Goal: Task Accomplishment & Management: Use online tool/utility

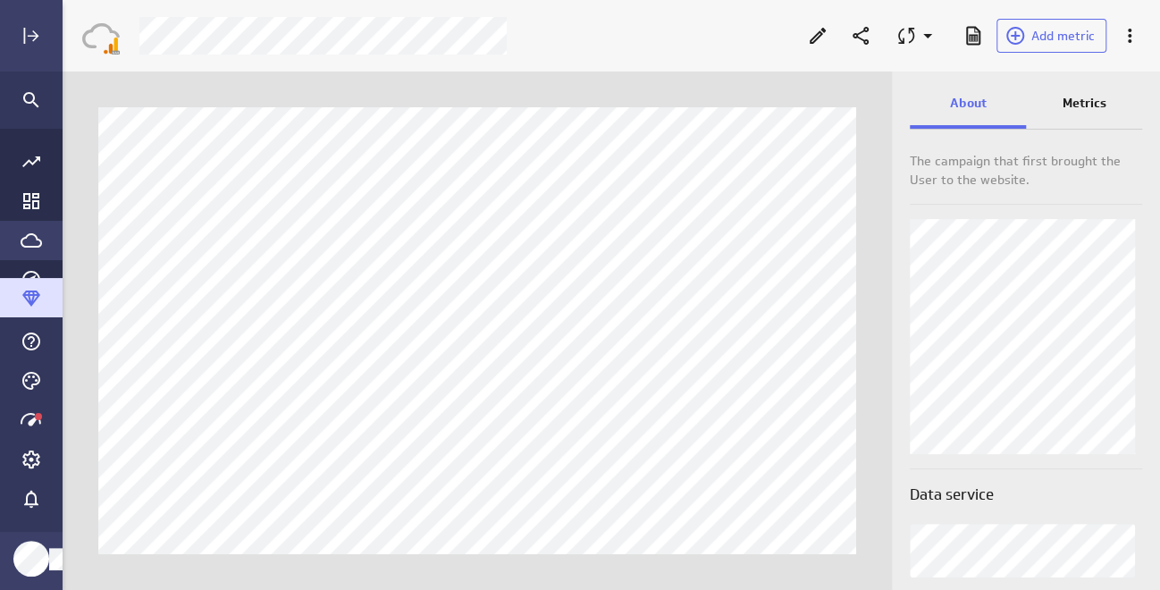
click at [24, 231] on icon "Go to Data Feed library" at bounding box center [31, 240] width 21 height 21
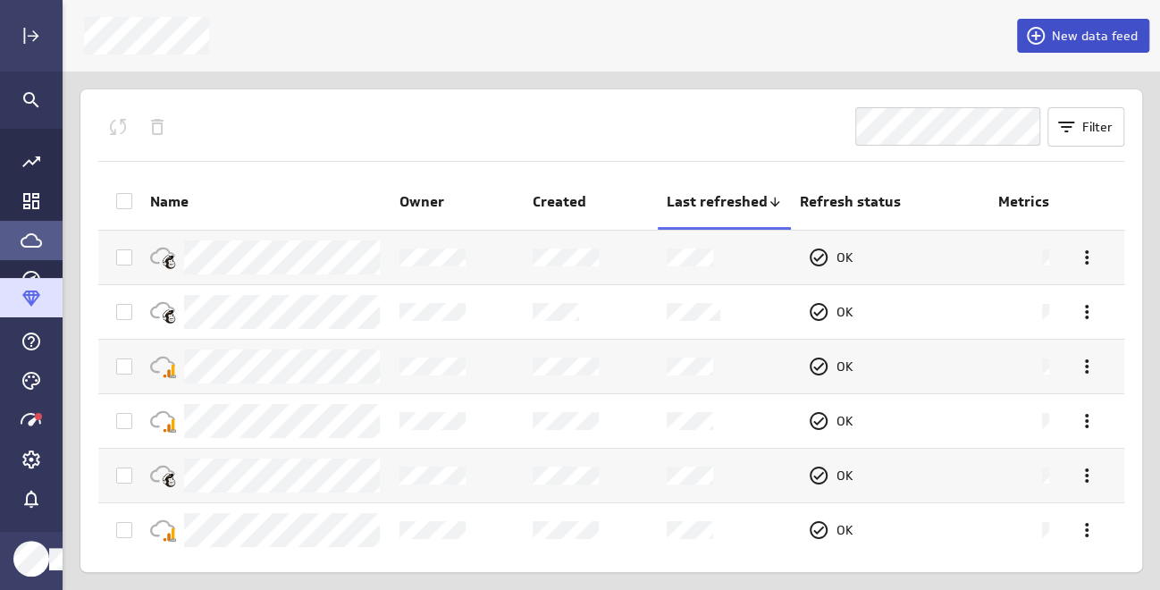
click at [1089, 38] on span "New data feed" at bounding box center [1095, 36] width 86 height 16
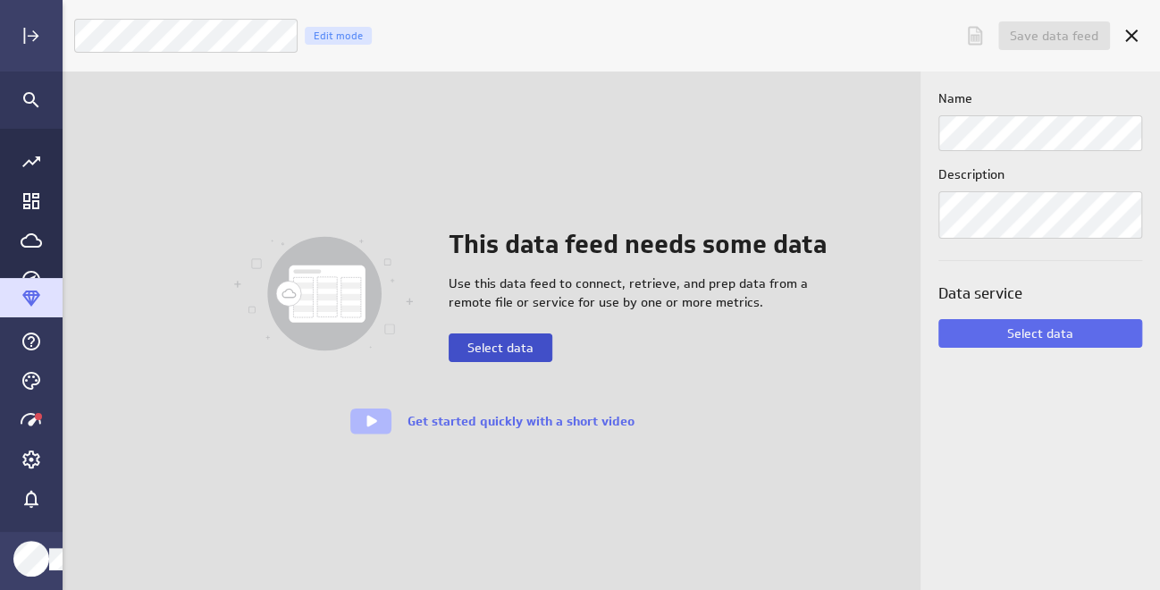
click at [494, 345] on span "Select data" at bounding box center [501, 348] width 66 height 16
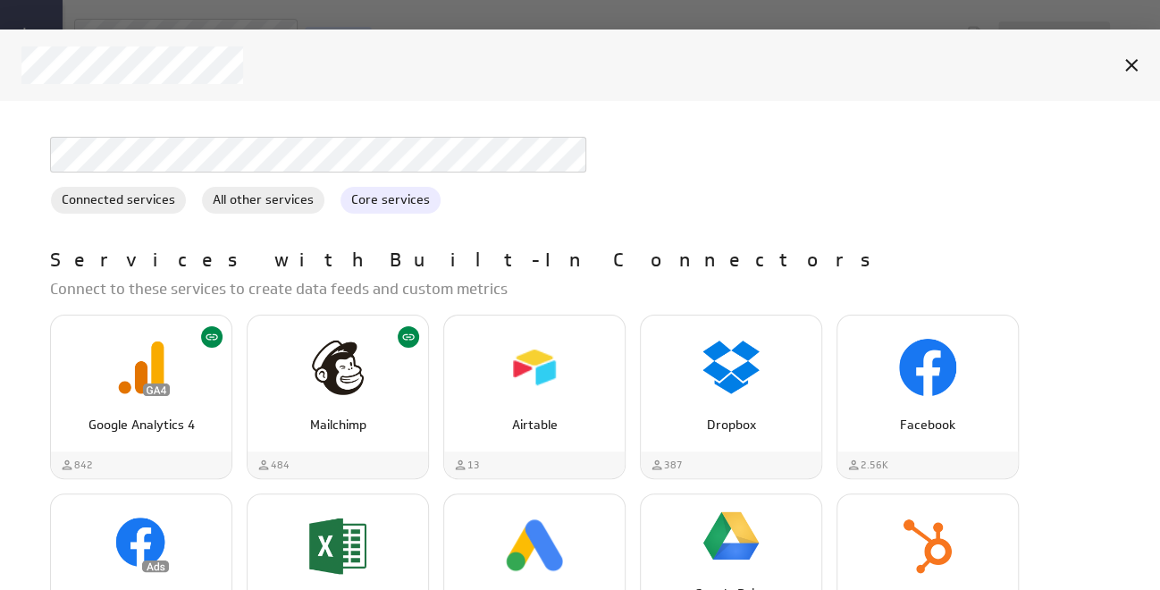
click at [376, 195] on span "Core services" at bounding box center [391, 199] width 100 height 19
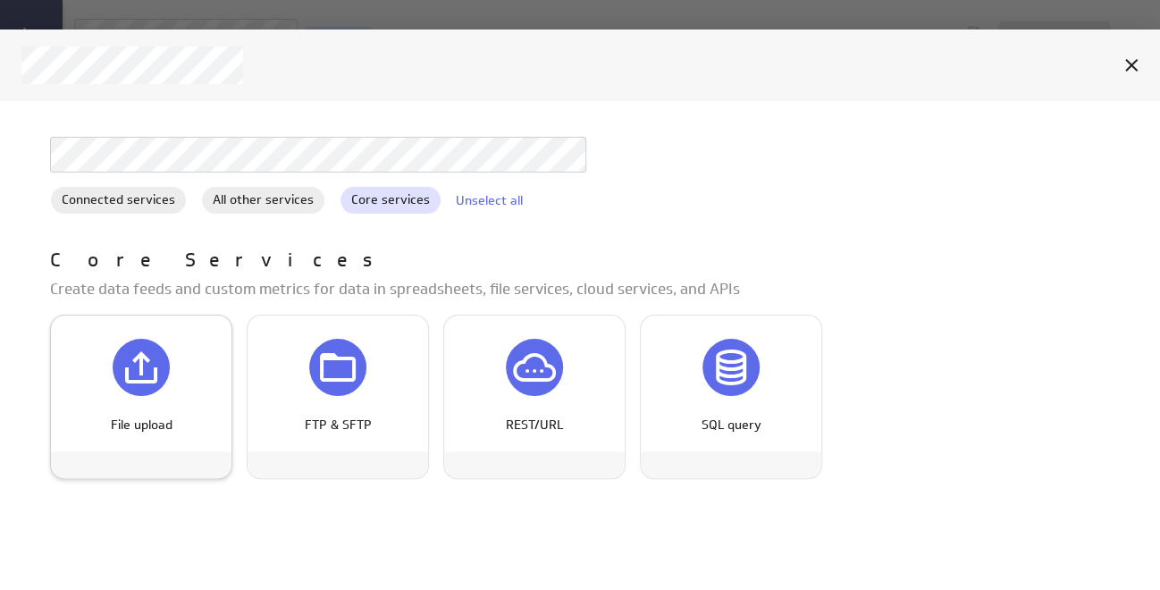
click at [149, 353] on icon "File upload" at bounding box center [141, 367] width 43 height 43
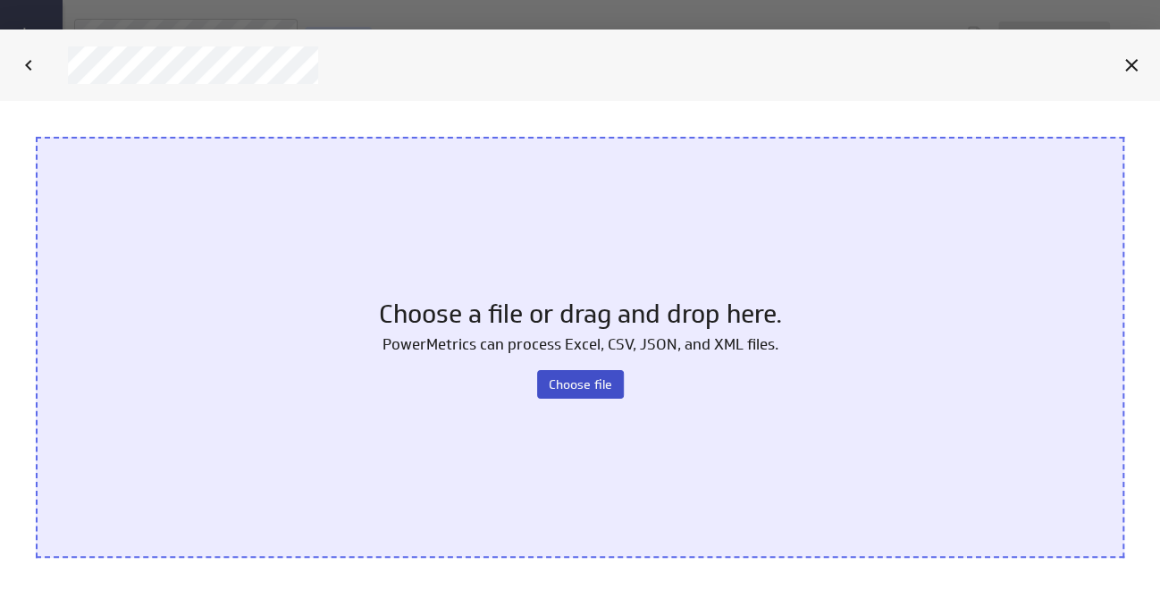
click at [596, 379] on span "Choose file" at bounding box center [580, 384] width 63 height 16
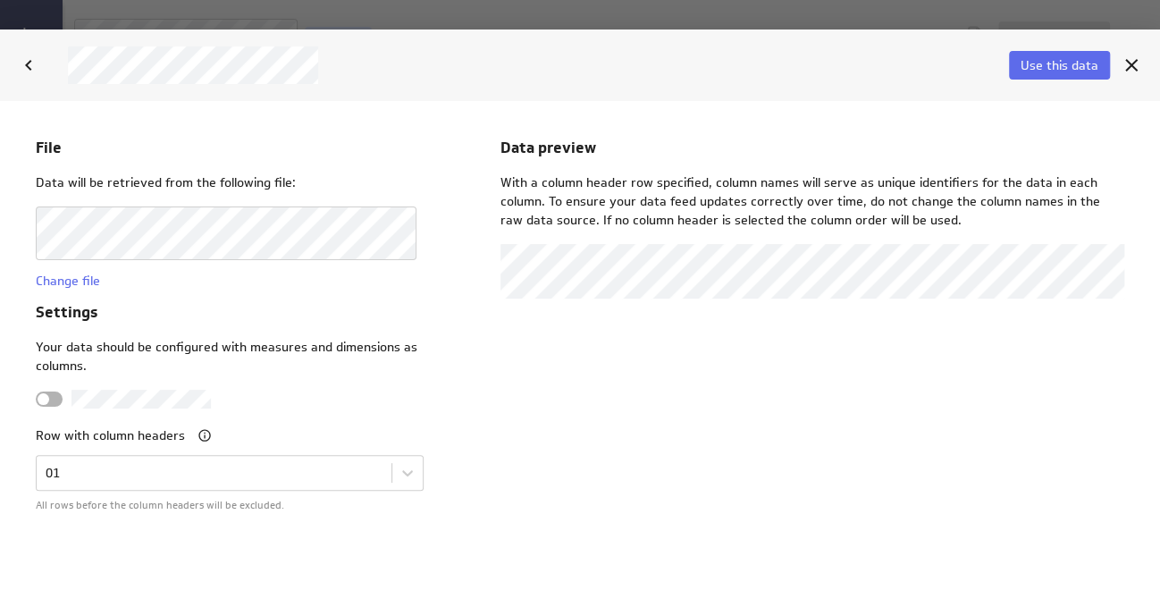
drag, startPoint x: 1071, startPoint y: 164, endPoint x: 360, endPoint y: 325, distance: 729.0
click at [1057, 67] on span "Use this data" at bounding box center [1060, 65] width 78 height 16
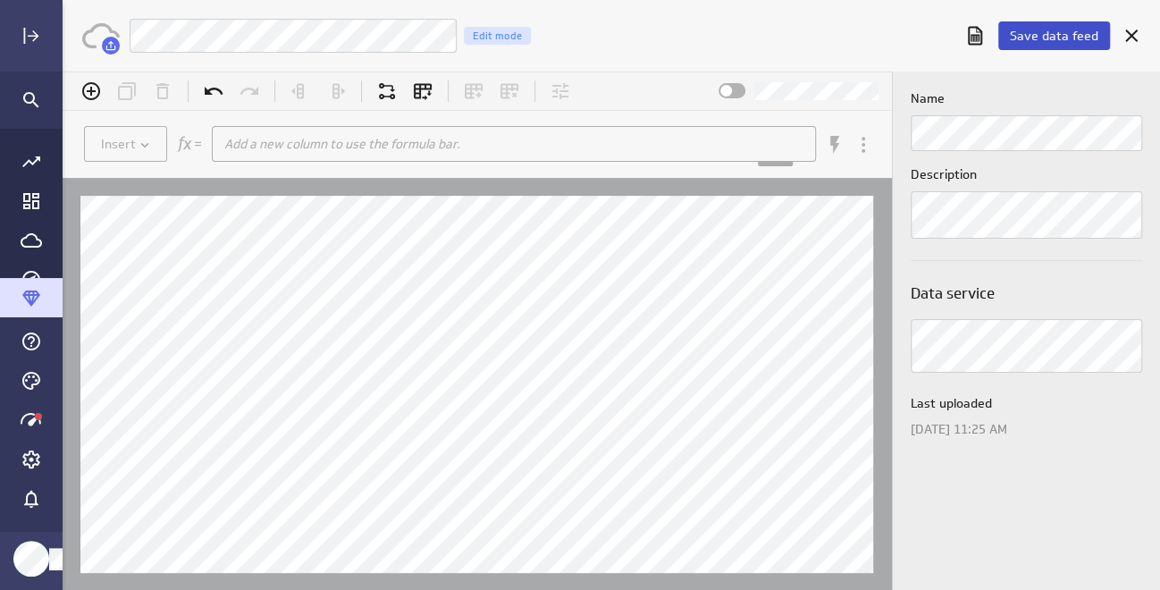
click at [1065, 32] on span "Save data feed" at bounding box center [1054, 36] width 89 height 16
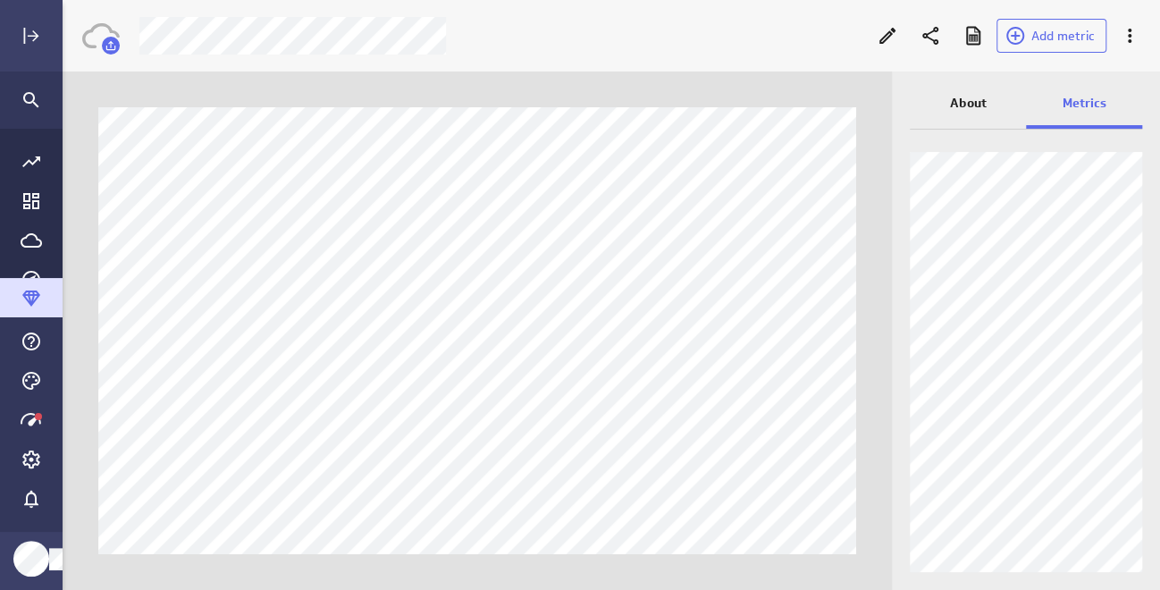
click at [144, 35] on div at bounding box center [497, 36] width 736 height 38
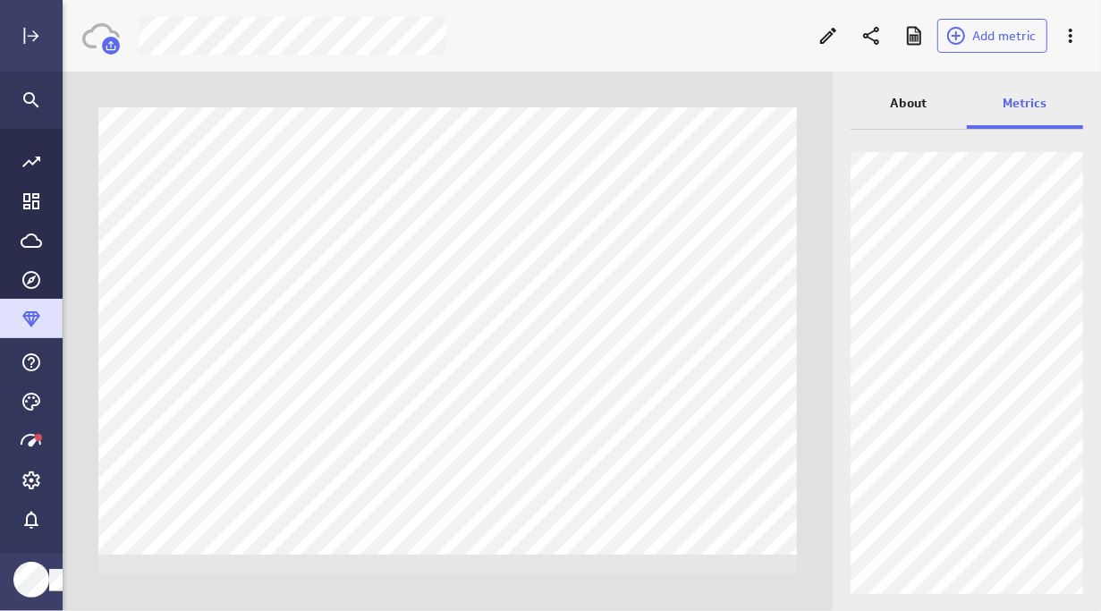
scroll to position [638, 1066]
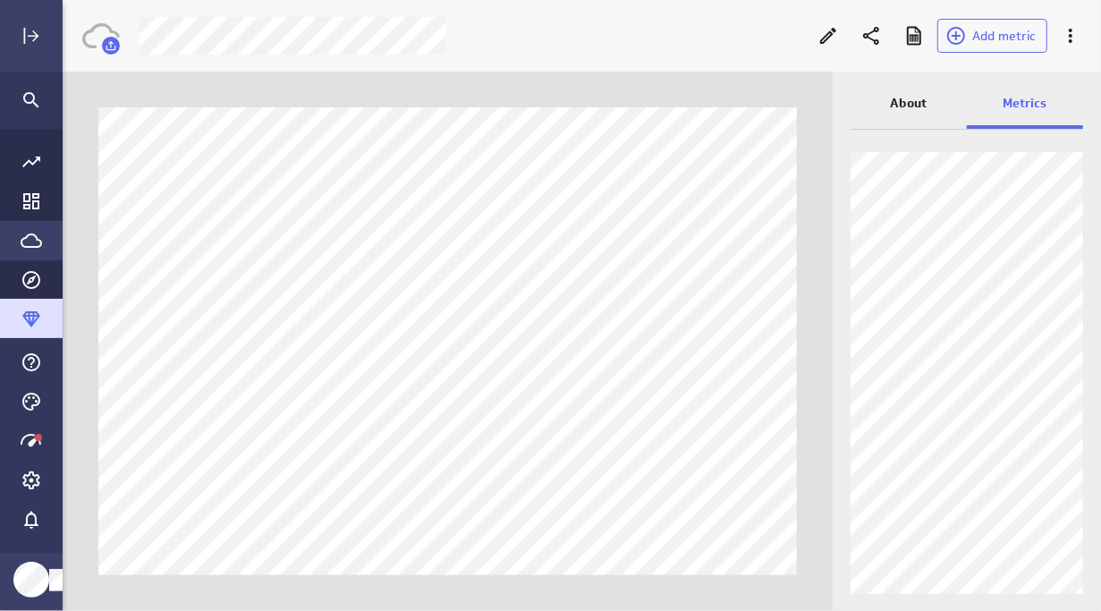
click at [29, 242] on icon "Go to Data Feed library" at bounding box center [31, 240] width 21 height 21
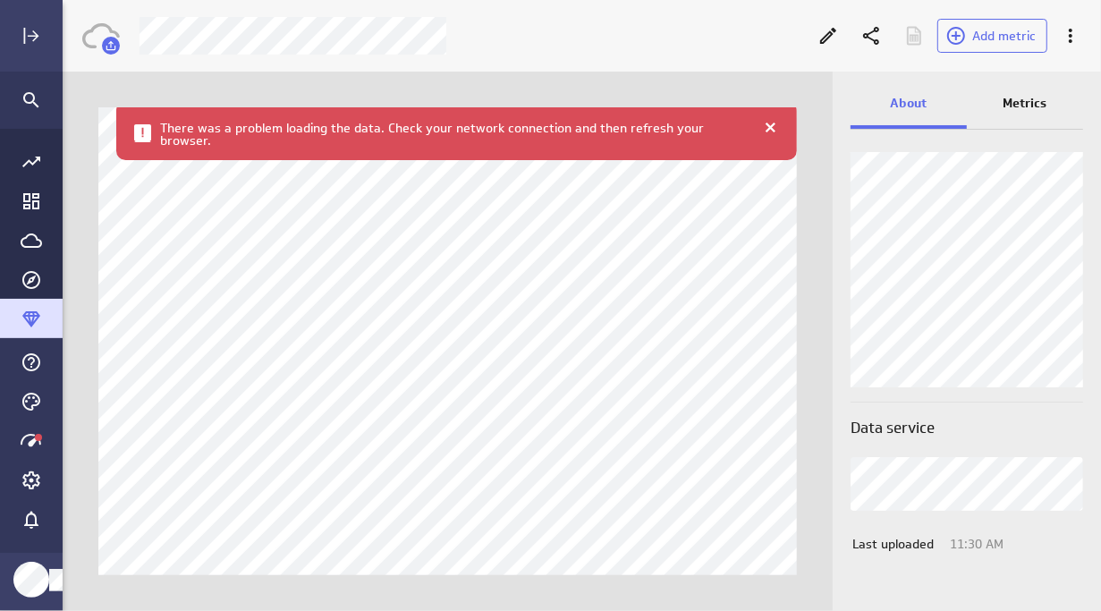
drag, startPoint x: 789, startPoint y: 54, endPoint x: 780, endPoint y: 63, distance: 12.6
click at [783, 61] on div "Add metric" at bounding box center [582, 36] width 1038 height 72
click at [826, 33] on icon "Edit" at bounding box center [827, 35] width 21 height 21
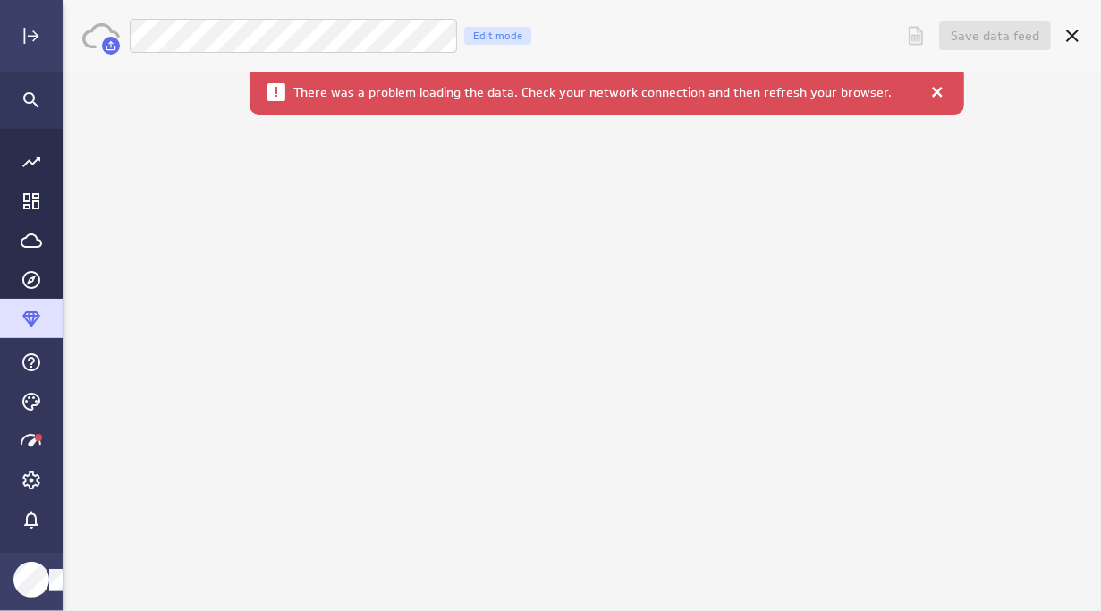
click at [927, 89] on div at bounding box center [936, 91] width 18 height 18
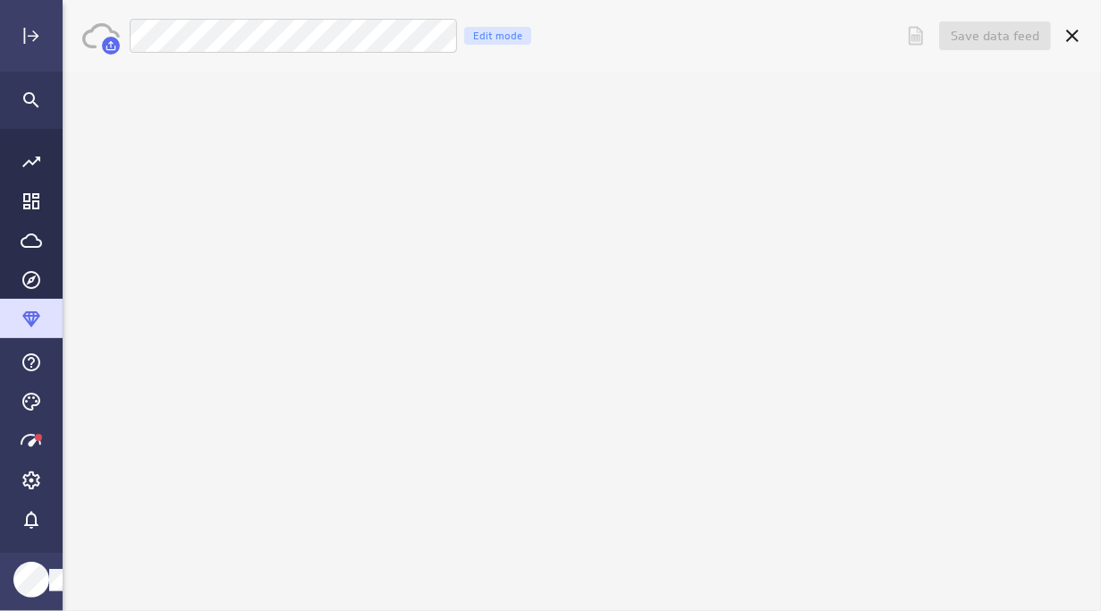
click at [924, 36] on icon "Download as CSV" at bounding box center [915, 35] width 21 height 21
click at [1069, 35] on icon "Cancel" at bounding box center [1071, 35] width 21 height 21
click at [24, 246] on icon "Go to Data Feed library" at bounding box center [31, 240] width 21 height 14
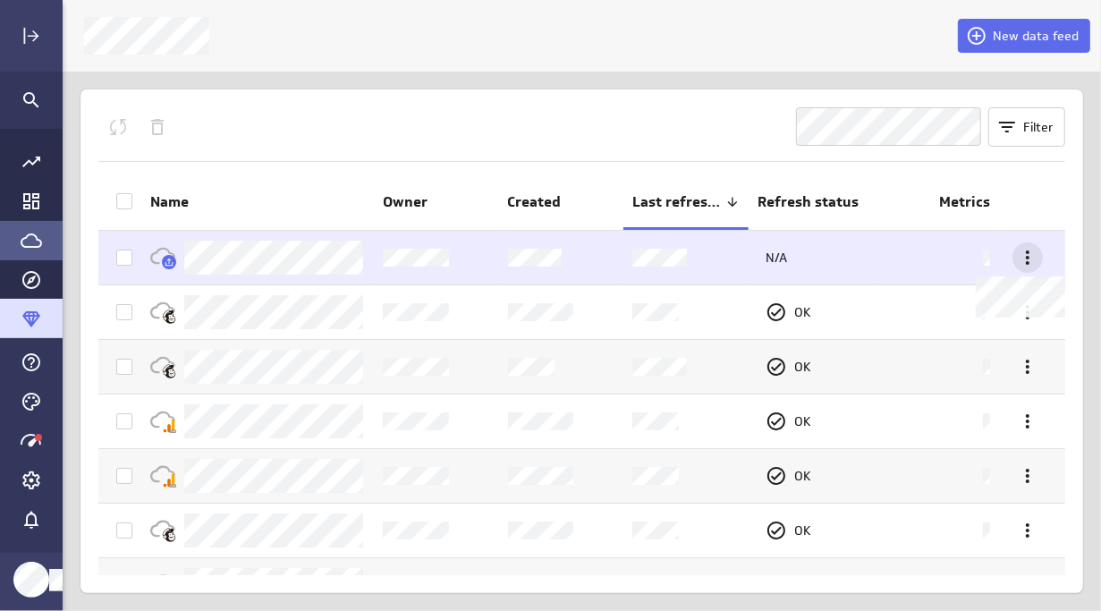
click at [1026, 258] on icon at bounding box center [1027, 257] width 21 height 21
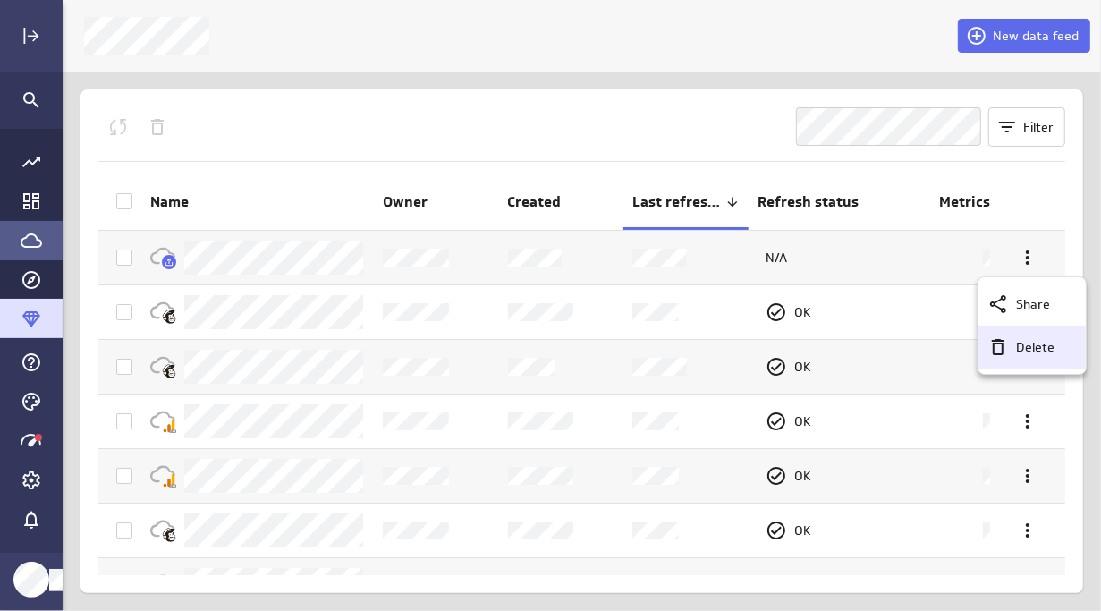
click at [1008, 348] on div "Delete" at bounding box center [1039, 347] width 63 height 19
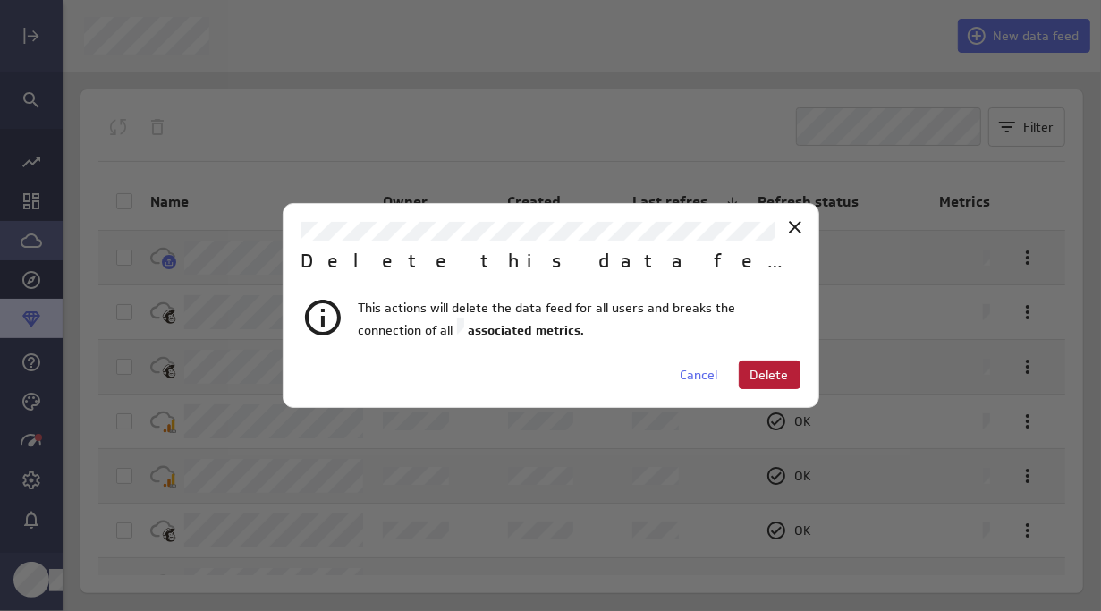
click at [787, 370] on span "Delete" at bounding box center [769, 375] width 38 height 16
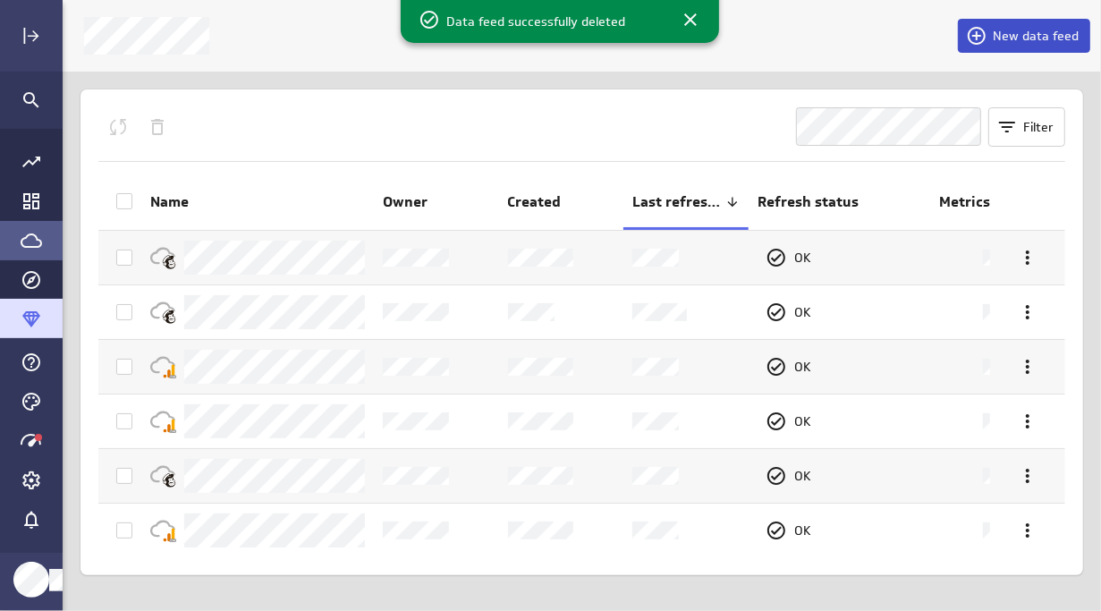
click at [1028, 44] on span "New data feed" at bounding box center [1035, 36] width 86 height 16
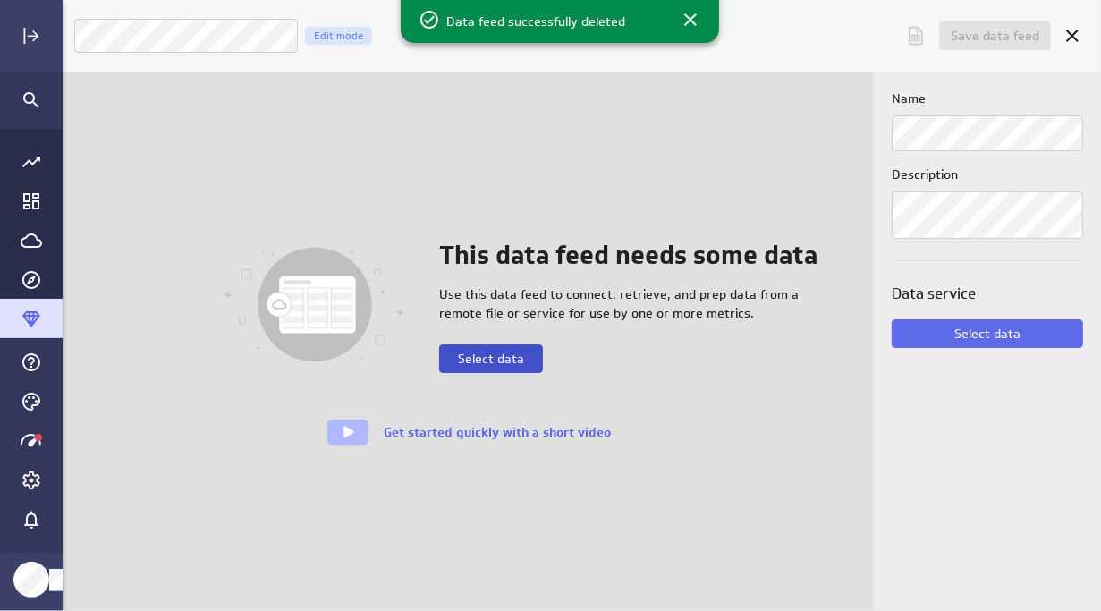
click at [504, 359] on span "Select data" at bounding box center [491, 358] width 66 height 16
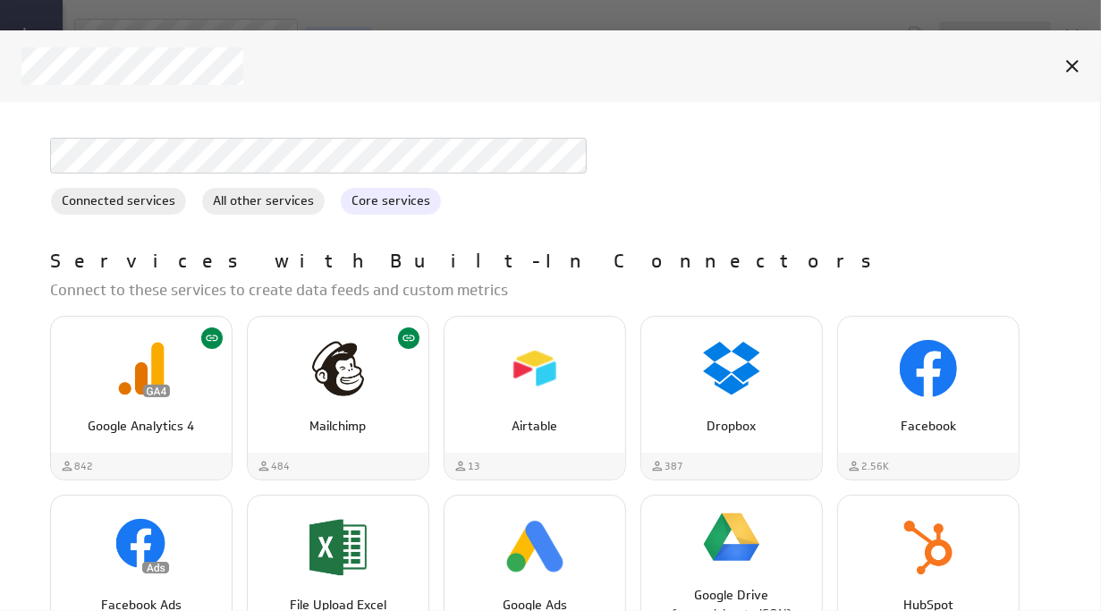
click at [388, 202] on span "Core services" at bounding box center [391, 200] width 100 height 19
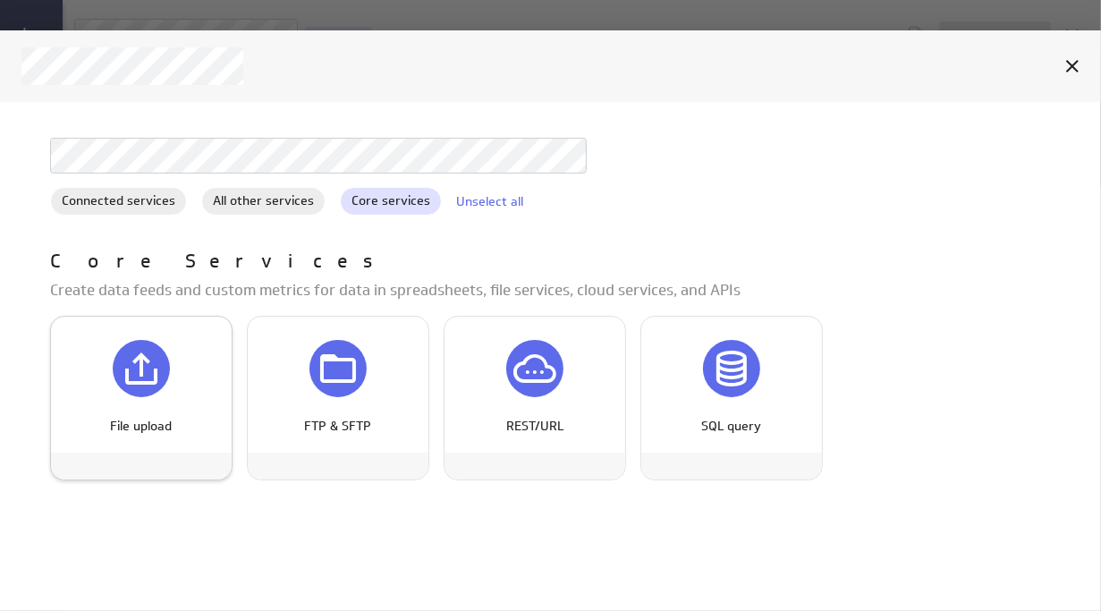
click at [142, 342] on div "File upload" at bounding box center [141, 368] width 57 height 57
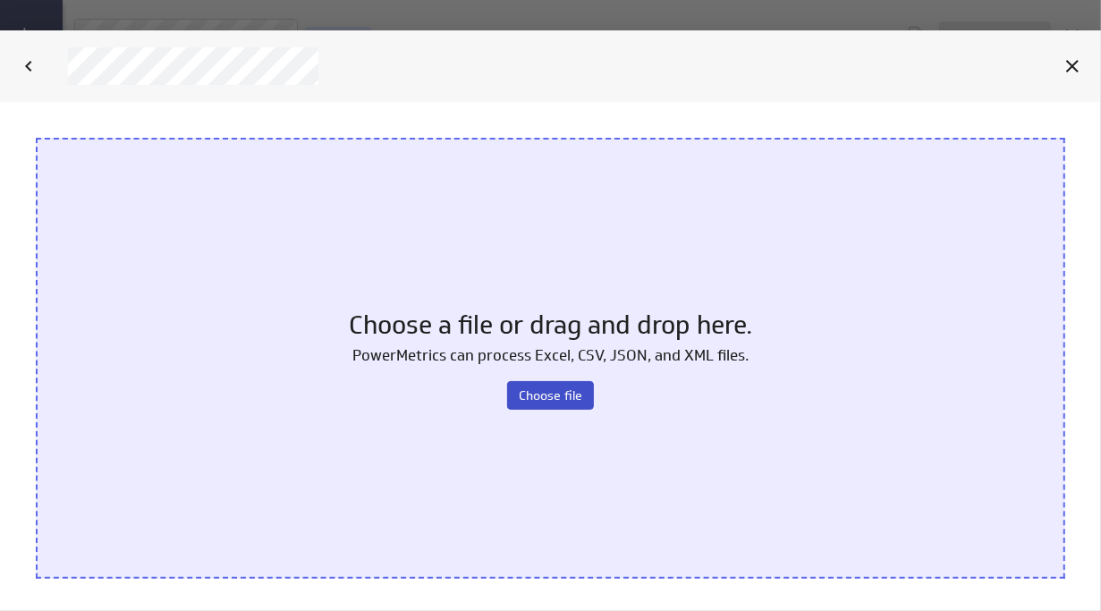
click at [536, 395] on span "Choose file" at bounding box center [550, 395] width 63 height 16
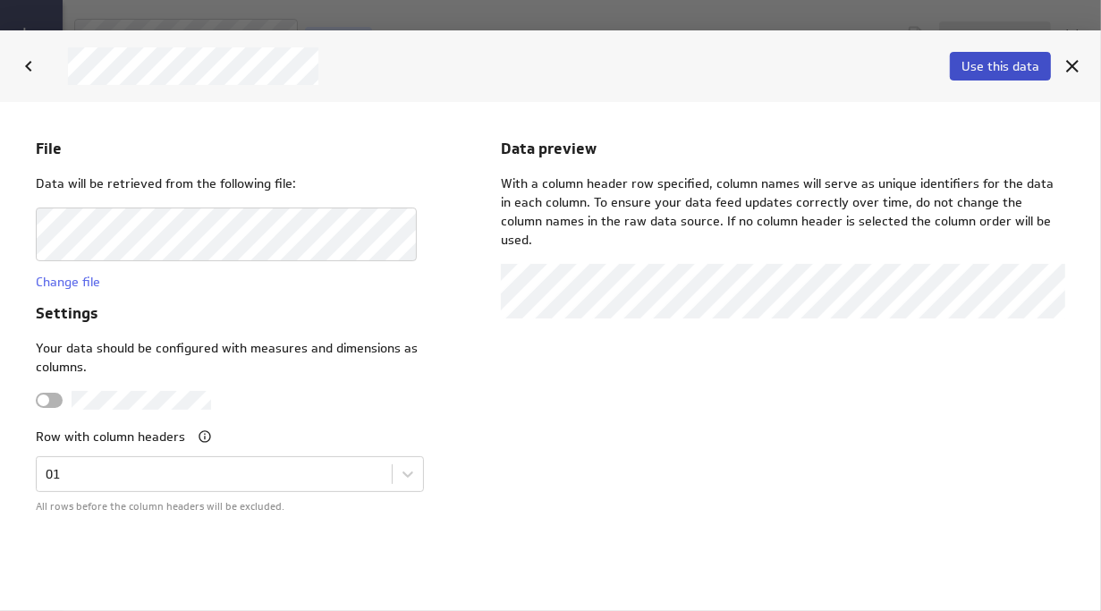
click at [993, 71] on span "Use this data" at bounding box center [1000, 66] width 78 height 16
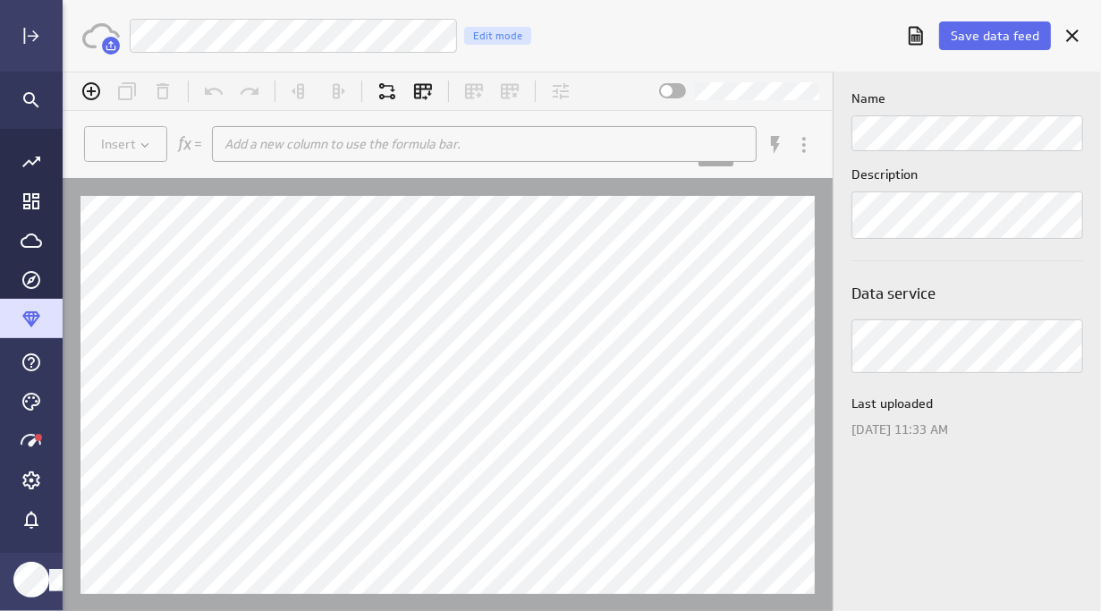
click at [771, 53] on div "Zap: MC Subscriber Activity Edit mode" at bounding box center [511, 36] width 764 height 36
click at [975, 38] on span "Save data feed" at bounding box center [994, 36] width 89 height 16
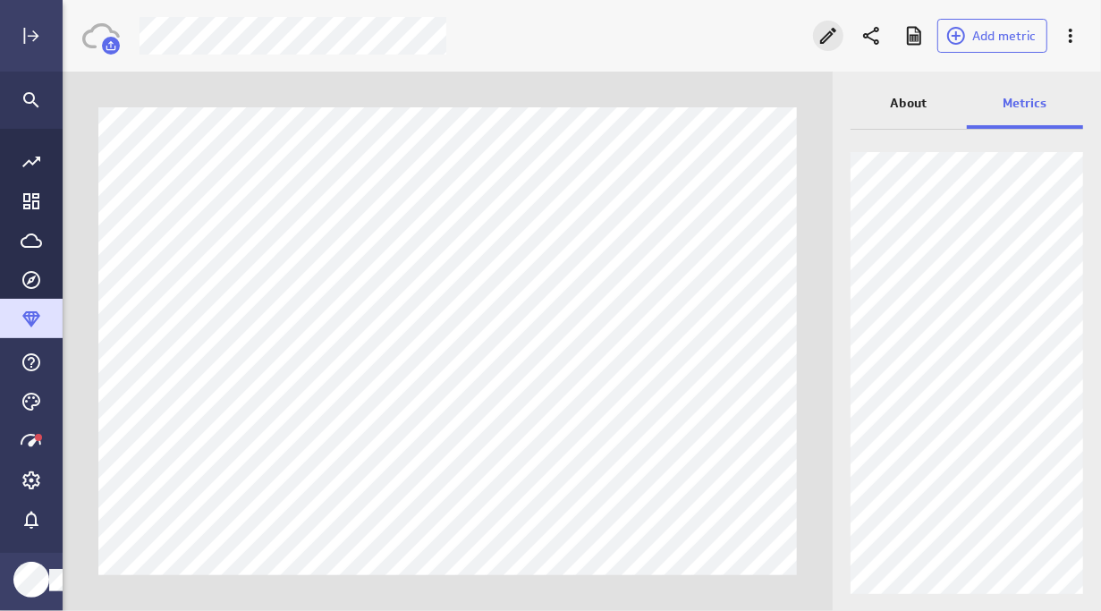
click at [833, 37] on icon "Edit" at bounding box center [827, 35] width 21 height 21
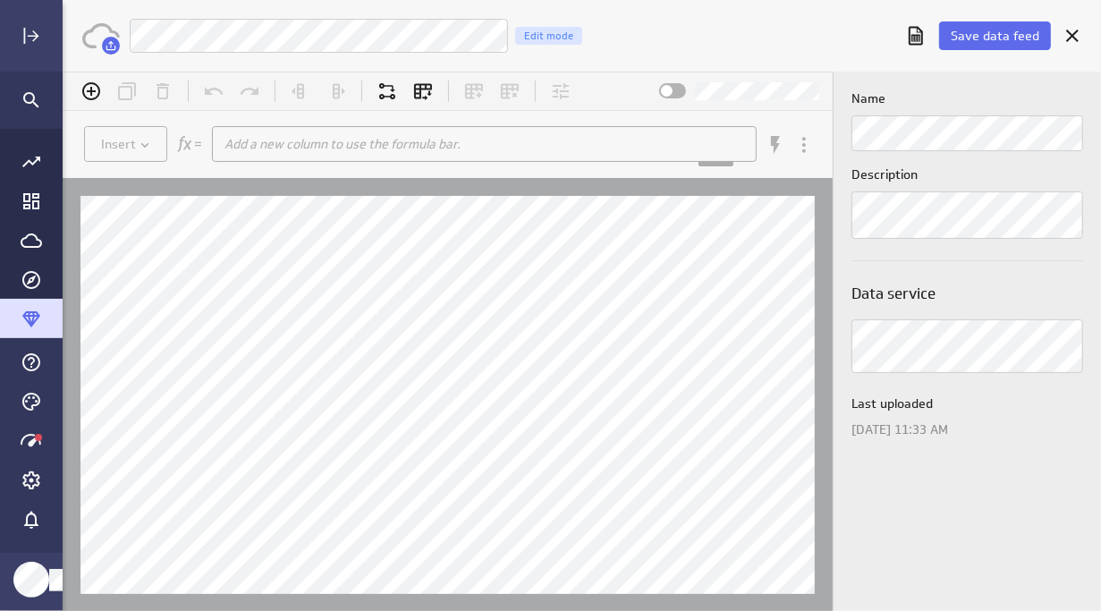
click at [782, 24] on div "Zap: MC Subscriber Activity CSV Edit mode" at bounding box center [511, 36] width 764 height 36
click at [1018, 34] on span "Save data feed" at bounding box center [994, 36] width 89 height 16
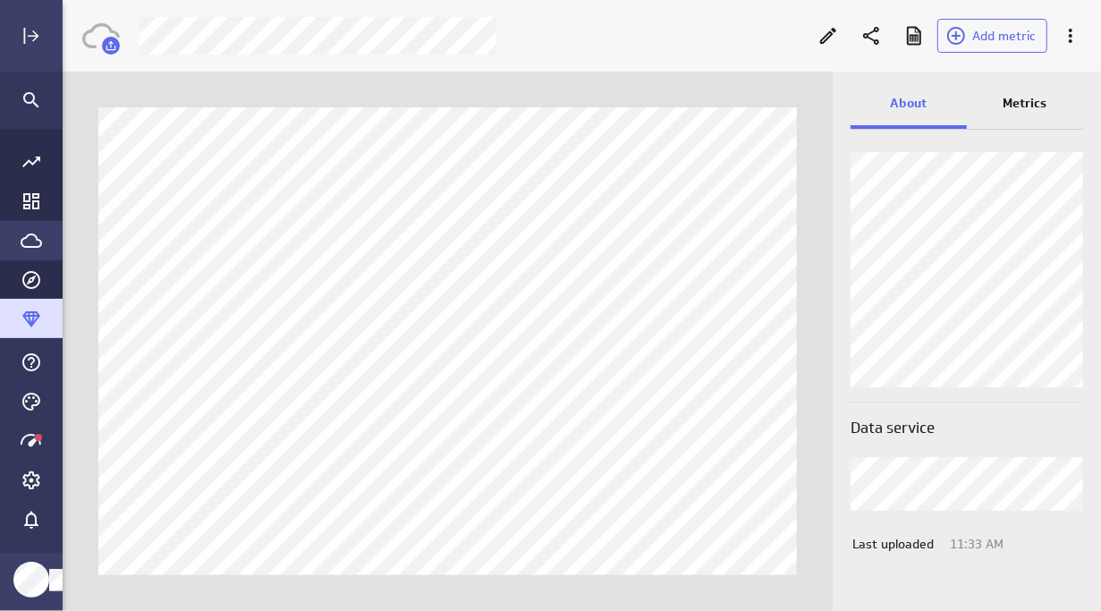
click at [22, 233] on icon "Go to Data Feed library" at bounding box center [31, 240] width 21 height 21
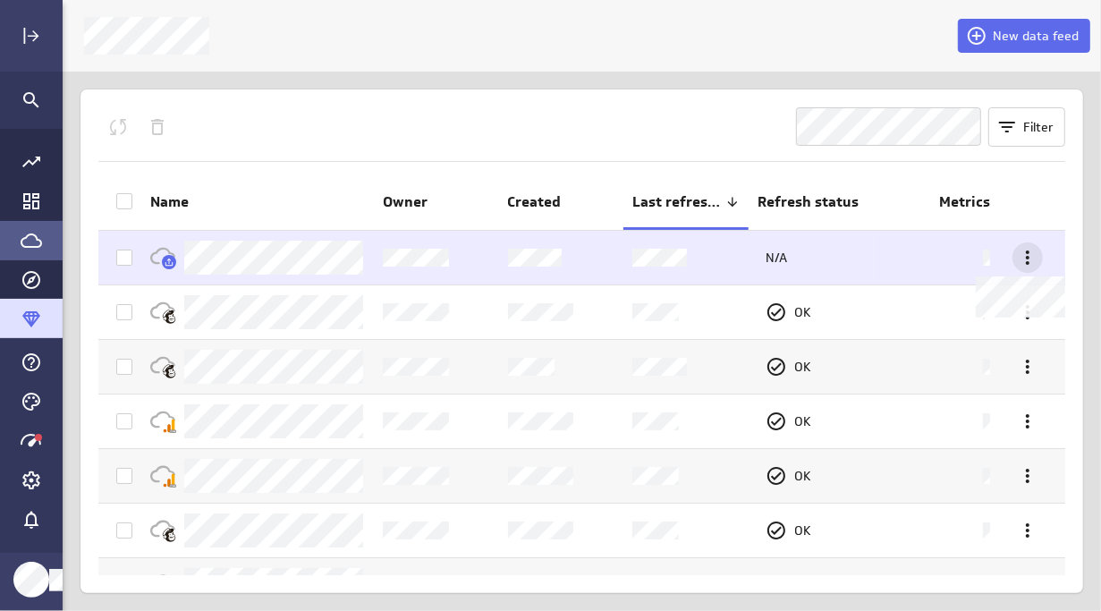
click at [1020, 258] on icon at bounding box center [1027, 257] width 21 height 21
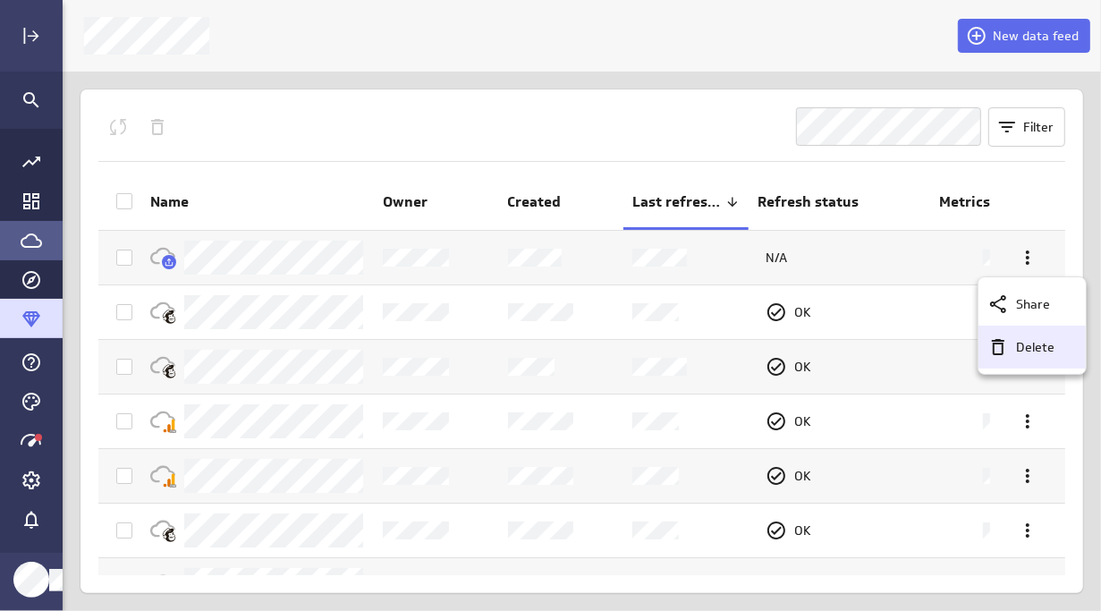
click at [1025, 347] on p "Delete" at bounding box center [1035, 347] width 38 height 19
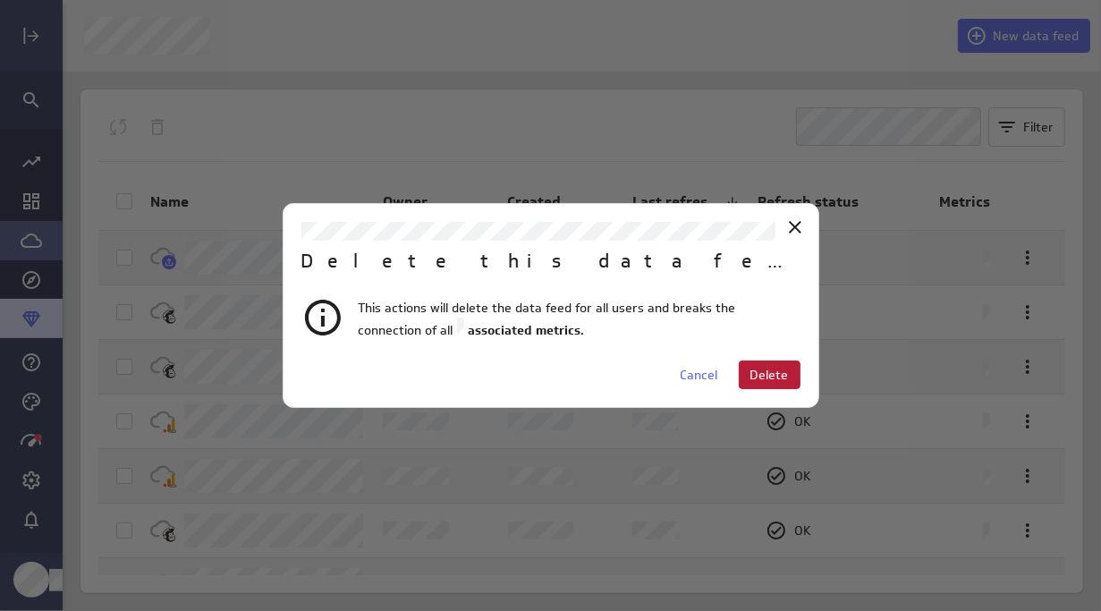
click at [758, 372] on span "Delete" at bounding box center [769, 375] width 38 height 16
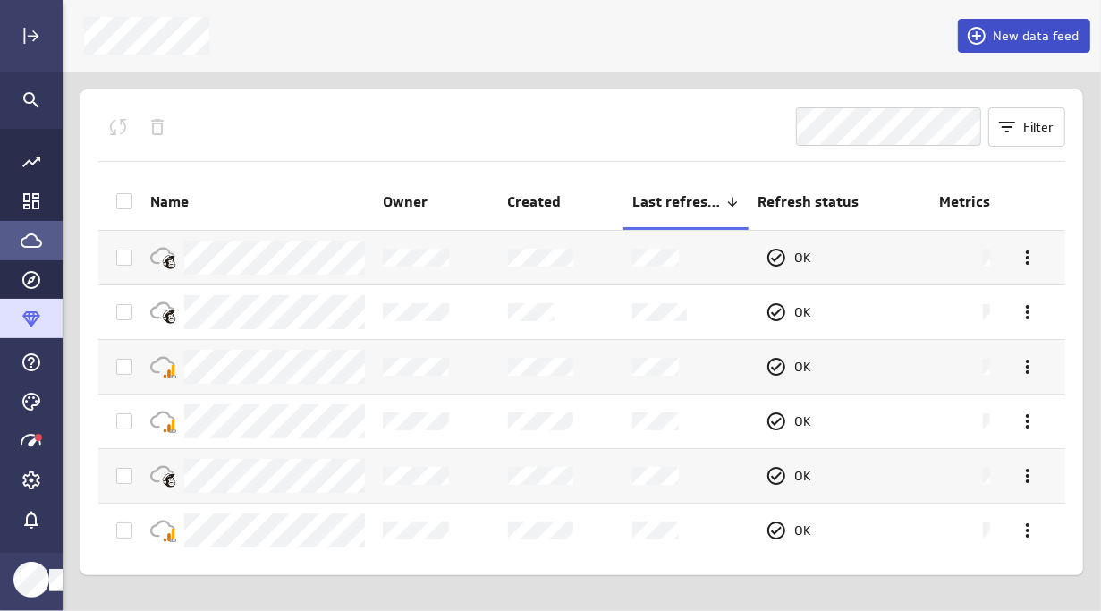
click at [1027, 28] on span "New data feed" at bounding box center [1035, 36] width 86 height 16
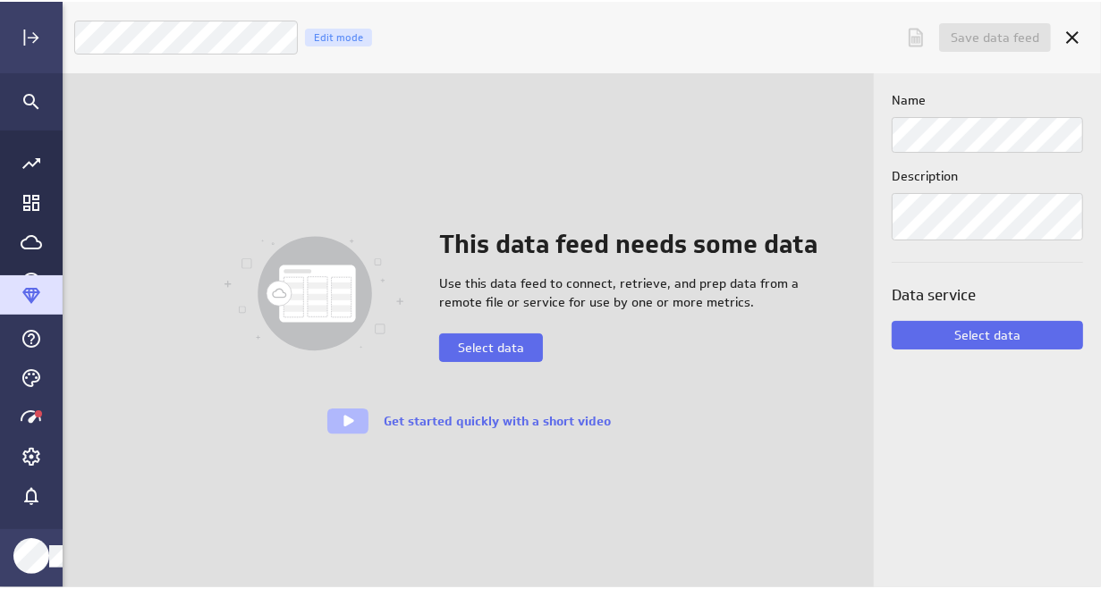
scroll to position [616, 1066]
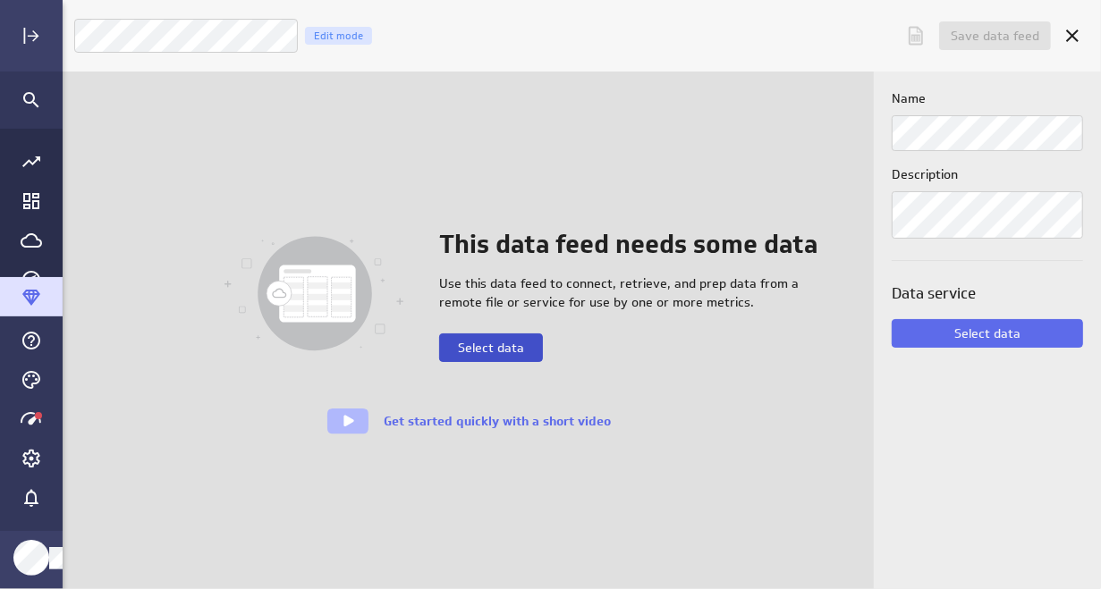
click at [490, 343] on span "Select data" at bounding box center [491, 348] width 66 height 16
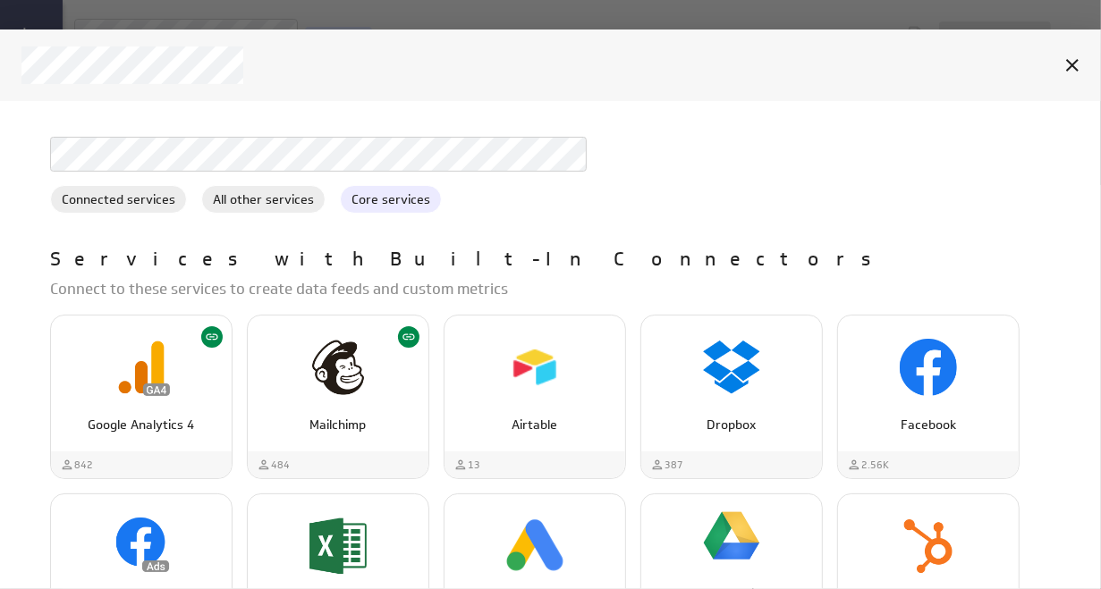
click at [382, 207] on span "Core services" at bounding box center [391, 199] width 100 height 19
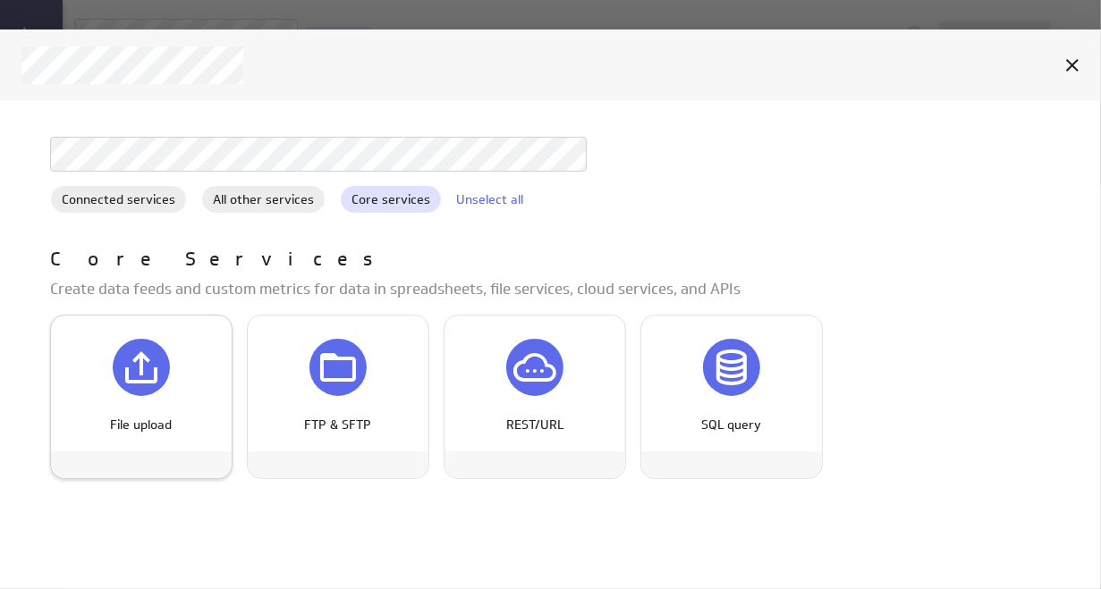
click at [131, 376] on icon "File upload" at bounding box center [141, 367] width 43 height 43
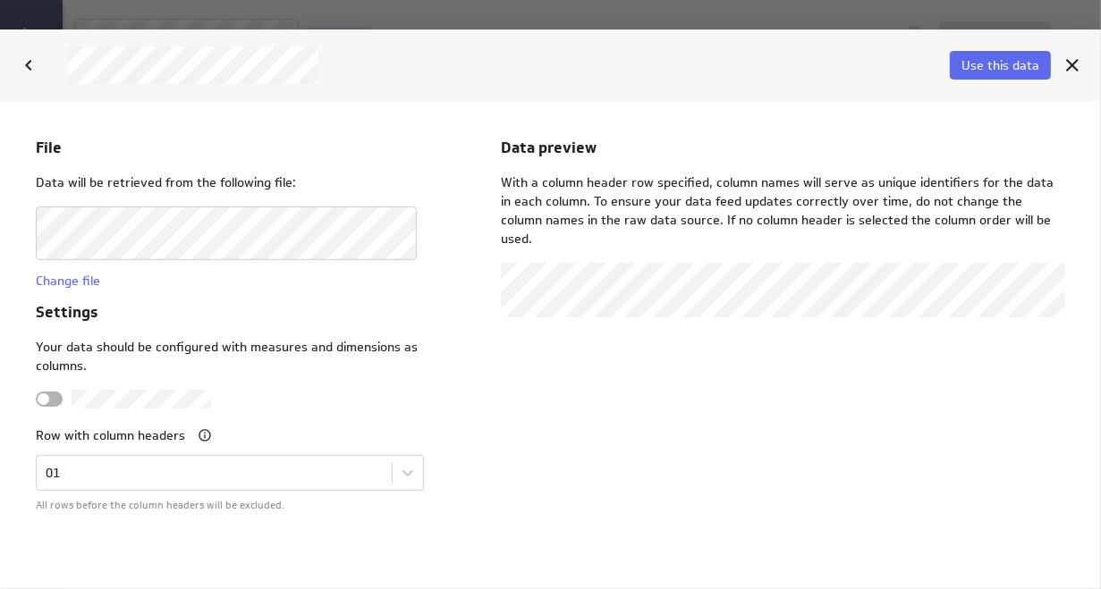
scroll to position [0, 0]
click at [1015, 57] on span "Use this data" at bounding box center [1000, 65] width 78 height 16
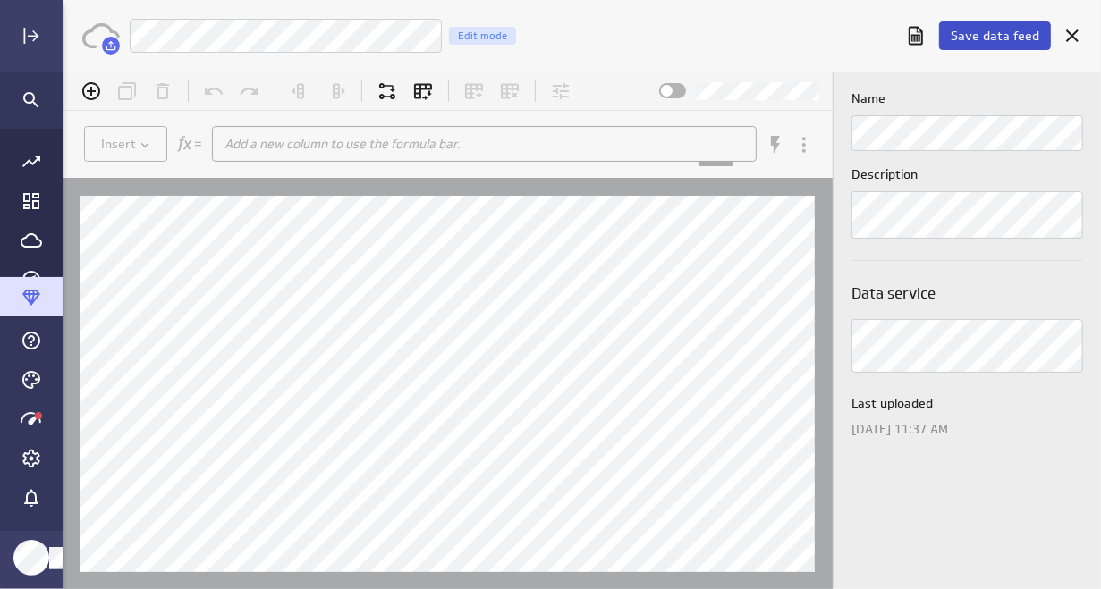
click at [996, 34] on span "Save data feed" at bounding box center [994, 36] width 89 height 16
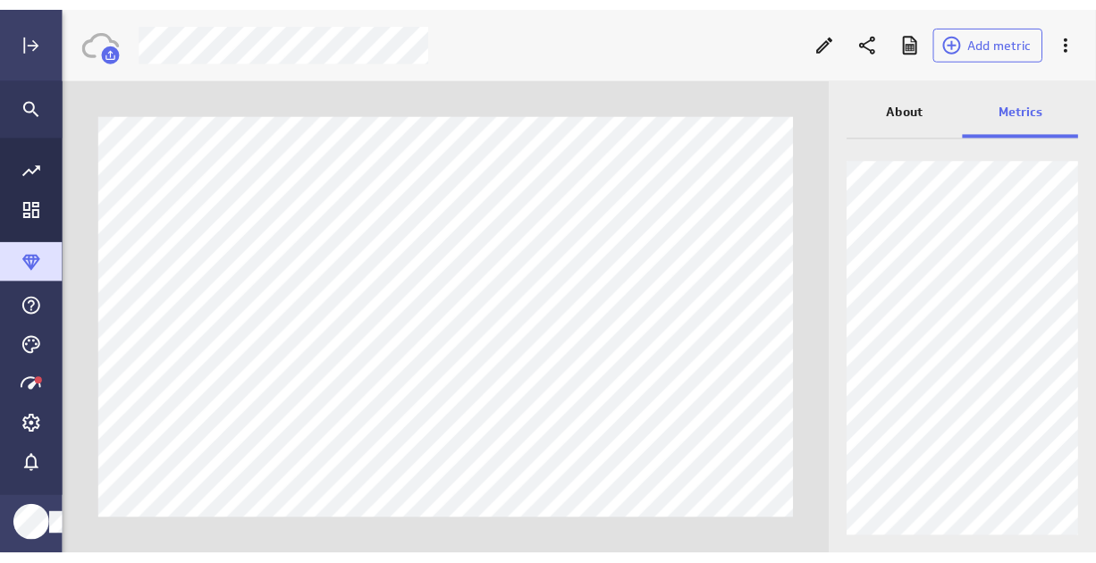
scroll to position [8, 9]
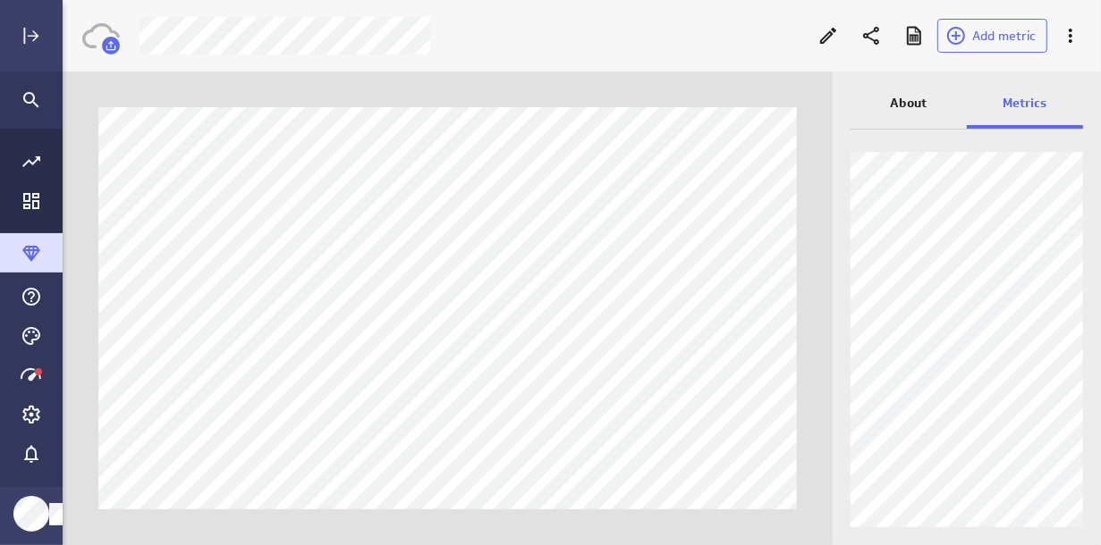
click at [1097, 543] on div at bounding box center [966, 342] width 268 height 407
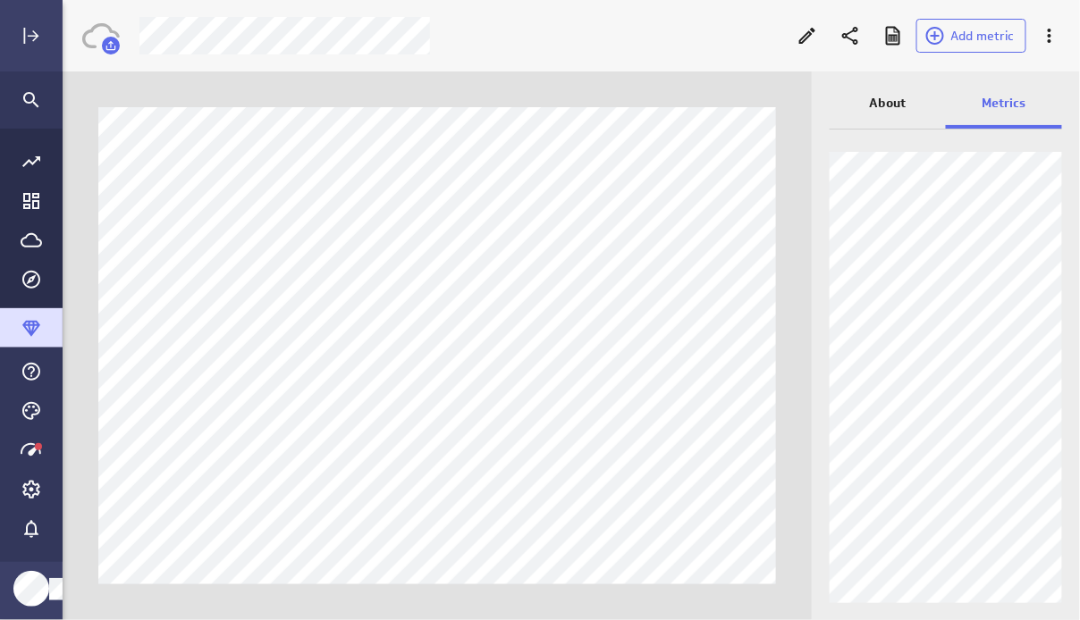
scroll to position [0, 0]
click at [41, 240] on icon "Go to Data Feed library" at bounding box center [31, 240] width 21 height 21
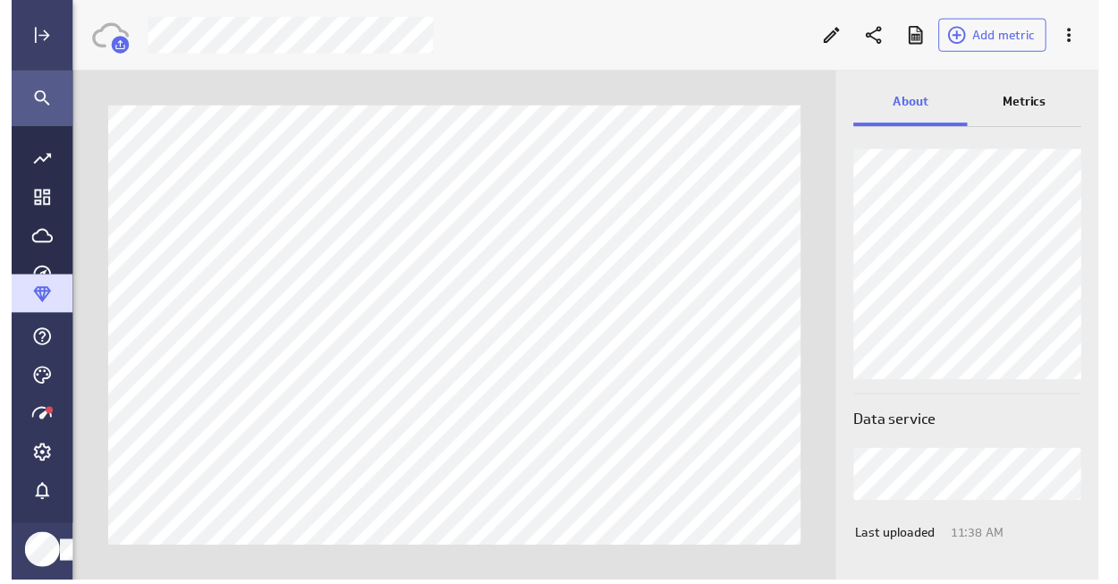
scroll to position [611, 1082]
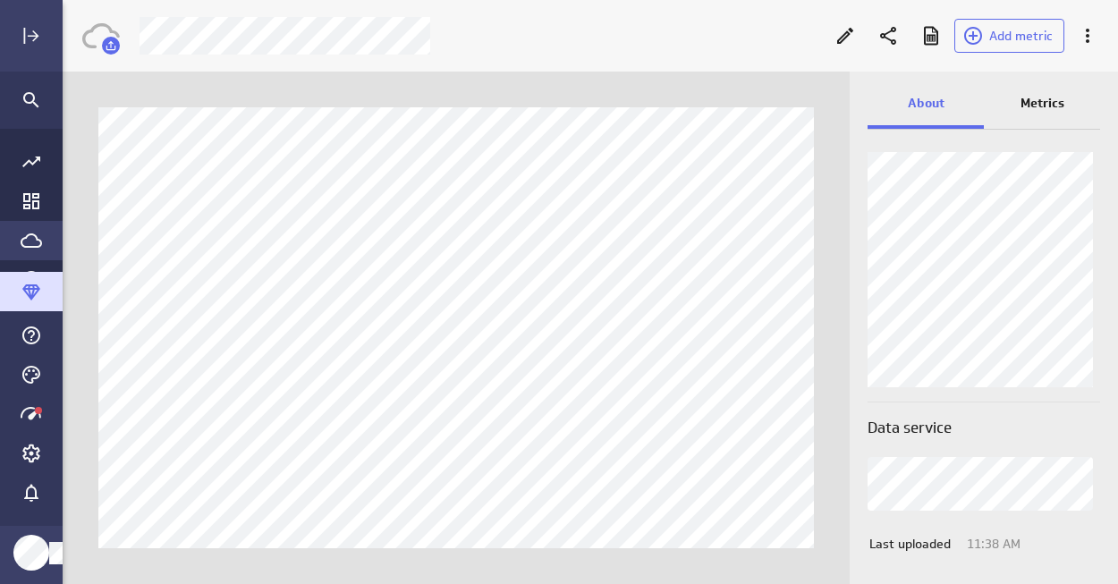
click at [28, 246] on icon "Go to Data Feed library" at bounding box center [31, 240] width 21 height 14
click at [32, 240] on icon "Go to Data Feed library" at bounding box center [31, 240] width 21 height 14
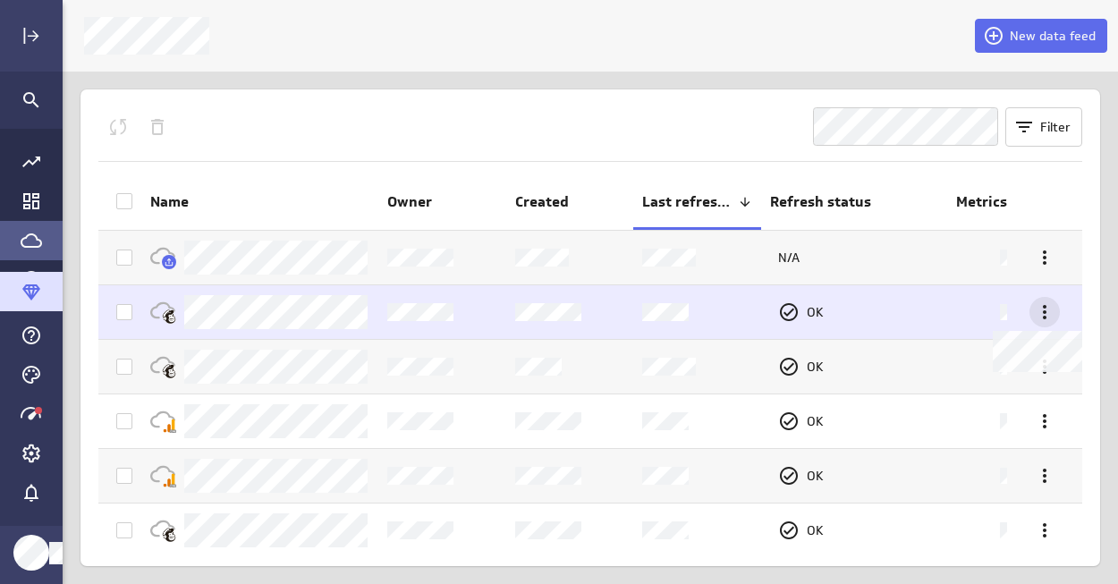
click at [1036, 297] on div at bounding box center [1044, 312] width 30 height 30
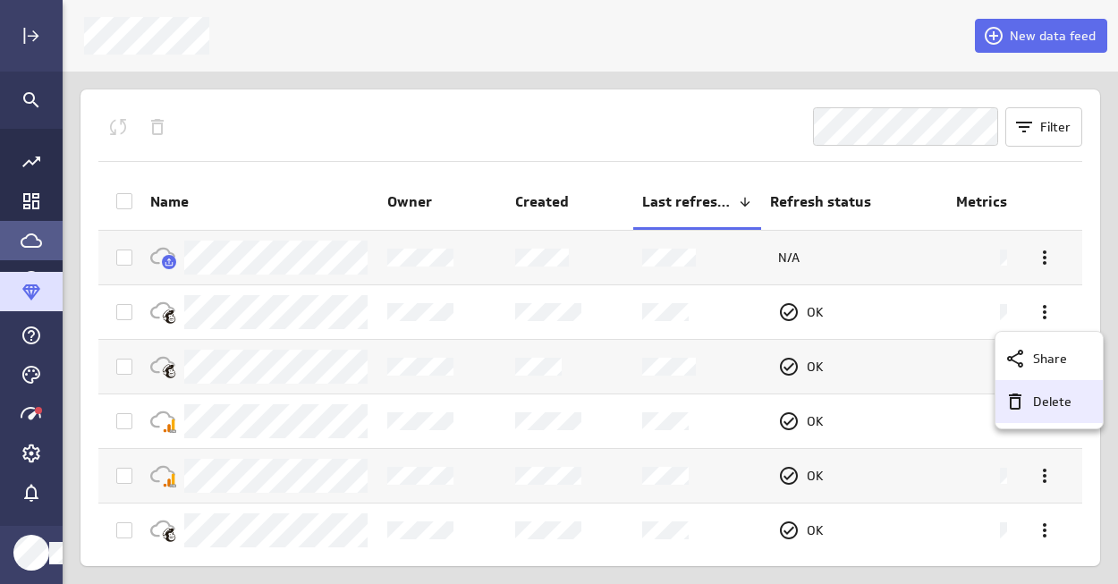
click at [1034, 401] on p "Delete" at bounding box center [1052, 401] width 38 height 19
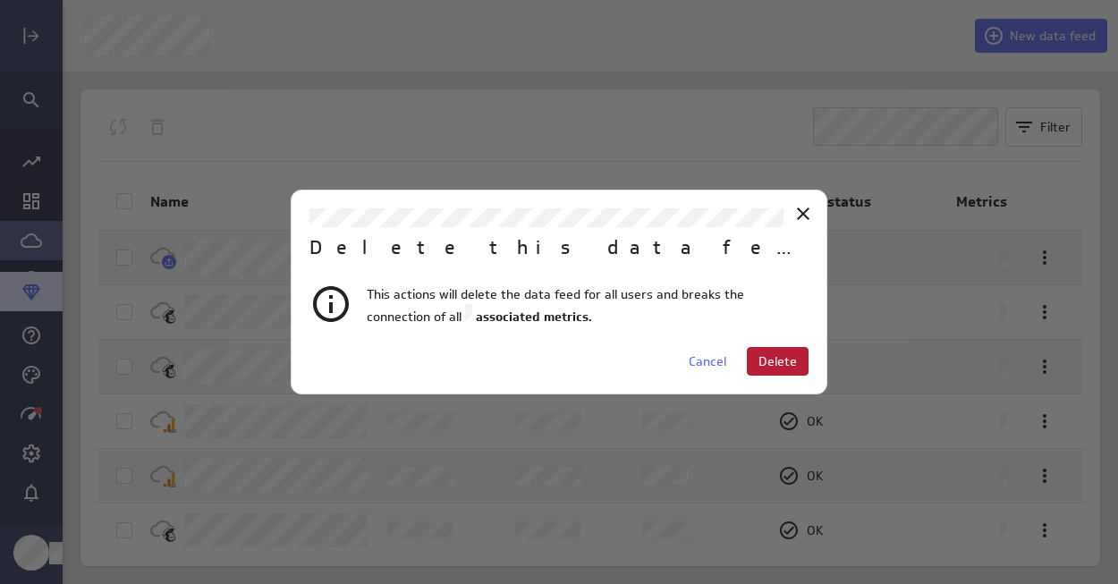
click at [772, 361] on span "Delete" at bounding box center [777, 361] width 38 height 16
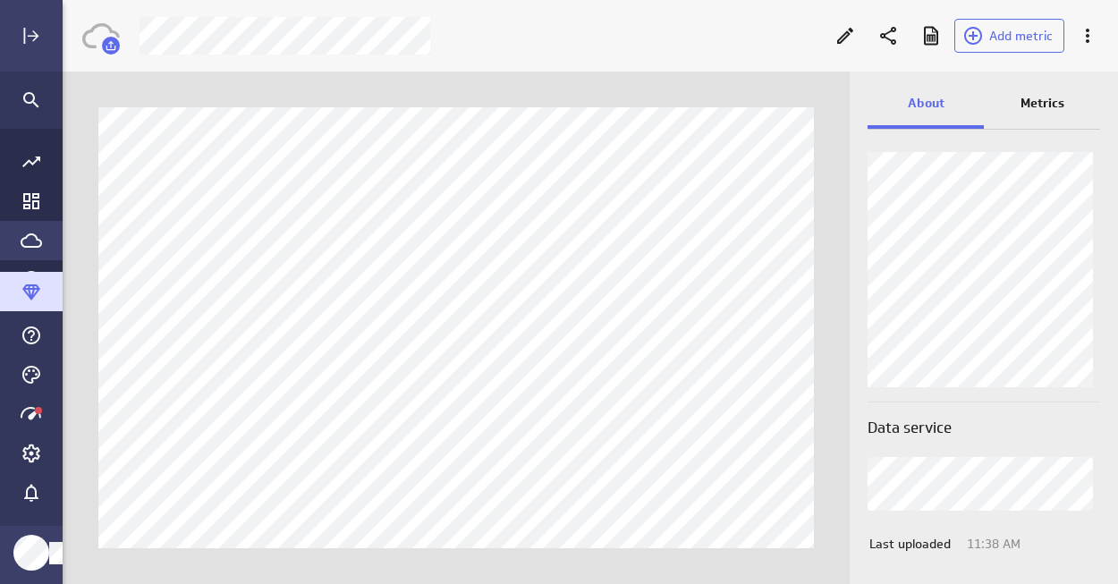
click at [25, 241] on icon "Go to Data Feed library" at bounding box center [31, 240] width 21 height 21
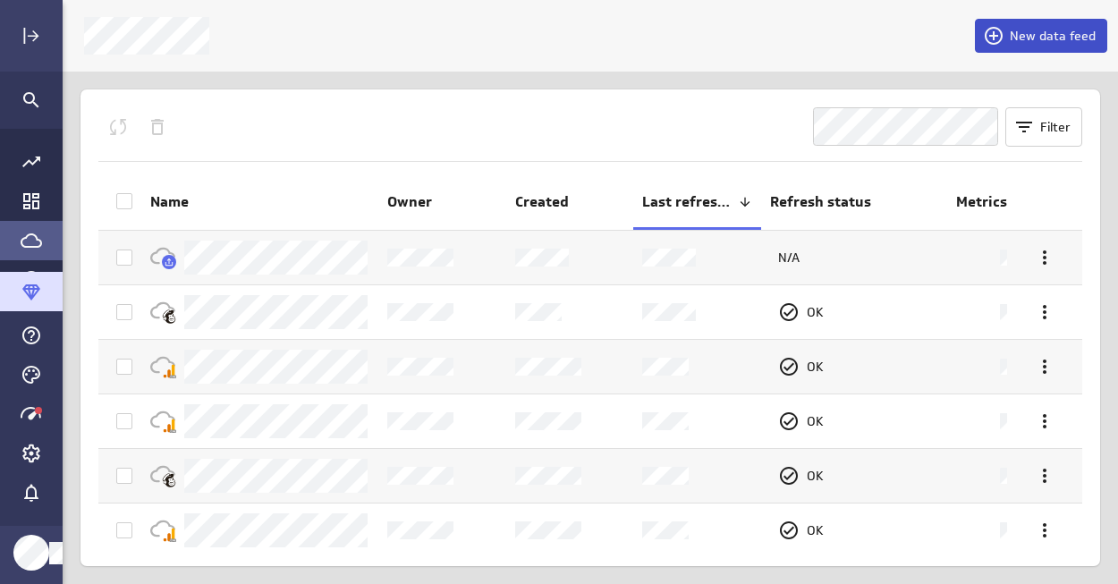
click at [1049, 38] on span "New data feed" at bounding box center [1052, 36] width 86 height 16
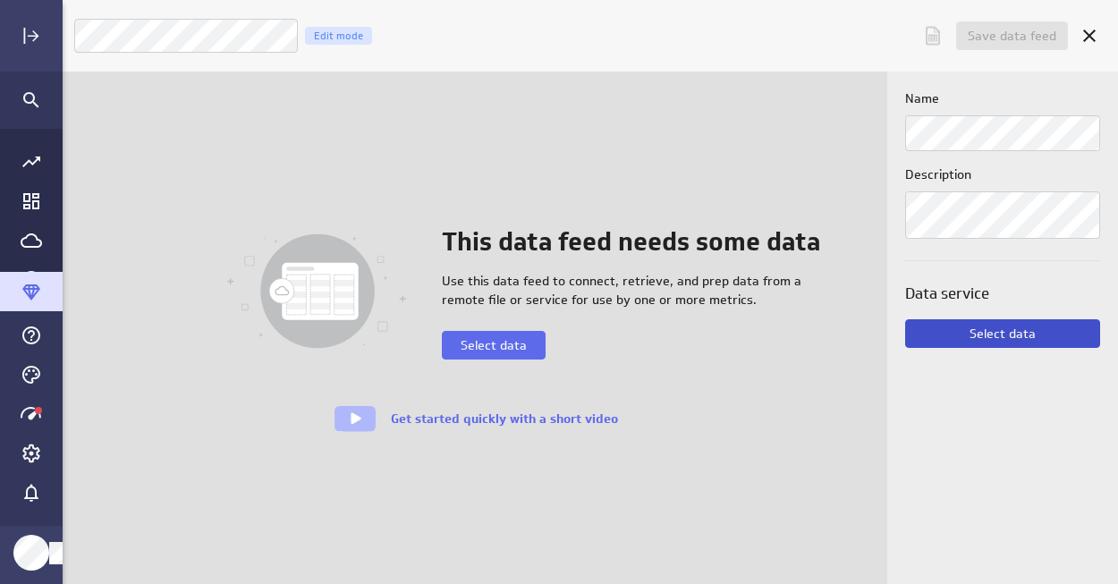
click at [1006, 344] on button "Select data" at bounding box center [1002, 333] width 195 height 29
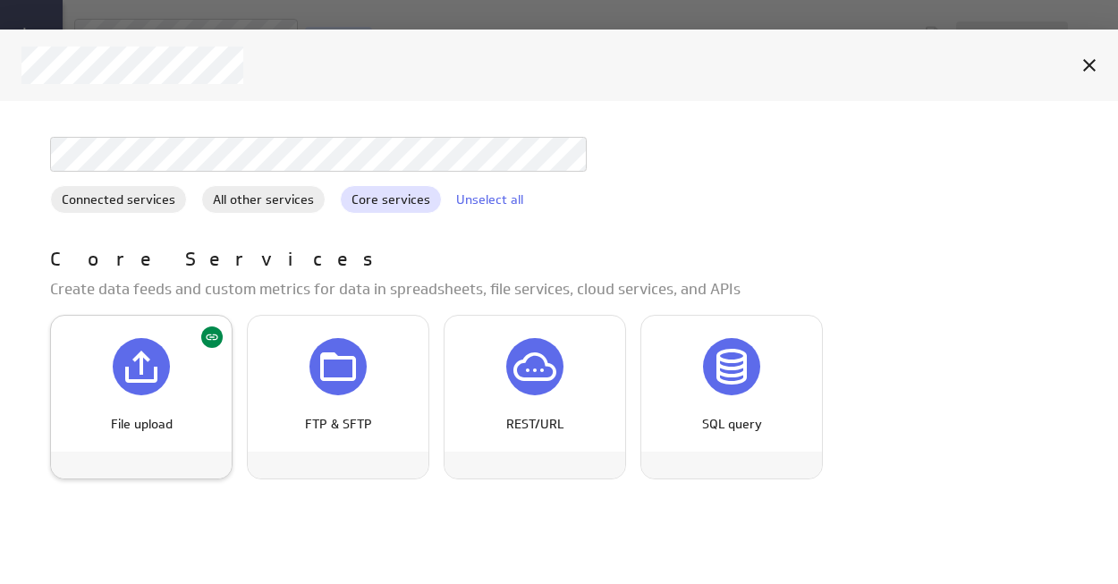
click at [120, 375] on icon "File upload" at bounding box center [141, 366] width 43 height 43
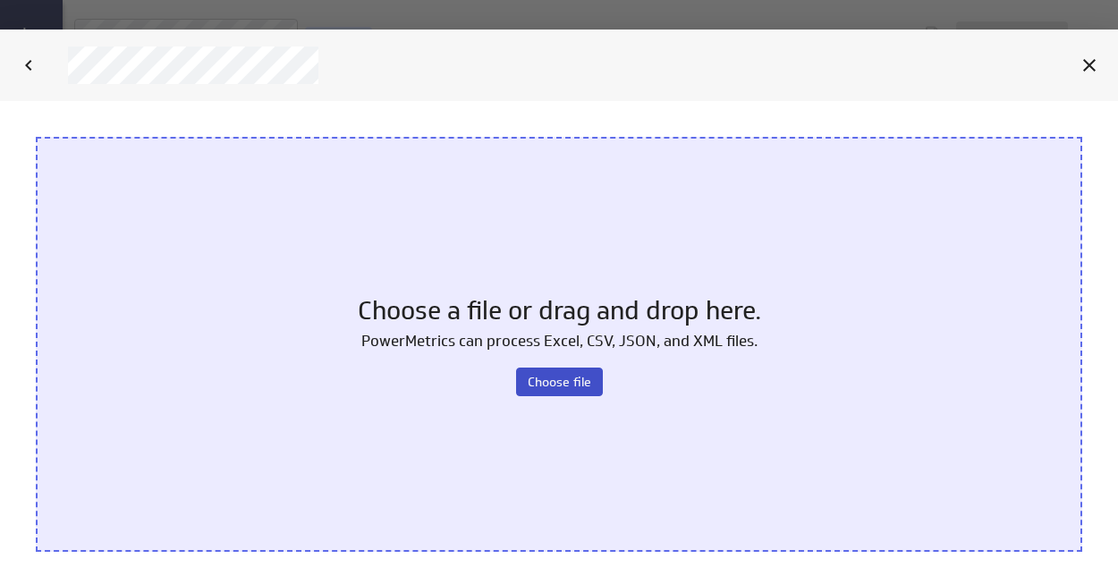
click at [580, 371] on button "Choose file" at bounding box center [559, 381] width 87 height 29
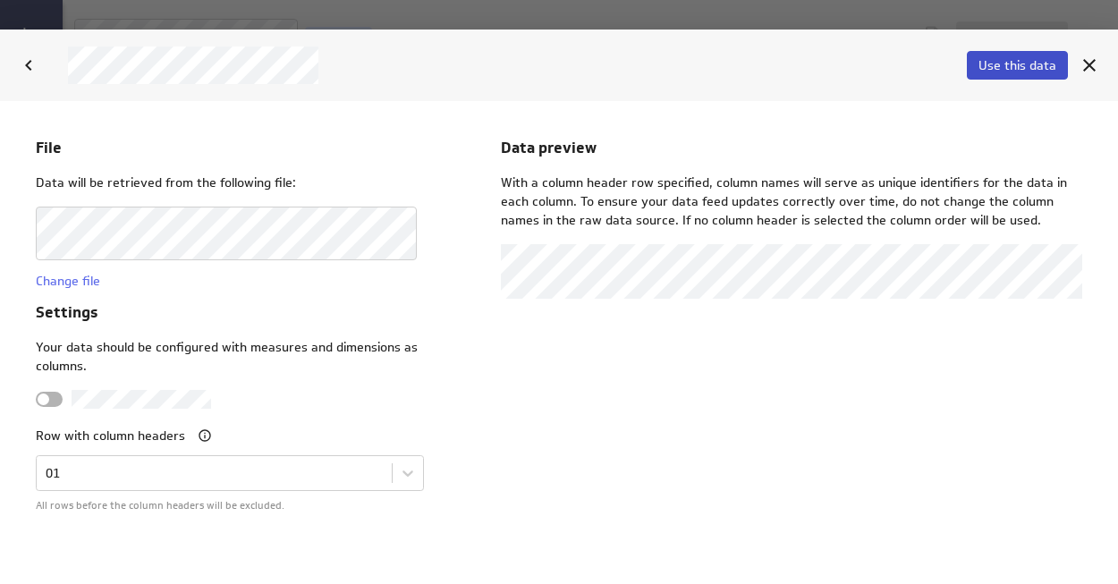
click at [1030, 63] on span "Use this data" at bounding box center [1017, 65] width 78 height 16
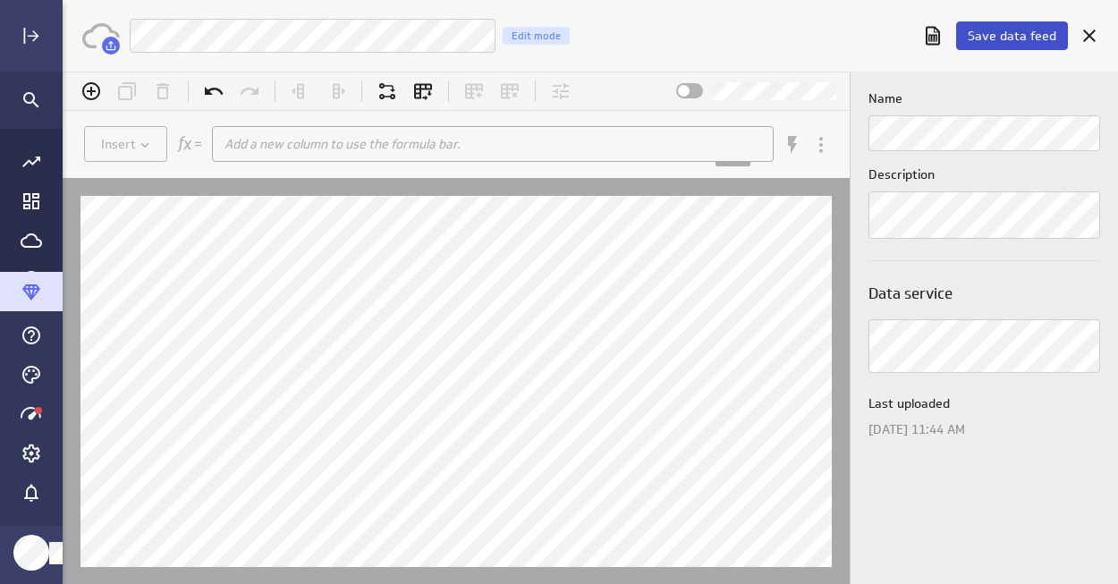
click at [1014, 32] on span "Save data feed" at bounding box center [1011, 36] width 89 height 16
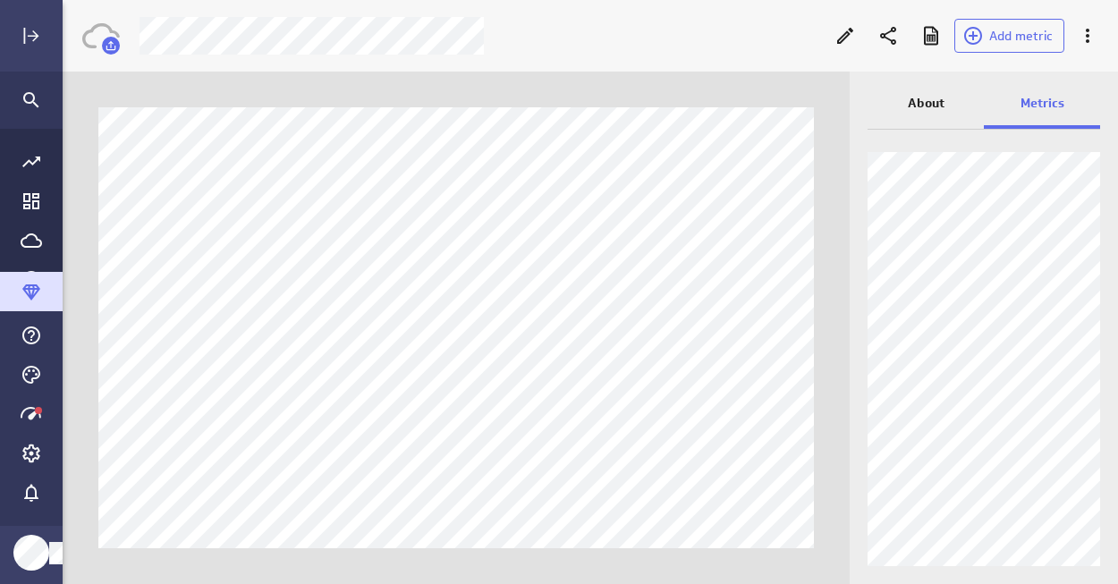
drag, startPoint x: 494, startPoint y: 35, endPoint x: 136, endPoint y: 31, distance: 358.5
click at [136, 31] on div at bounding box center [475, 36] width 693 height 38
click at [33, 243] on icon "Go to Data Feed library" at bounding box center [31, 240] width 21 height 21
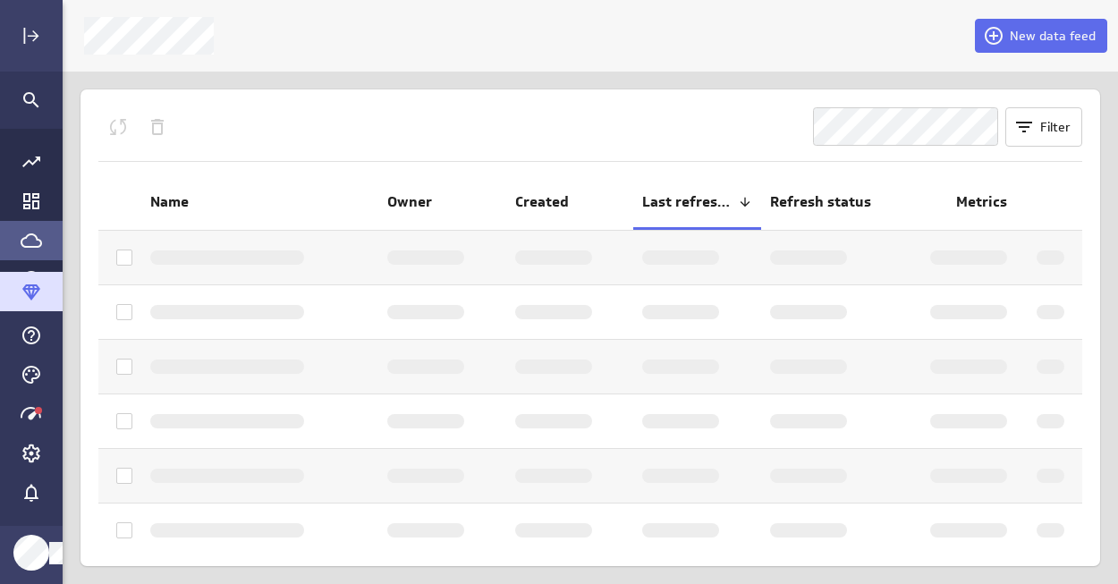
scroll to position [611, 1082]
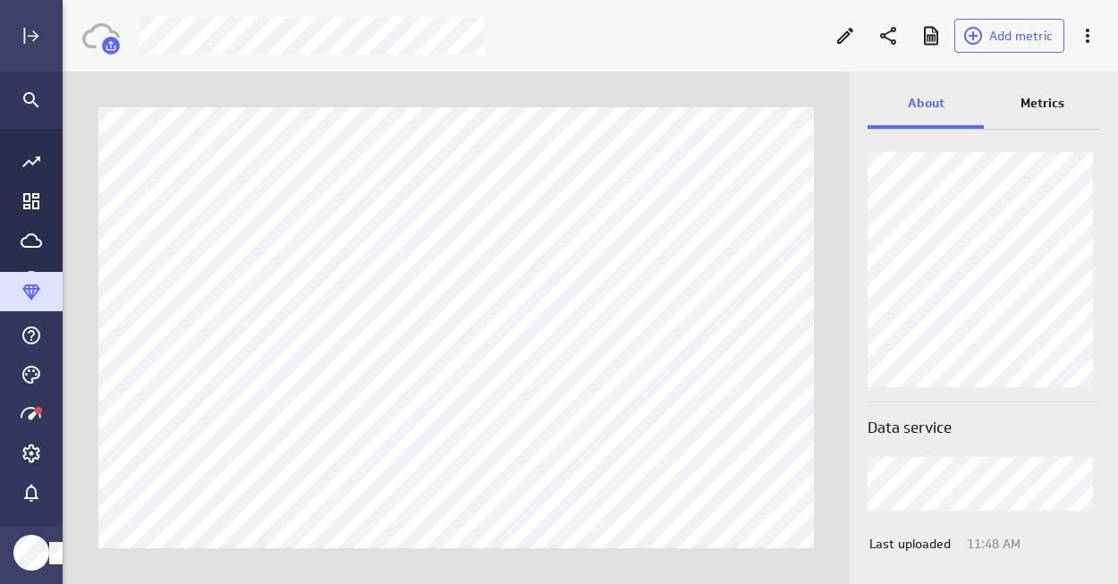
scroll to position [9, 0]
click at [925, 41] on icon "Download as CSV" at bounding box center [931, 36] width 14 height 19
click at [844, 35] on icon "Edit" at bounding box center [845, 36] width 16 height 16
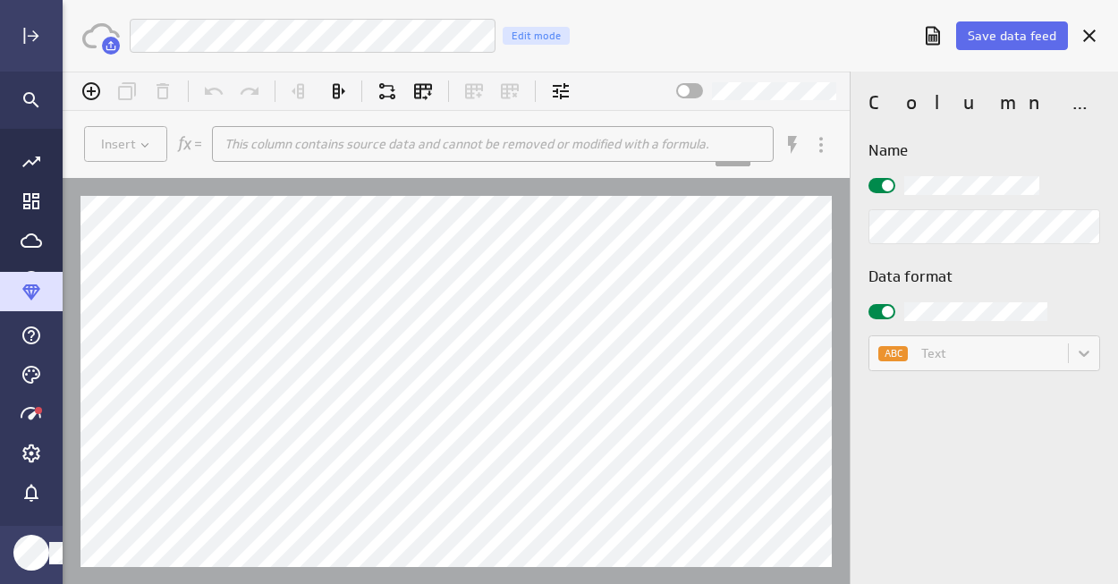
click at [823, 150] on span at bounding box center [804, 146] width 63 height 34
click at [1090, 37] on icon "Cancel" at bounding box center [1089, 36] width 13 height 13
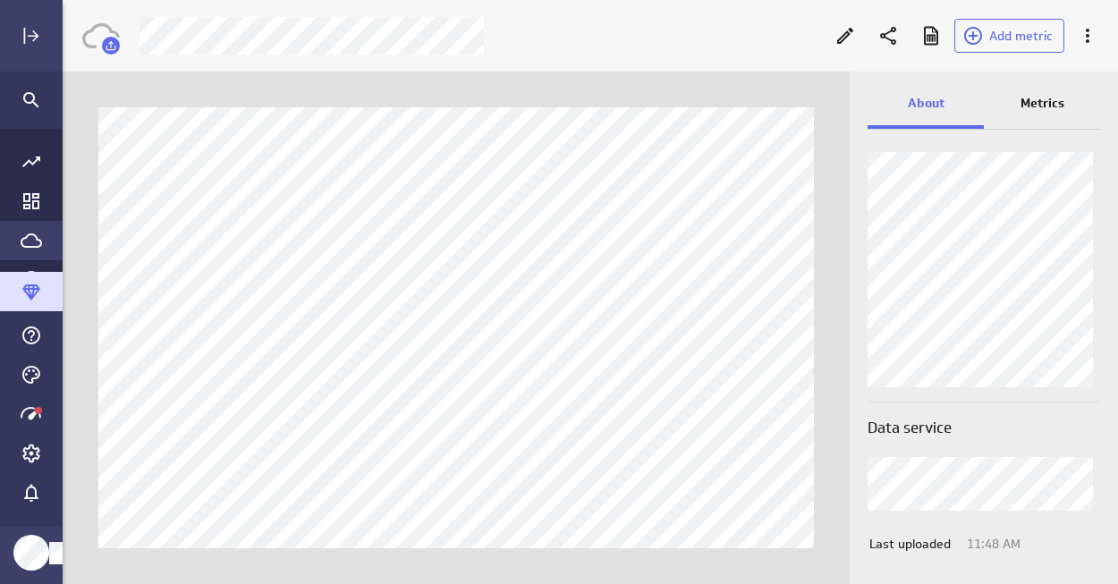
click at [22, 236] on icon "Go to Data Feed library" at bounding box center [31, 240] width 21 height 14
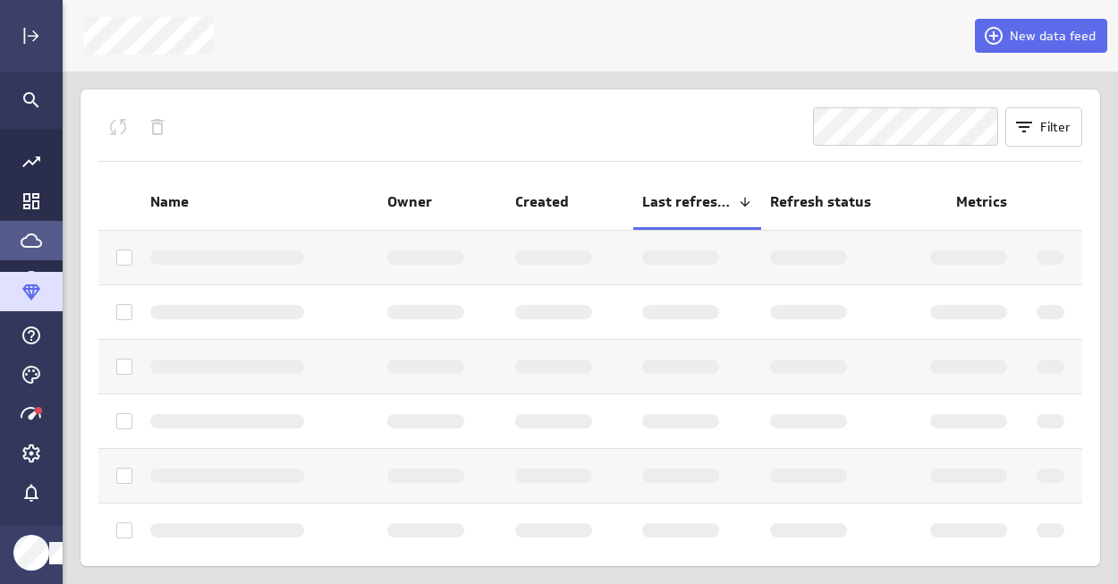
scroll to position [611, 1082]
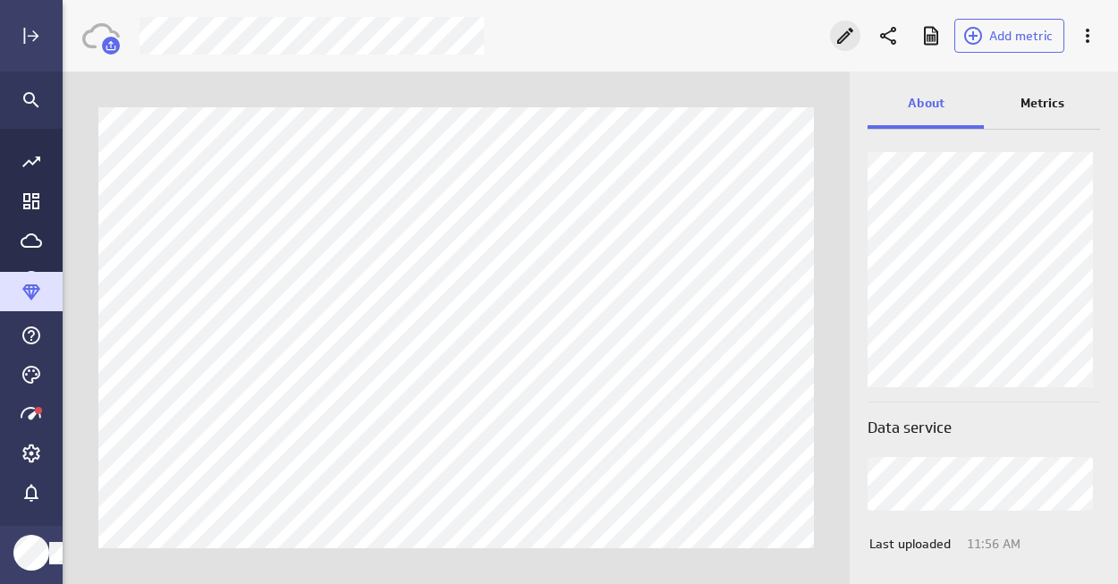
click at [840, 32] on icon "Edit" at bounding box center [844, 35] width 21 height 21
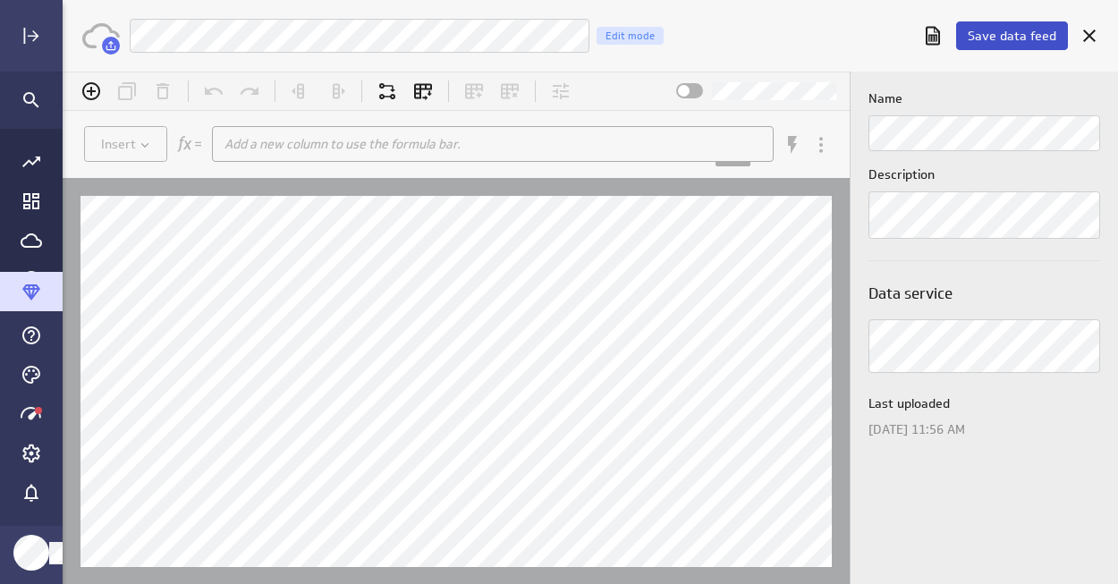
click at [1004, 35] on span "Save data feed" at bounding box center [1011, 36] width 89 height 16
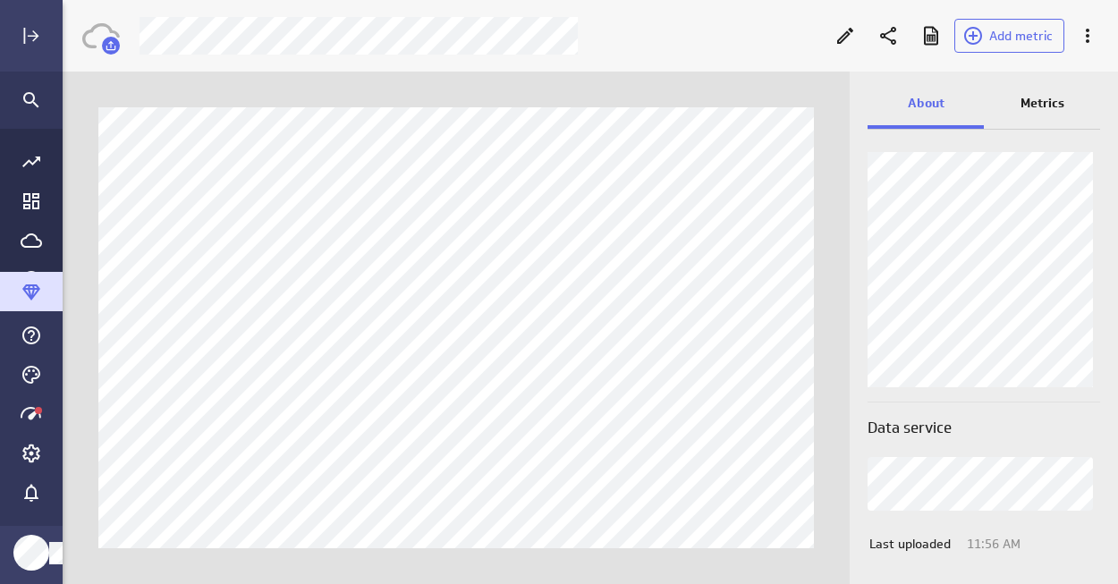
click at [638, 47] on div at bounding box center [475, 36] width 693 height 38
click at [1088, 32] on icon at bounding box center [1086, 35] width 21 height 21
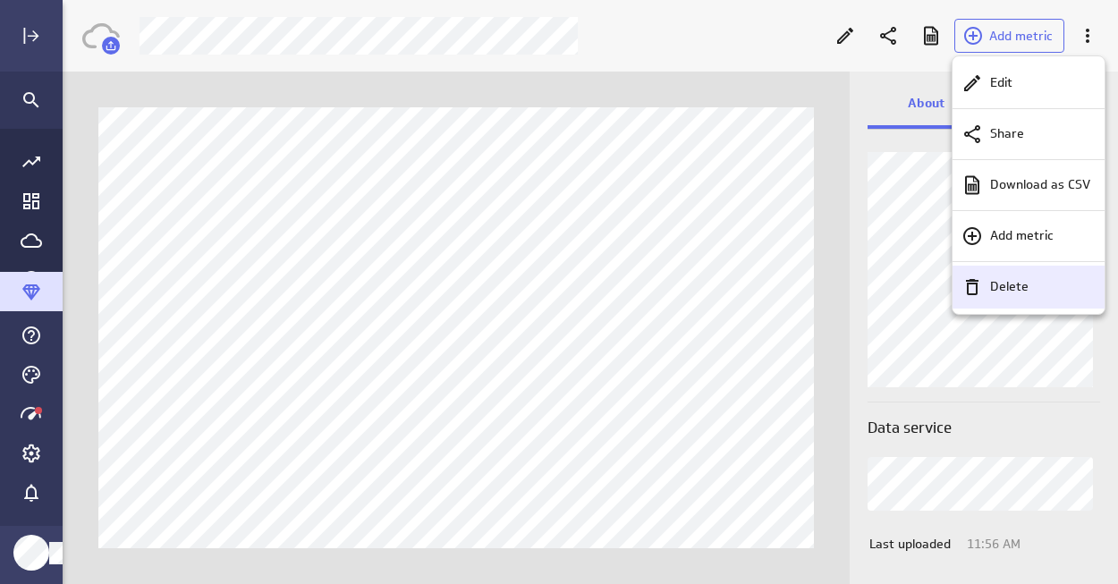
click at [1003, 282] on p "Delete" at bounding box center [1009, 286] width 38 height 19
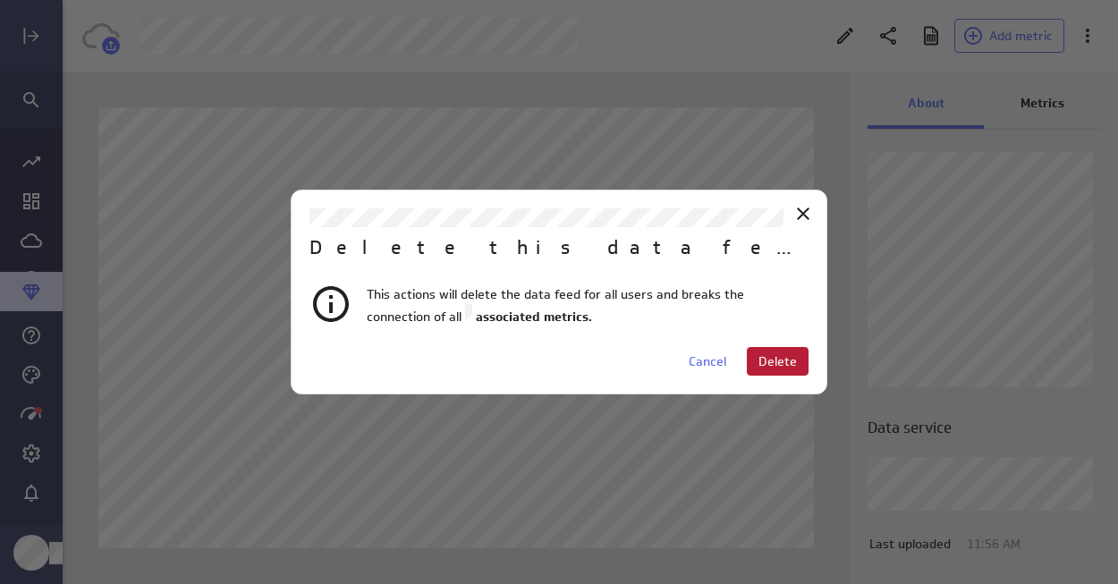
click at [770, 364] on span "Delete" at bounding box center [777, 361] width 38 height 16
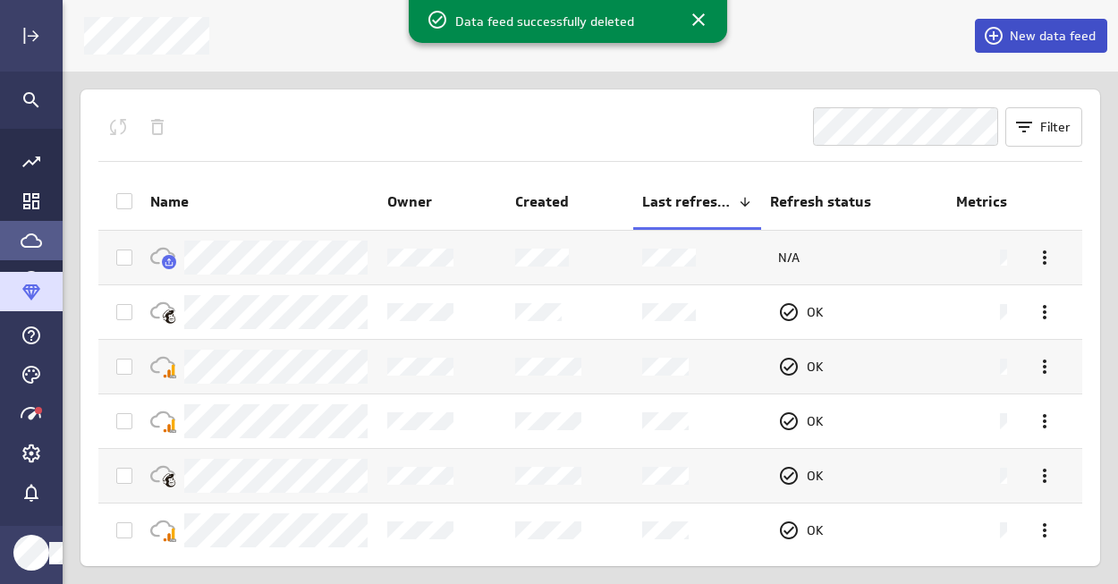
click at [1051, 35] on span "New data feed" at bounding box center [1052, 36] width 86 height 16
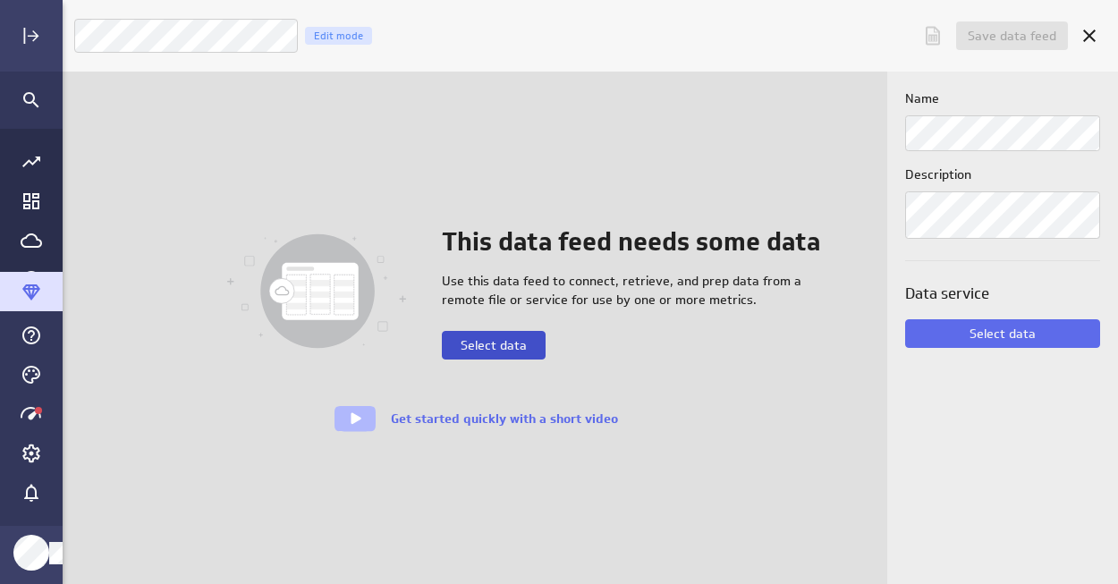
click at [508, 344] on span "Select data" at bounding box center [493, 345] width 66 height 16
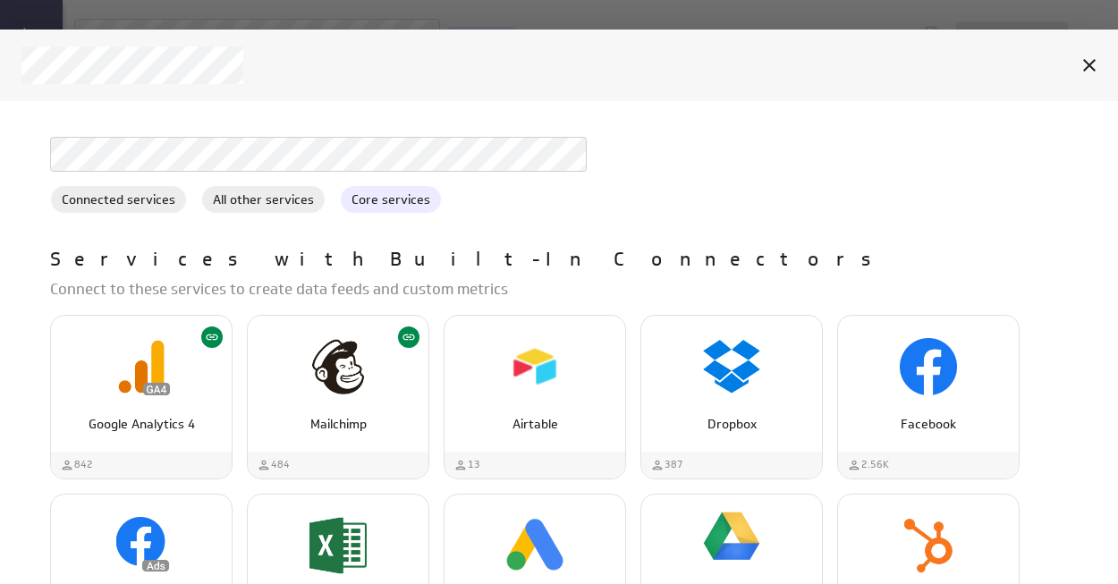
click at [389, 192] on span "Core services" at bounding box center [391, 199] width 100 height 19
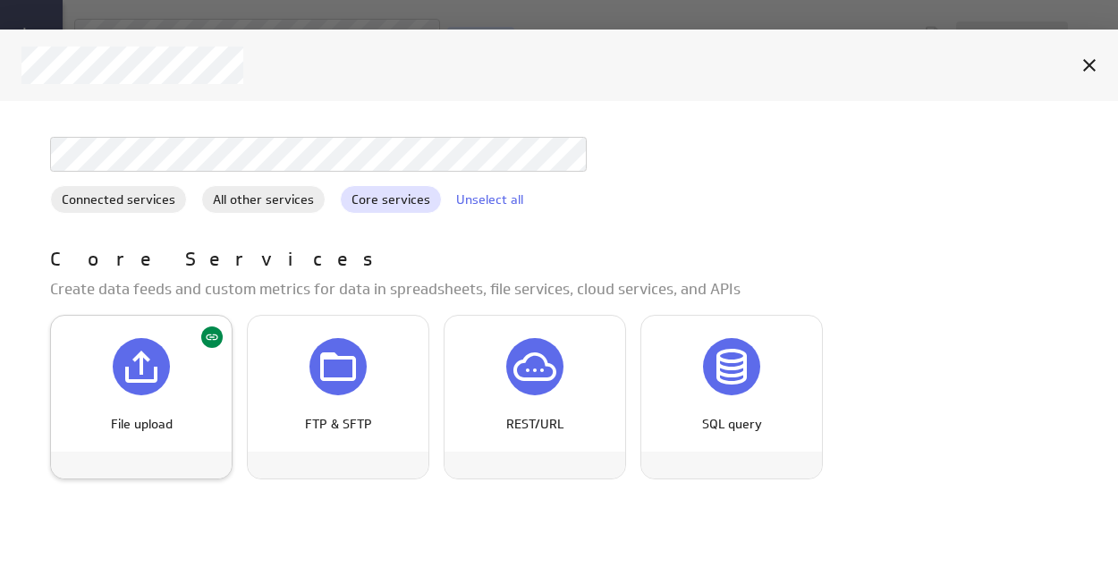
click at [145, 381] on icon "File upload" at bounding box center [141, 366] width 32 height 32
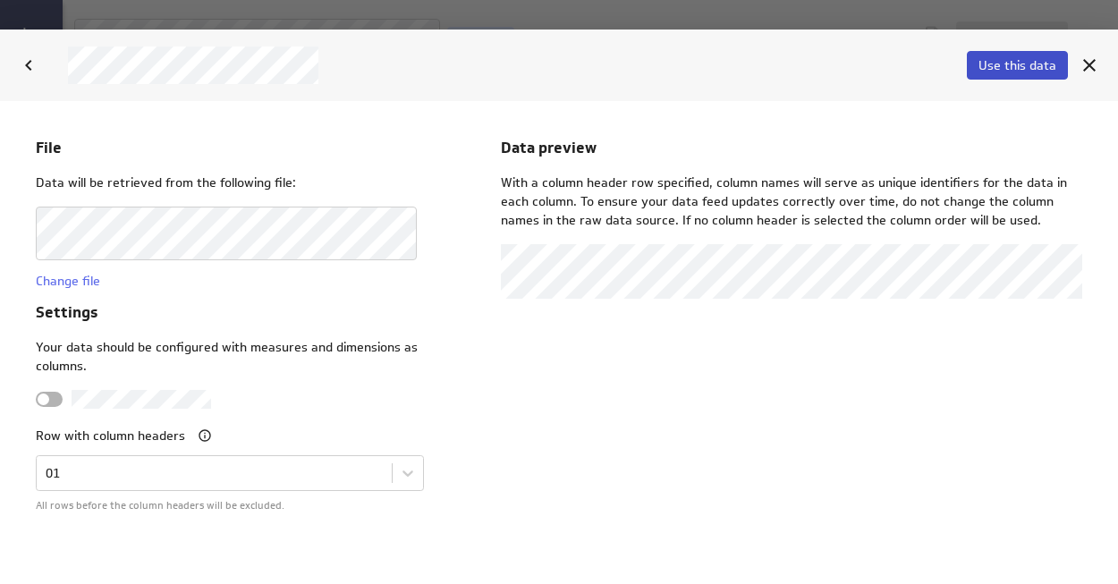
click at [1018, 57] on span "Use this data" at bounding box center [1017, 65] width 78 height 16
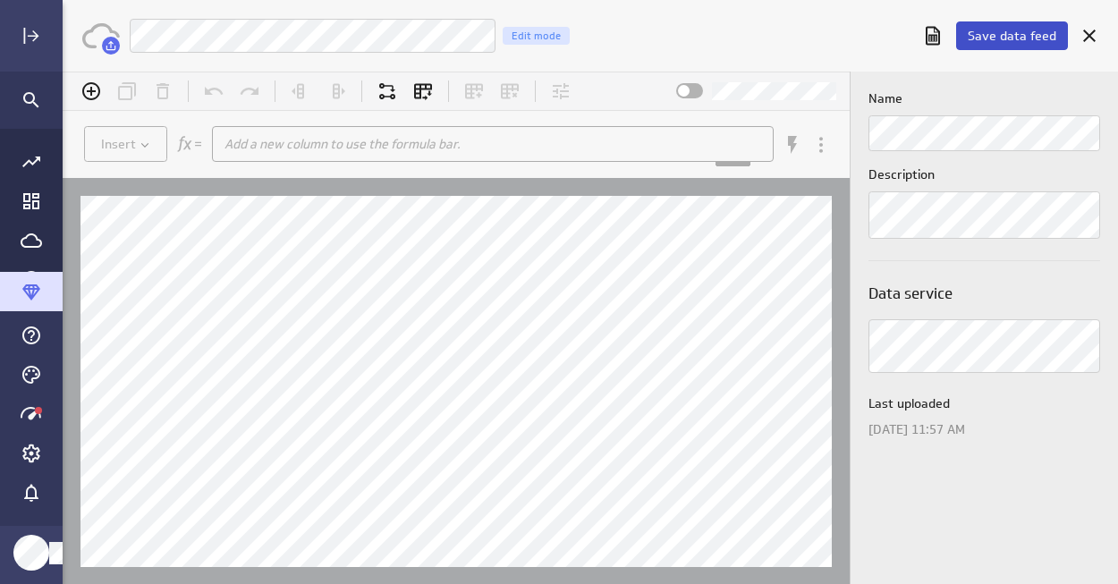
click at [1015, 36] on span "Save data feed" at bounding box center [1011, 36] width 89 height 16
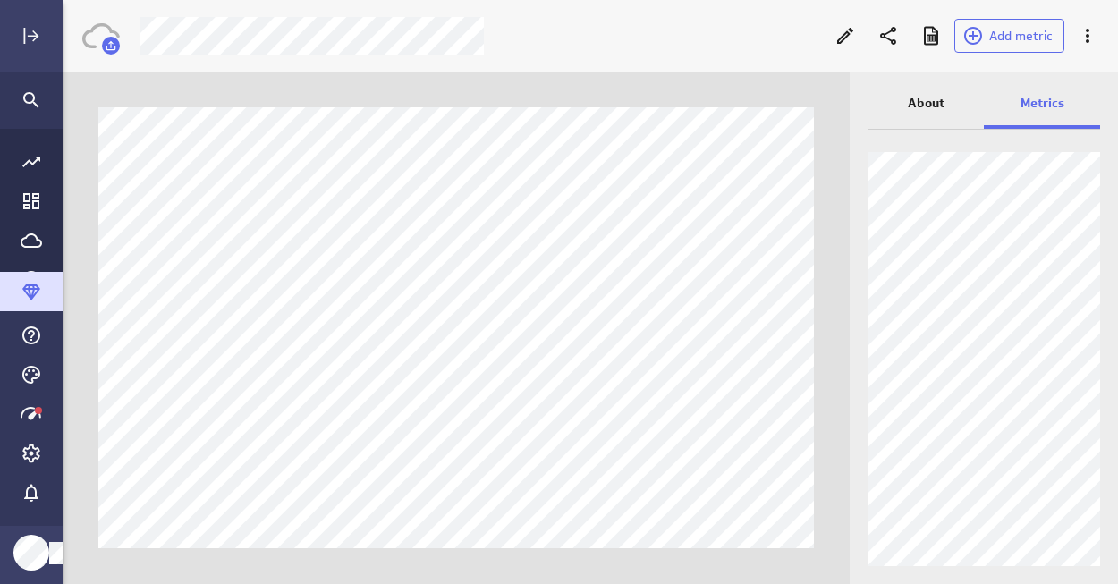
click at [916, 97] on p "About" at bounding box center [925, 103] width 37 height 19
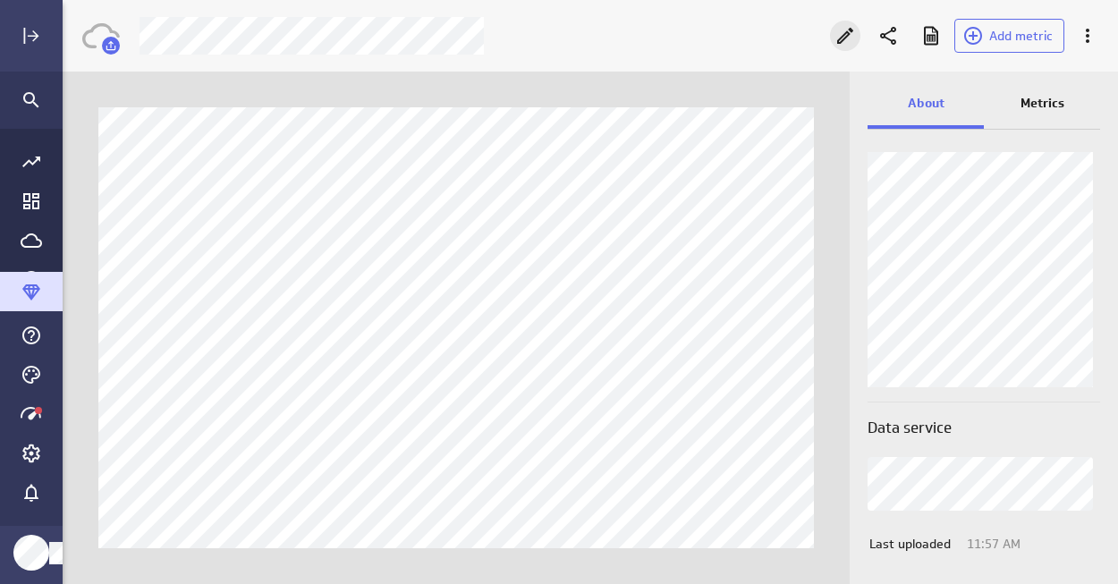
click at [846, 32] on icon "Edit" at bounding box center [844, 35] width 21 height 21
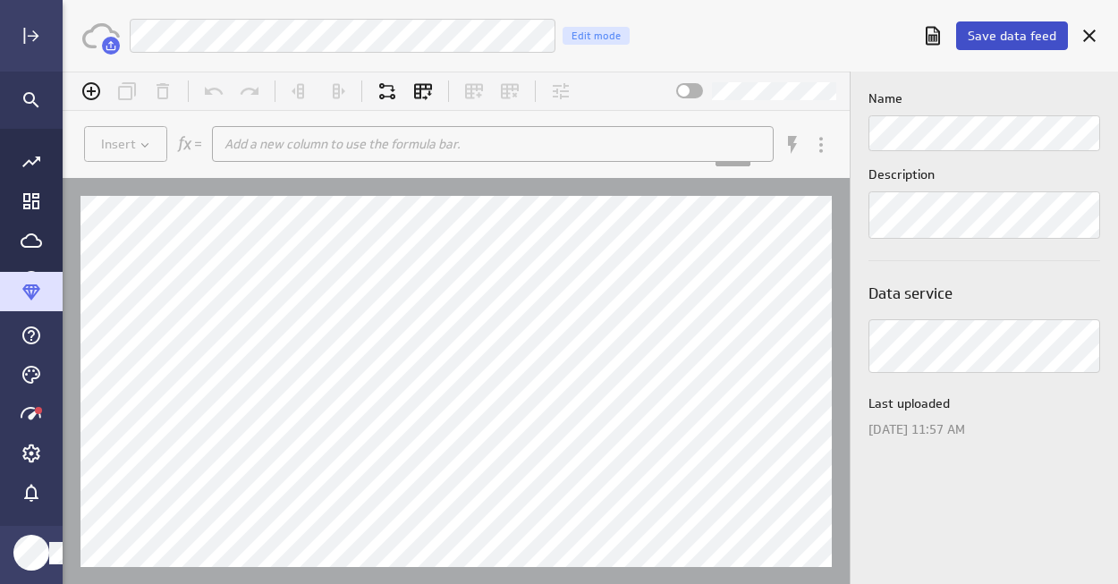
click at [1020, 37] on span "Save data feed" at bounding box center [1011, 36] width 89 height 16
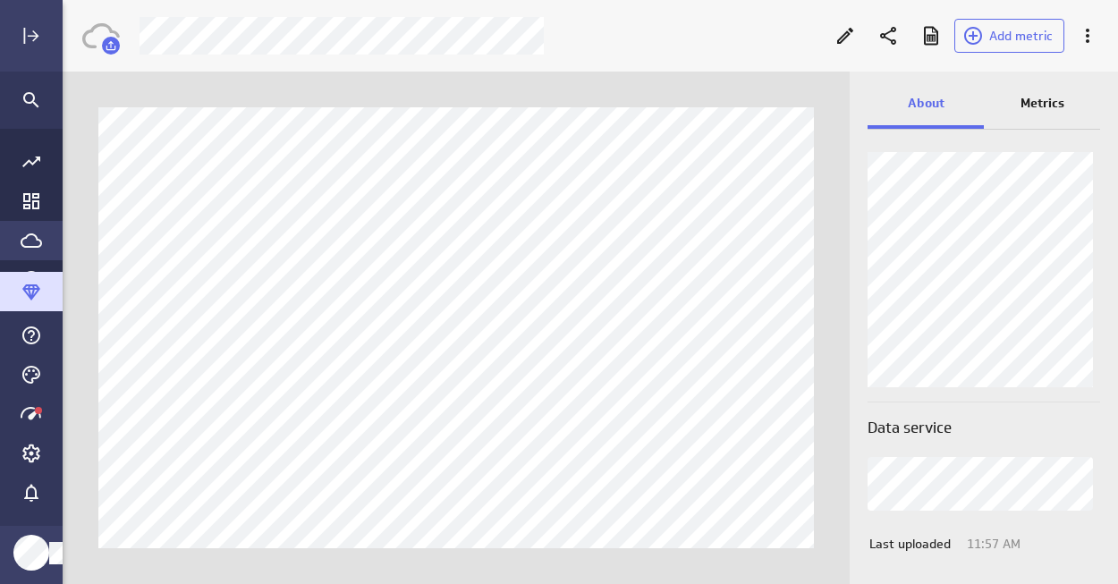
click at [25, 227] on div "Go to Data Feed library" at bounding box center [31, 240] width 63 height 39
click at [845, 42] on icon "Edit" at bounding box center [844, 35] width 21 height 21
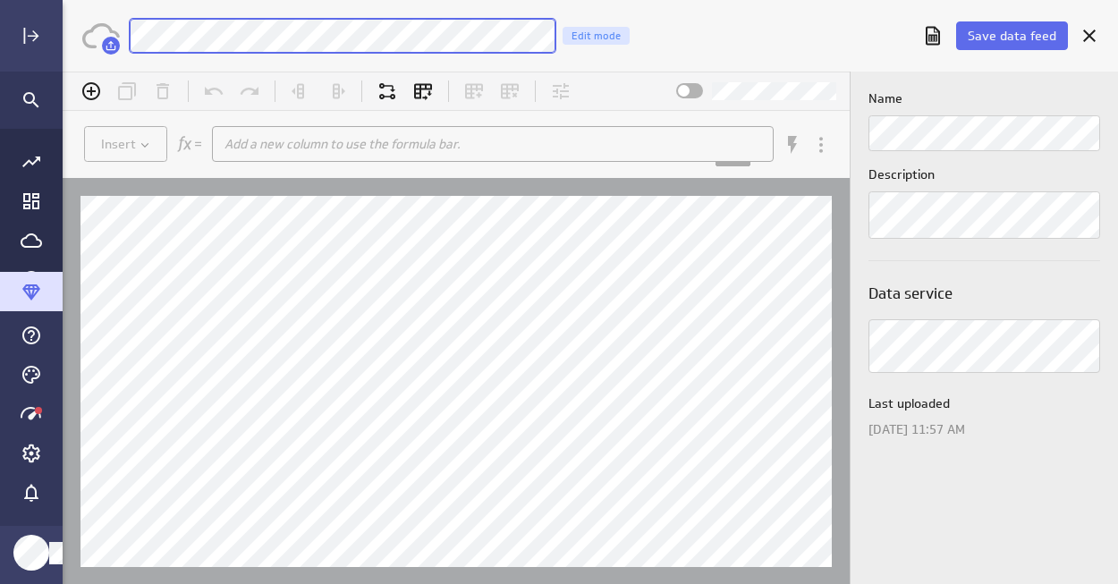
click at [88, 36] on div "Save data feed NEW Zap: MC Campaign Comparison Edit mode" at bounding box center [590, 36] width 1055 height 72
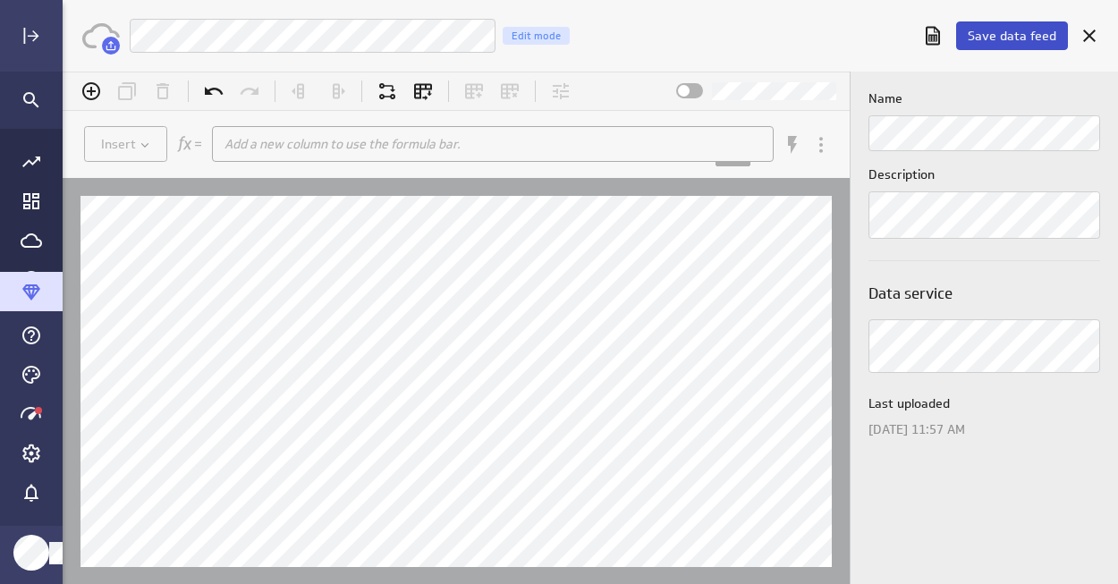
click at [1008, 36] on span "Save data feed" at bounding box center [1011, 36] width 89 height 16
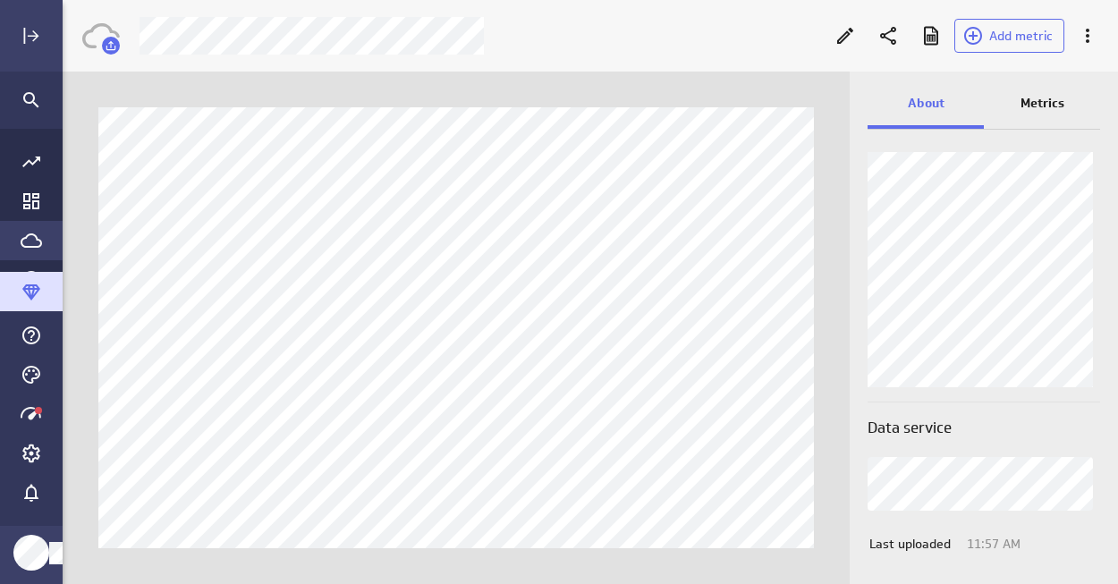
click at [28, 234] on icon "Go to Data Feed library" at bounding box center [31, 240] width 21 height 14
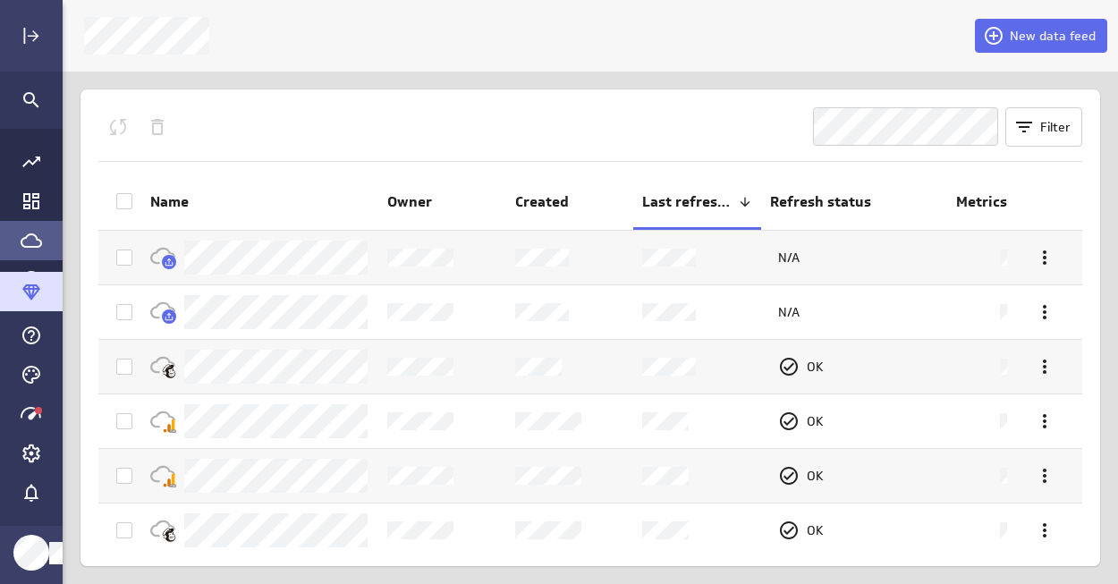
click at [337, 165] on div "Filter Name Owner Created Last refreshed Refresh status Metrics N/A N/A OK OK O…" at bounding box center [589, 327] width 983 height 441
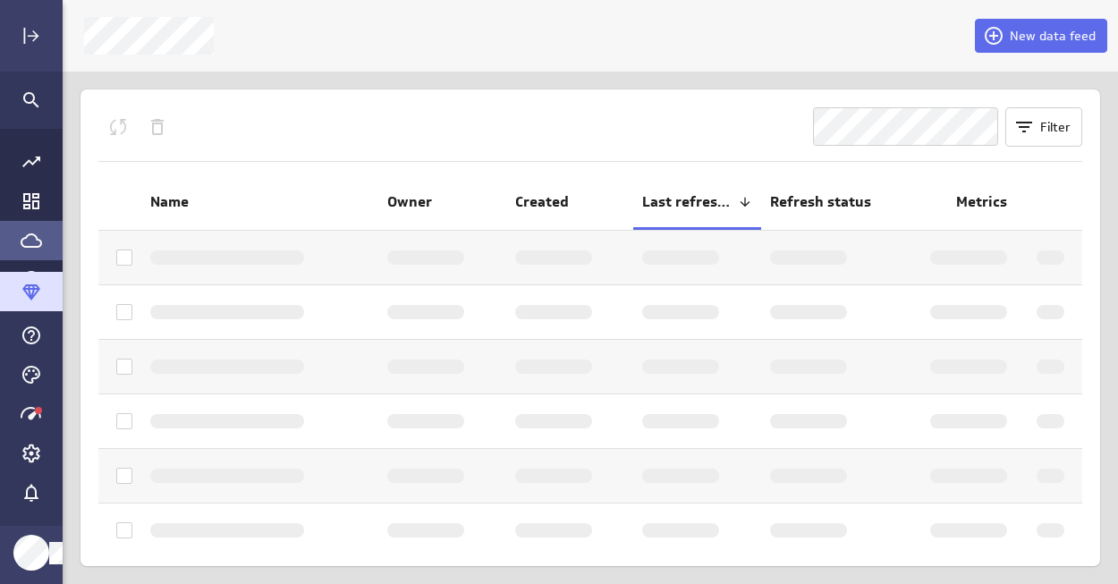
scroll to position [611, 1082]
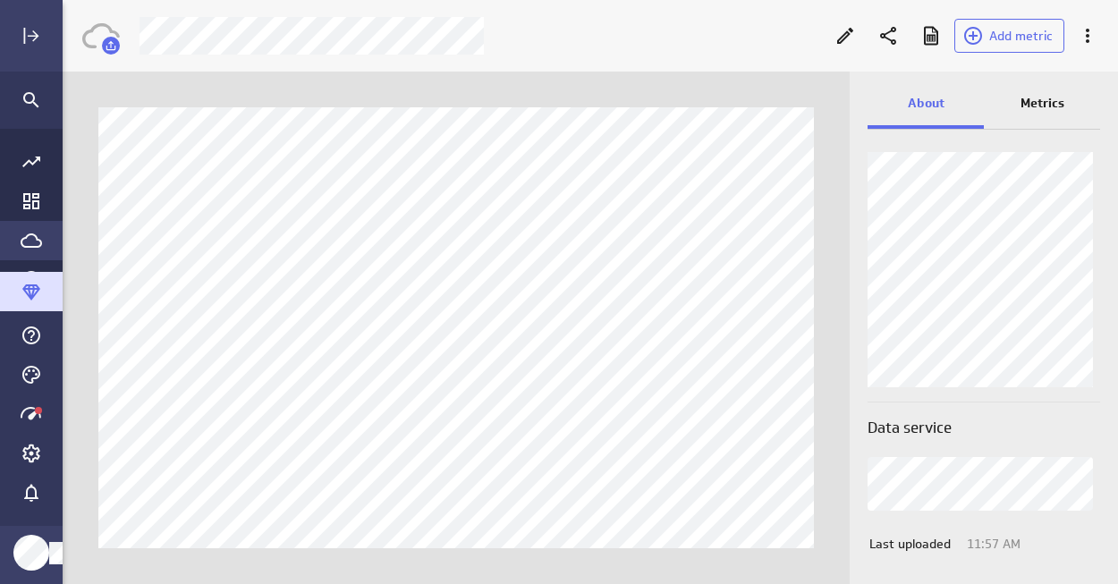
click at [25, 248] on icon "Go to Data Feed library" at bounding box center [31, 240] width 21 height 21
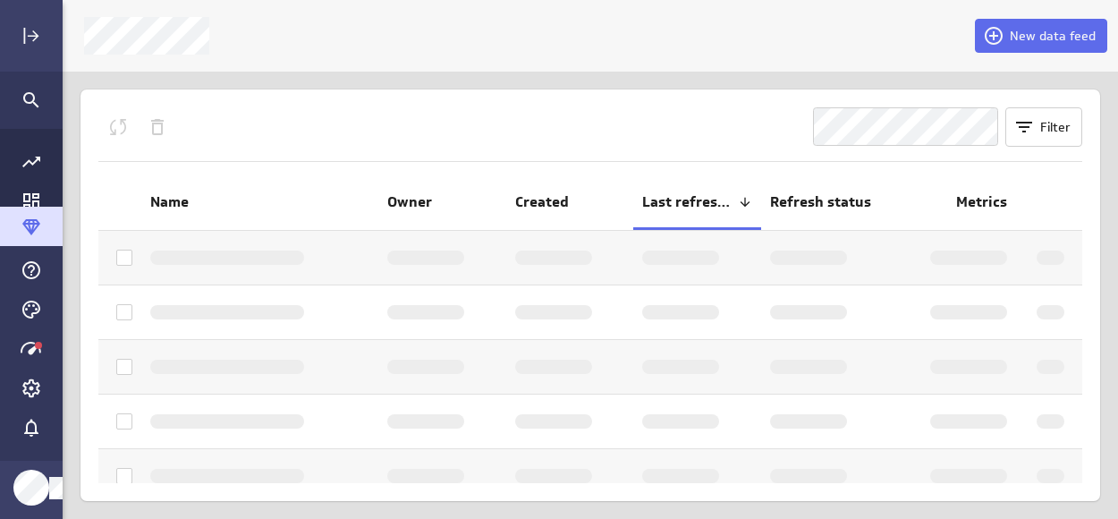
scroll to position [545, 1082]
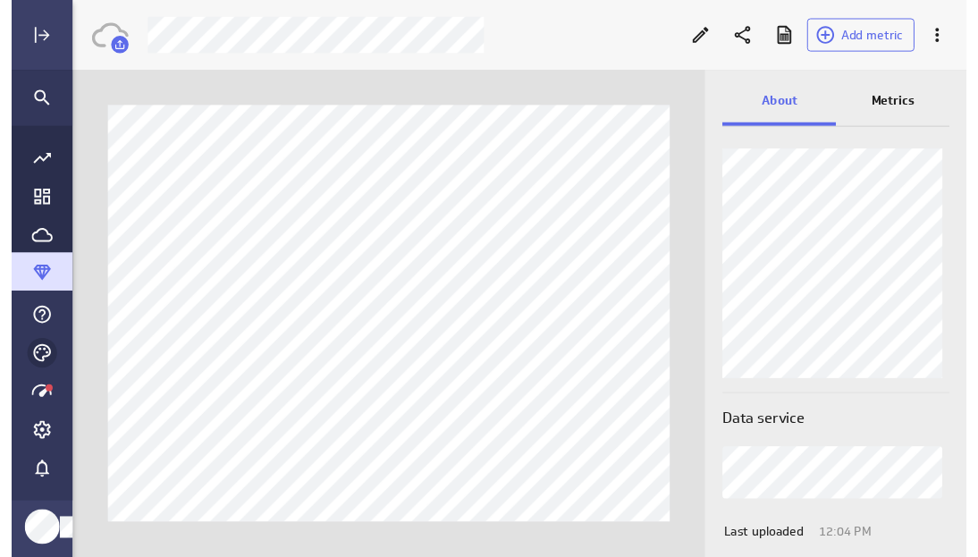
scroll to position [584, 942]
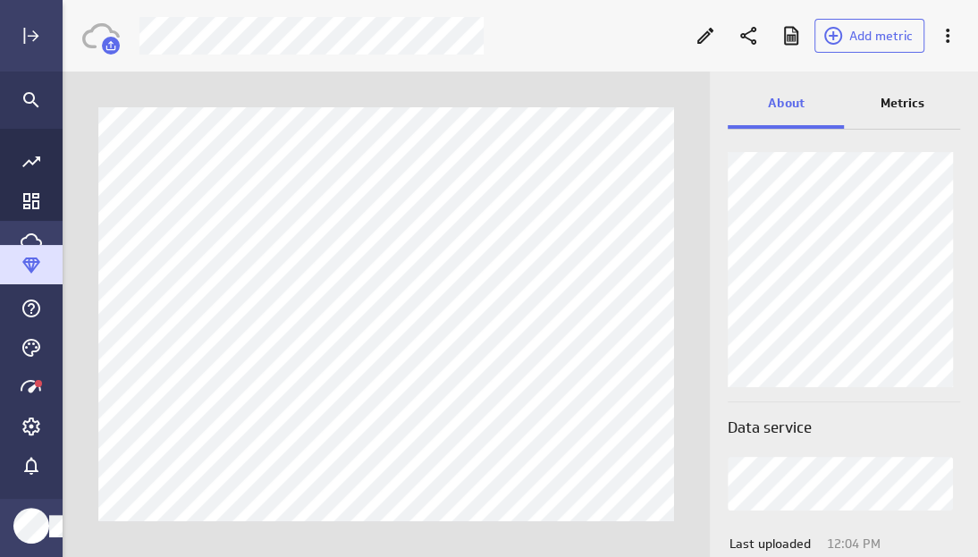
click at [28, 240] on icon "Go to Data Feed library" at bounding box center [31, 240] width 21 height 21
click at [36, 232] on icon "Go to Data Feed library" at bounding box center [31, 240] width 21 height 21
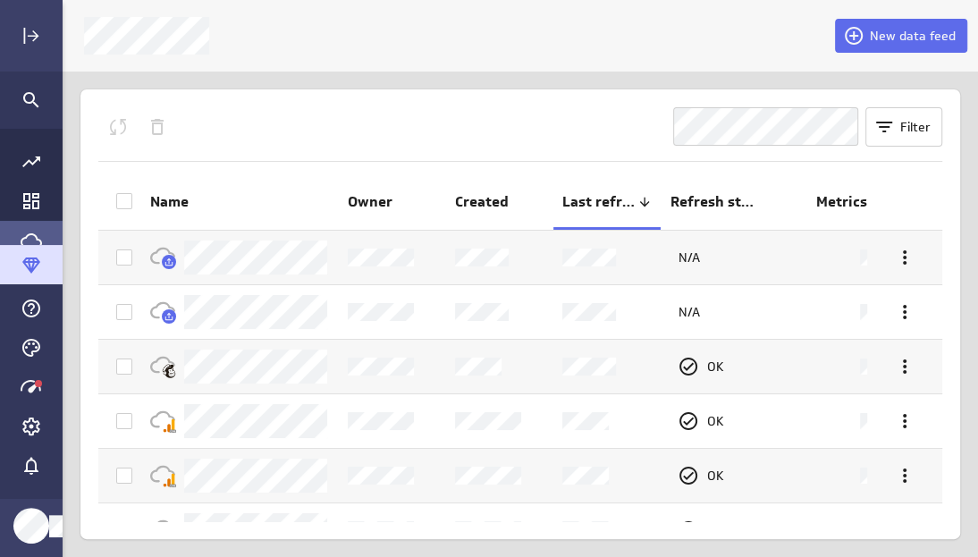
click at [975, 555] on div "Filter Name Owner Created Last refreshed Refresh status Metrics N/A N/A OK OK O…" at bounding box center [521, 314] width 916 height 485
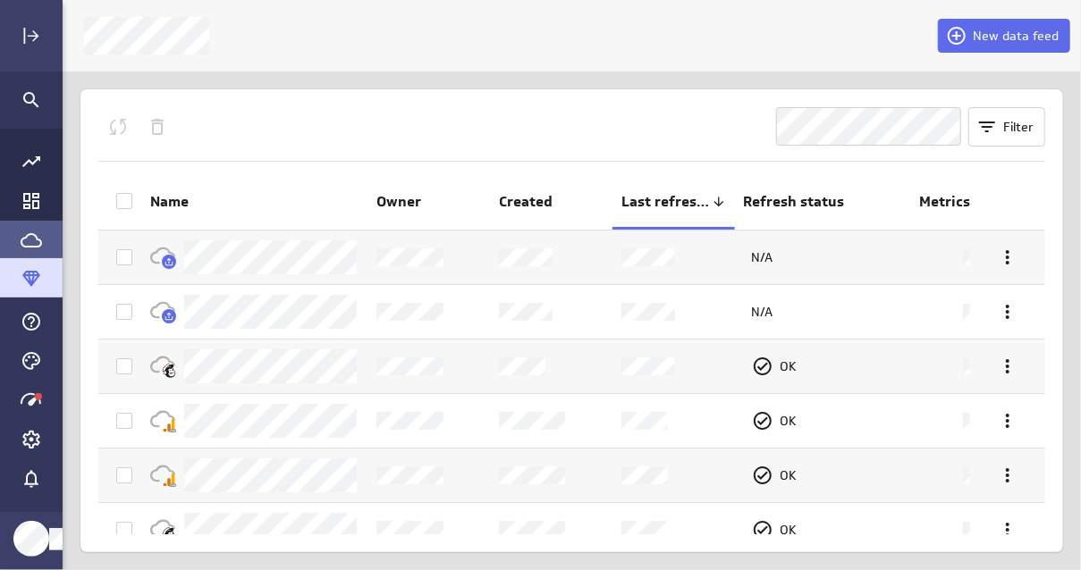
click at [285, 49] on div at bounding box center [503, 36] width 861 height 38
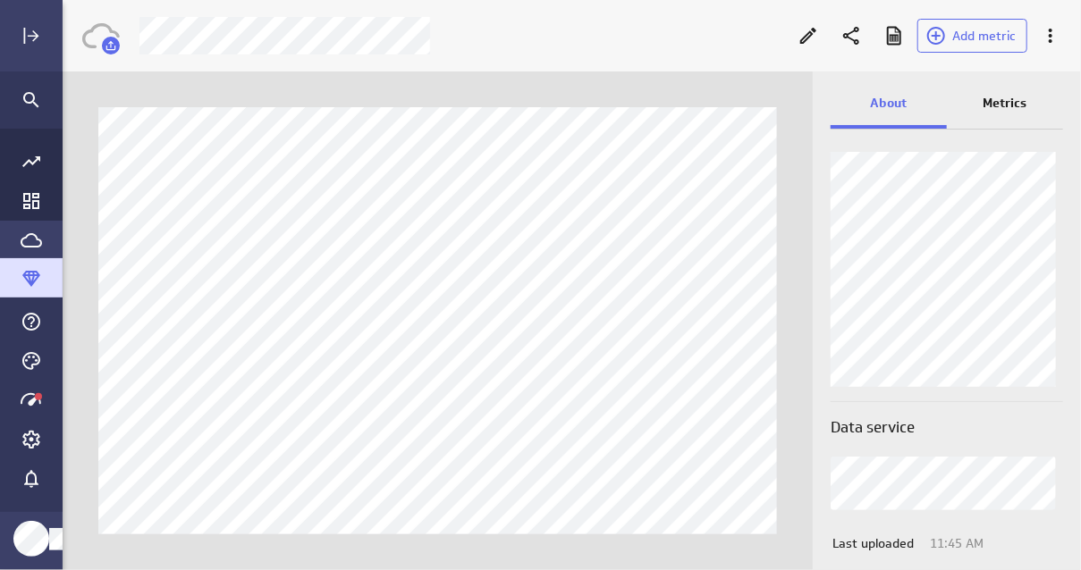
click at [25, 233] on icon "Go to Data Feed library" at bounding box center [31, 240] width 21 height 14
click at [23, 245] on icon "Go to Data Feed library" at bounding box center [31, 240] width 21 height 21
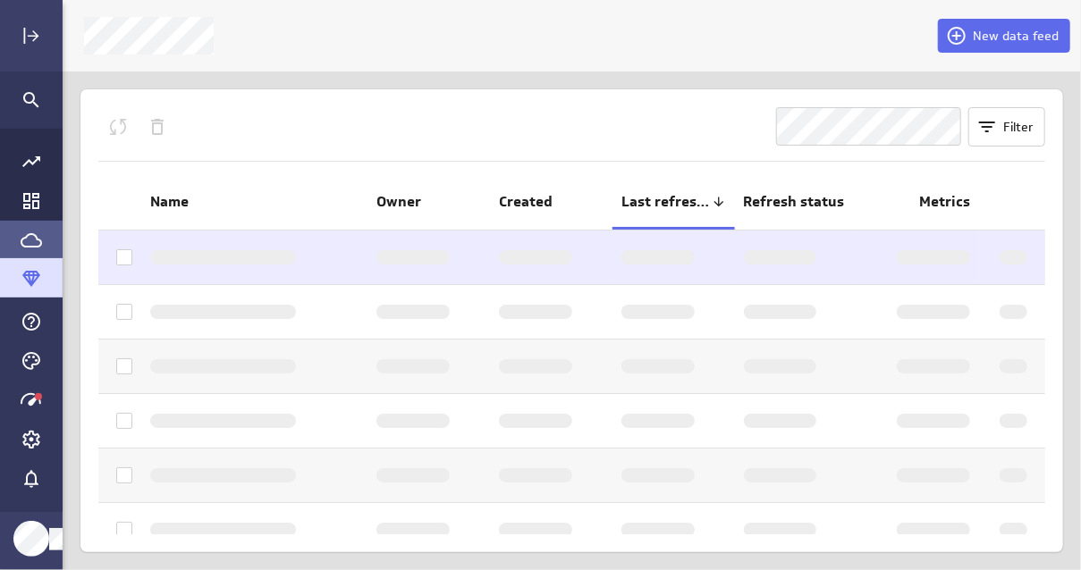
scroll to position [597, 1046]
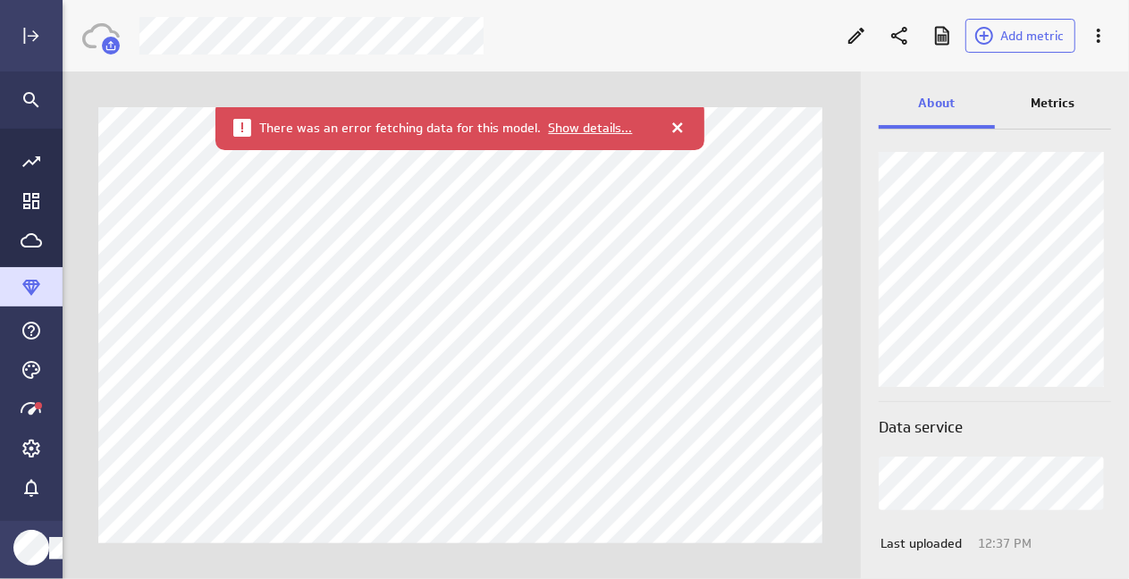
scroll to position [9, 9]
click at [602, 121] on span "Show details..." at bounding box center [590, 128] width 84 height 15
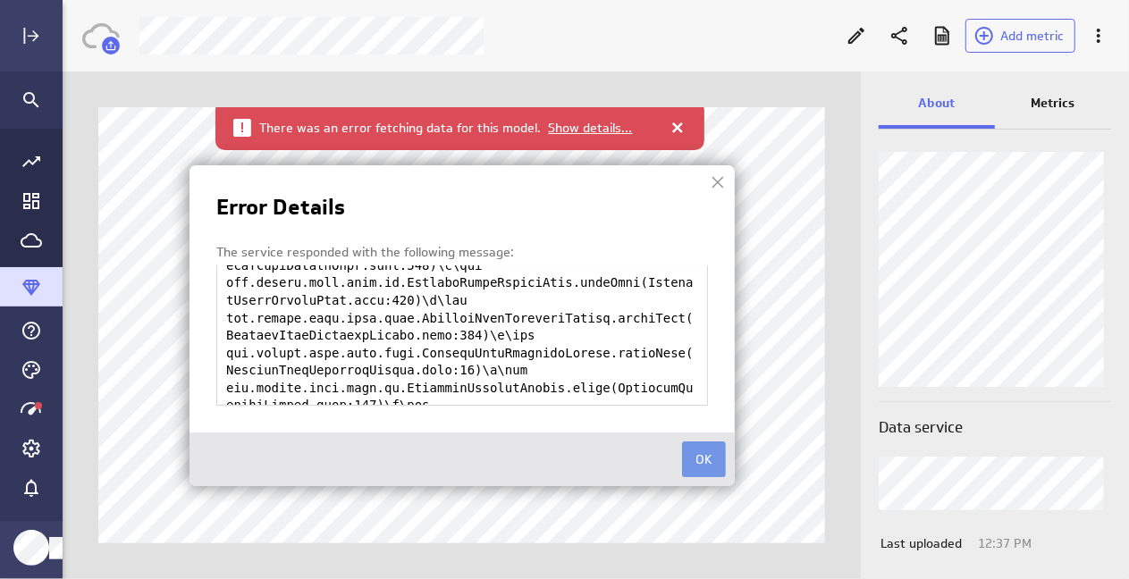
scroll to position [545, 0]
click at [715, 458] on button "OK" at bounding box center [703, 459] width 44 height 36
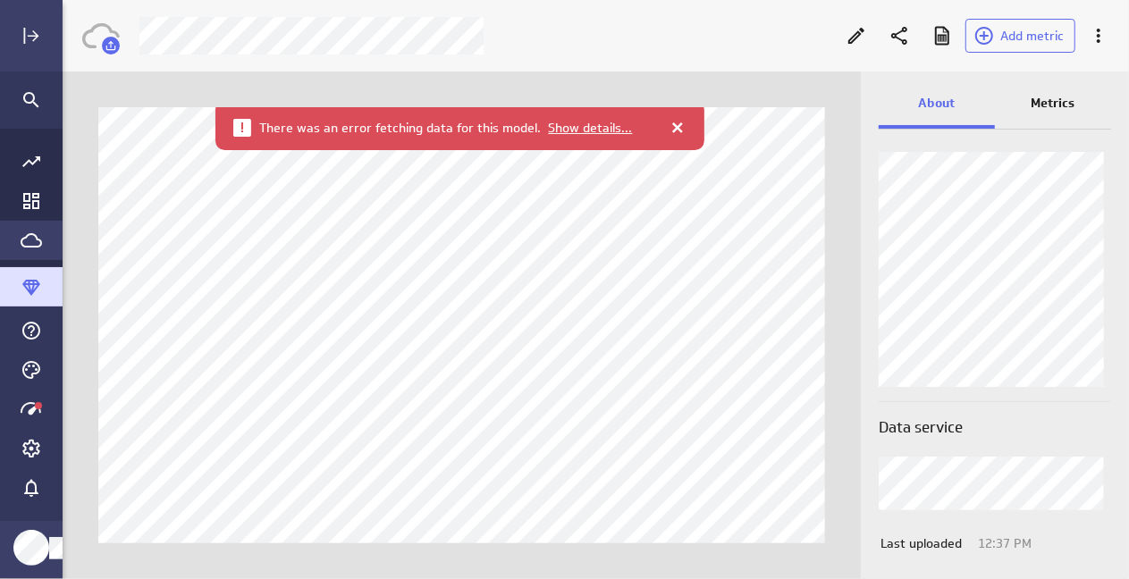
click at [25, 252] on div "Go to Data Feed library" at bounding box center [31, 240] width 63 height 39
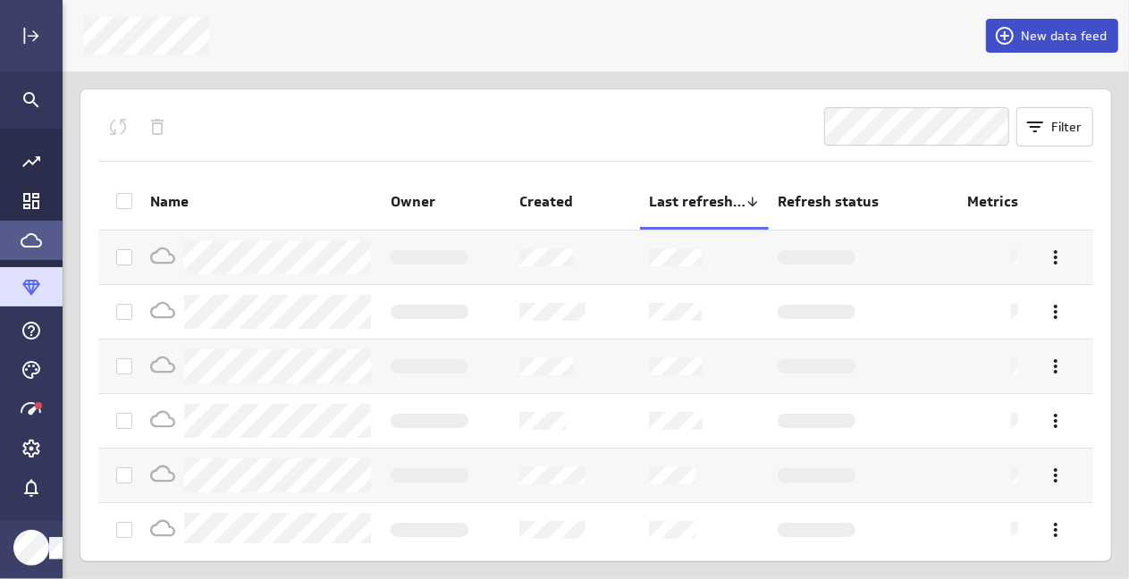
click at [1059, 26] on button "New data feed" at bounding box center [1052, 36] width 132 height 34
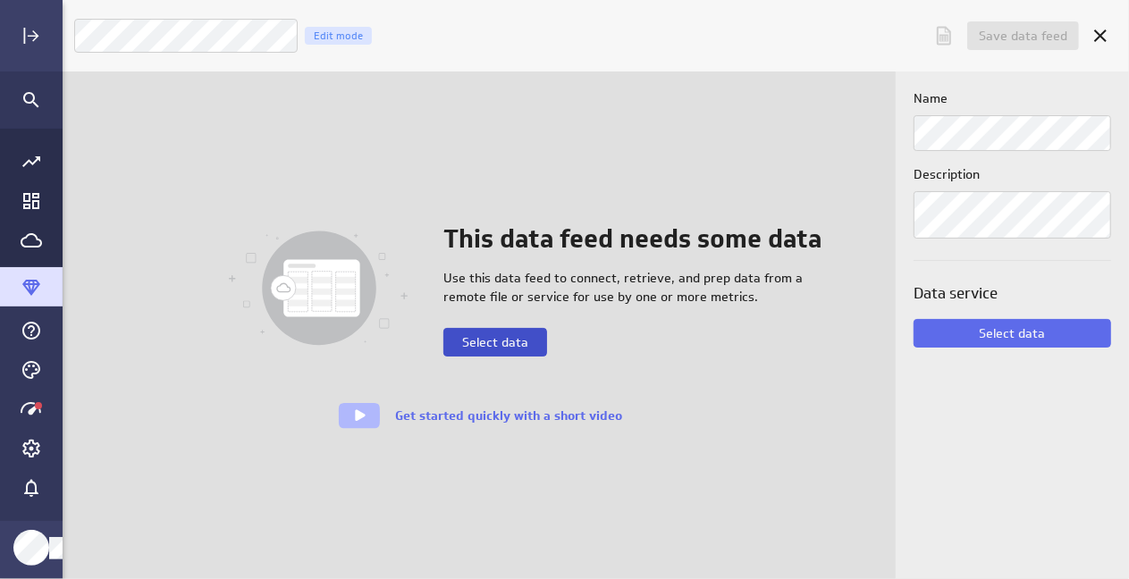
click at [490, 338] on span "Select data" at bounding box center [495, 342] width 66 height 16
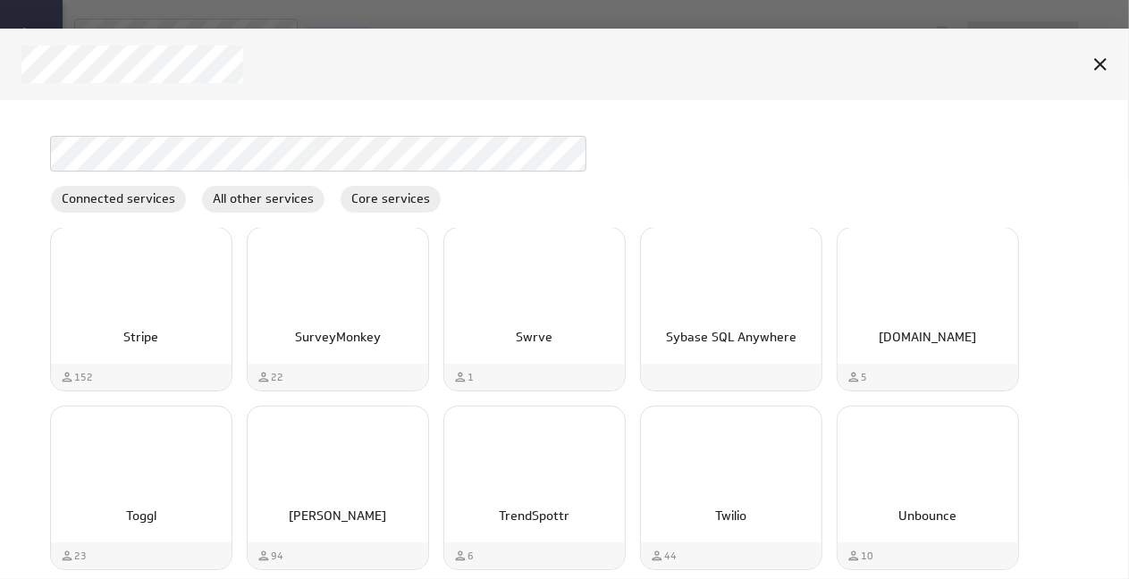
scroll to position [4746, 0]
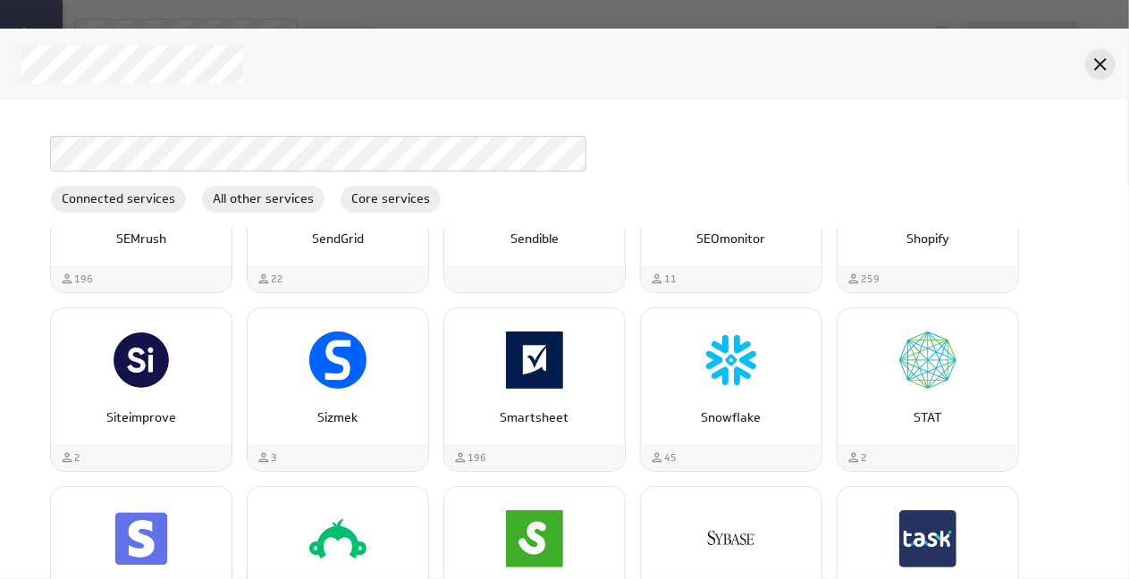
click at [1080, 61] on icon "Cancel" at bounding box center [1100, 64] width 21 height 21
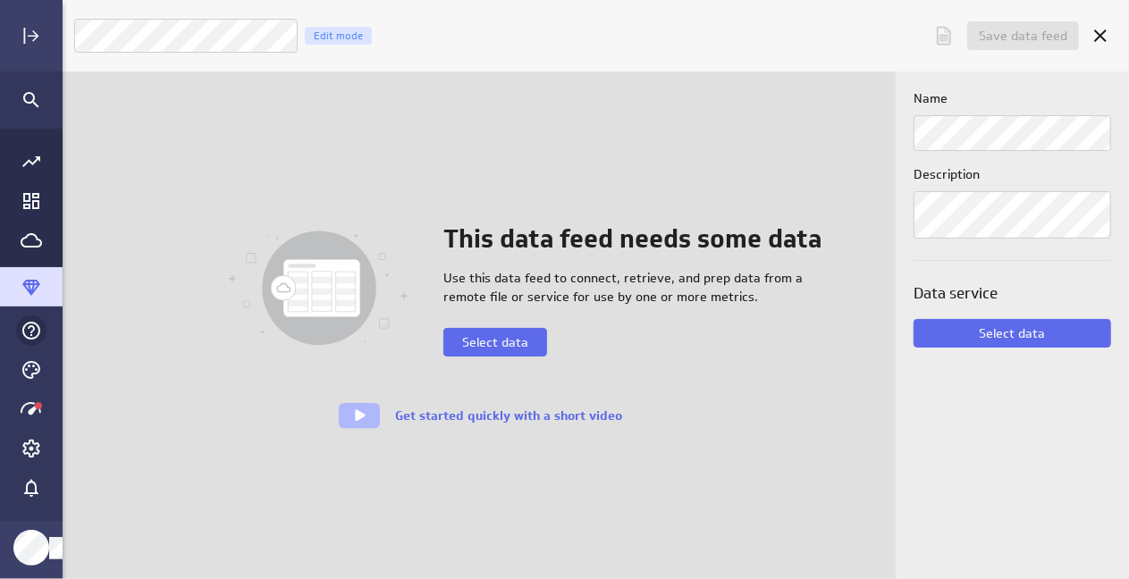
click at [33, 325] on icon "Help & PowerMetrics Assistant" at bounding box center [31, 330] width 21 height 21
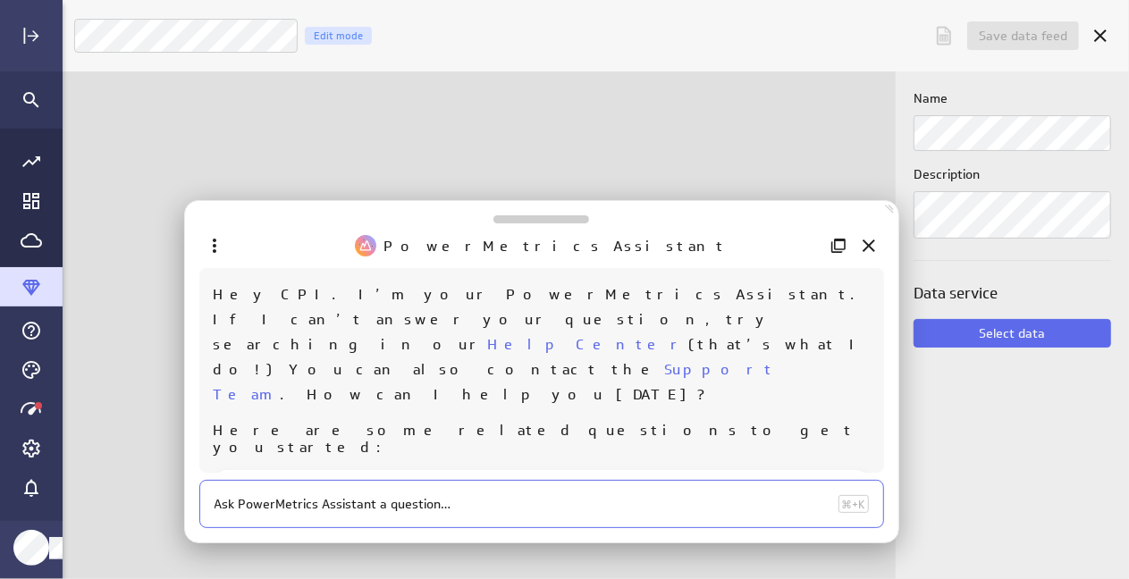
click at [286, 505] on textarea at bounding box center [523, 504] width 617 height 17
type textarea "how do I add NetSuite as a dat asource"
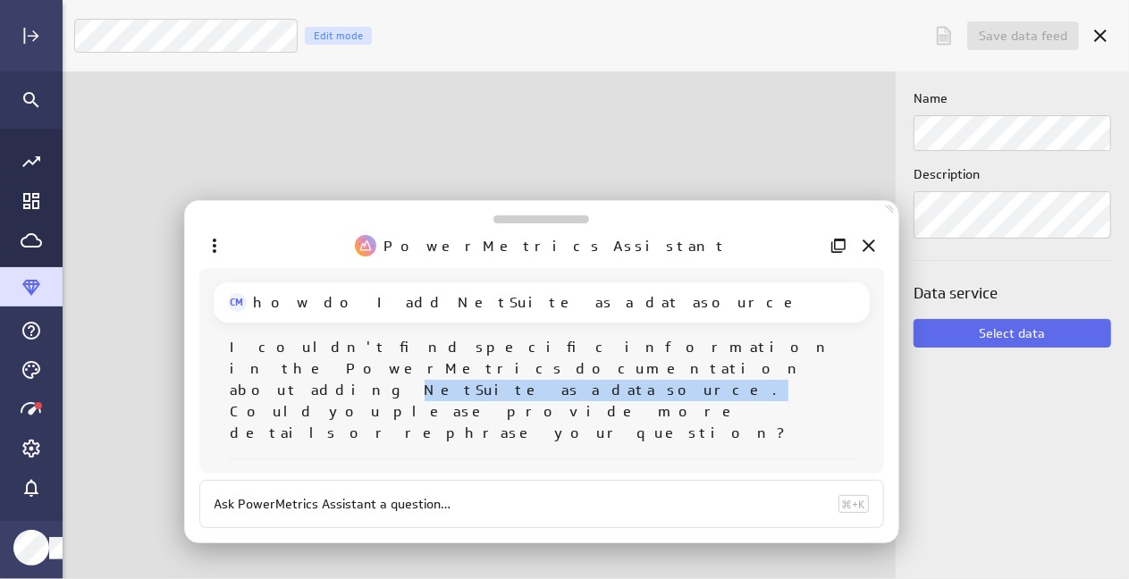
drag, startPoint x: 785, startPoint y: 344, endPoint x: 337, endPoint y: 378, distance: 449.2
click at [337, 378] on p "I couldn't find specific information in the PowerMetrics documentation about ad…" at bounding box center [543, 390] width 625 height 107
copy p "NetSuite as a data source."
click at [38, 447] on icon "Account and settings" at bounding box center [31, 448] width 21 height 21
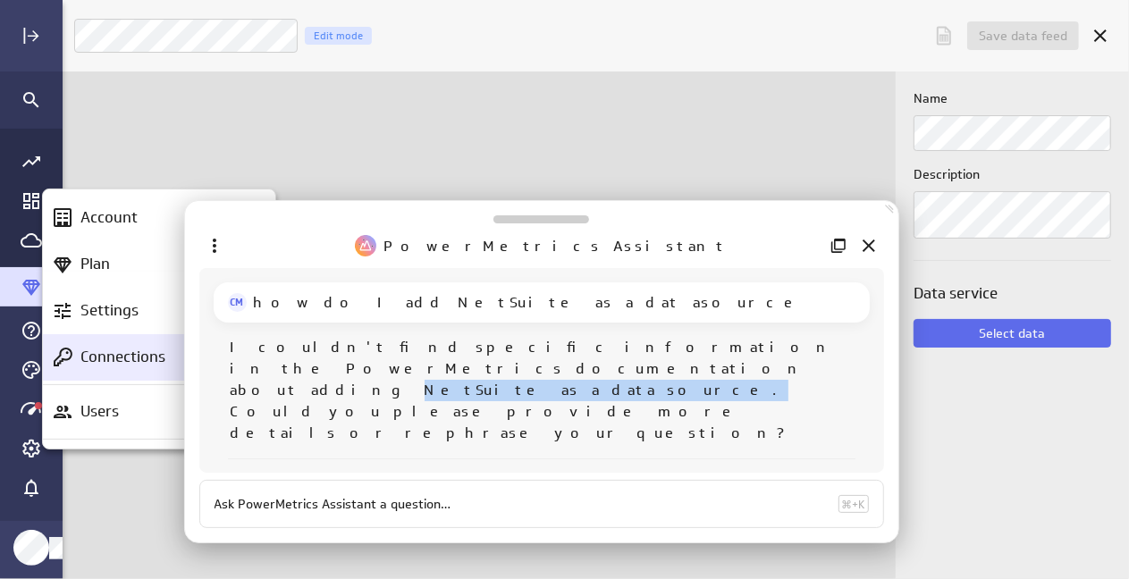
click at [112, 362] on p "Connections" at bounding box center [122, 357] width 85 height 22
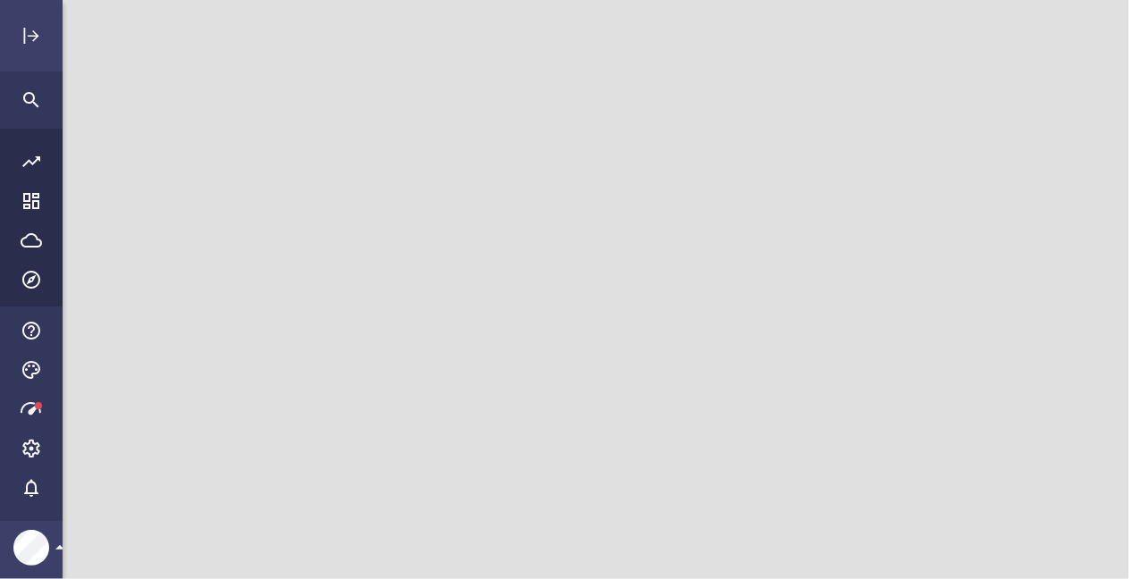
scroll to position [606, 1094]
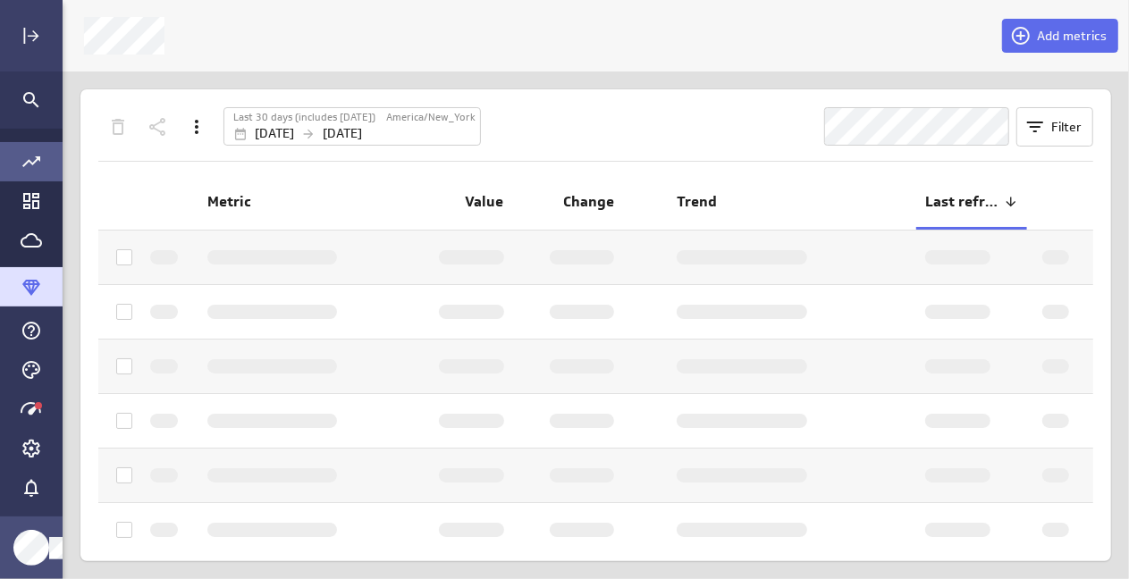
scroll to position [606, 1094]
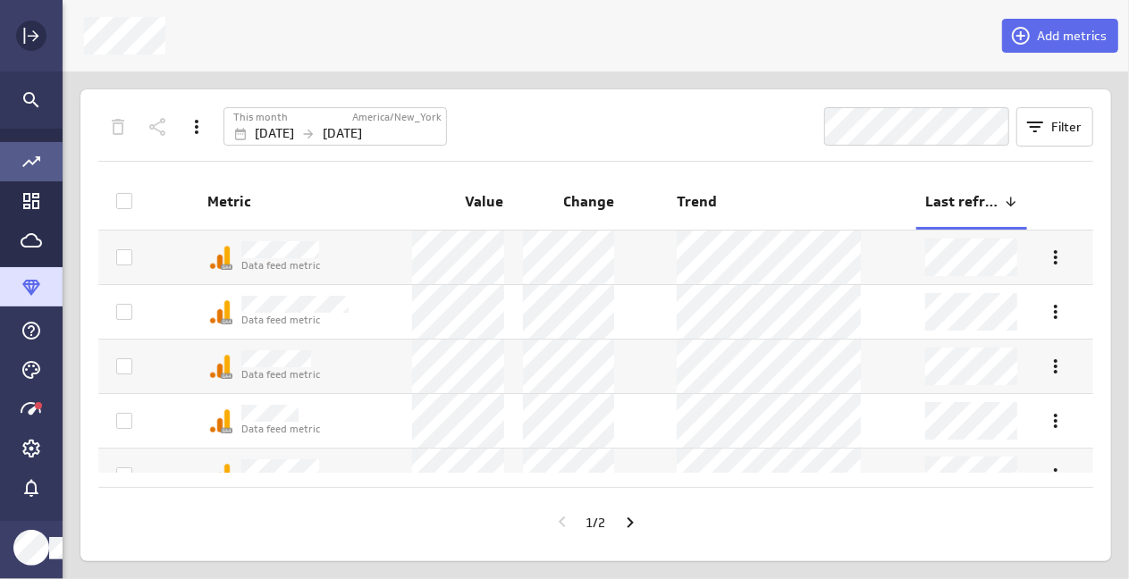
click at [43, 31] on div "Expand" at bounding box center [31, 36] width 30 height 30
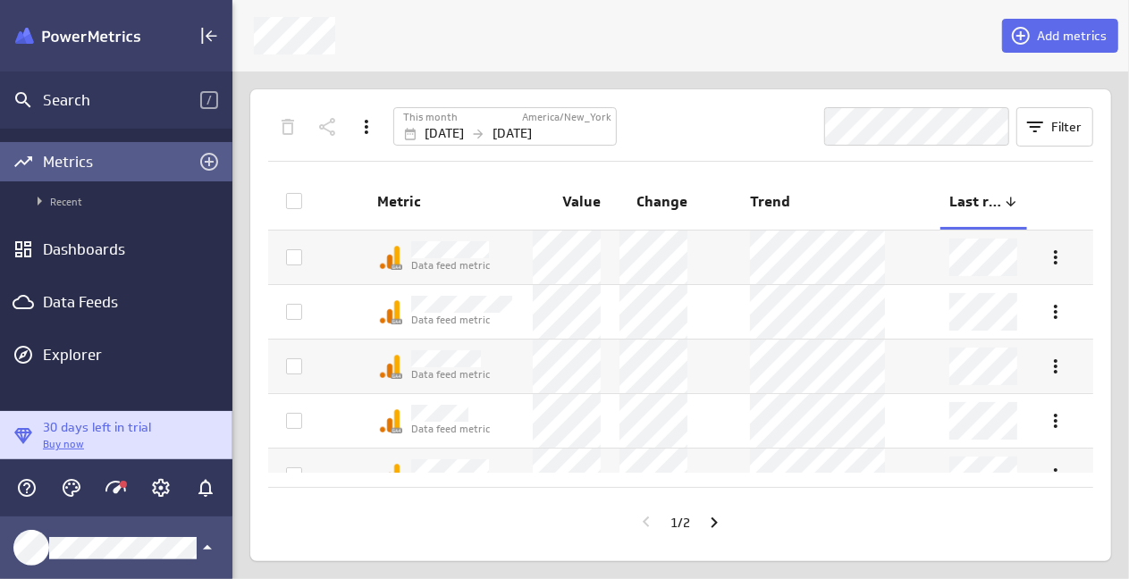
scroll to position [9, 8]
click at [208, 546] on icon "Klipfolio Account" at bounding box center [208, 547] width 9 height 4
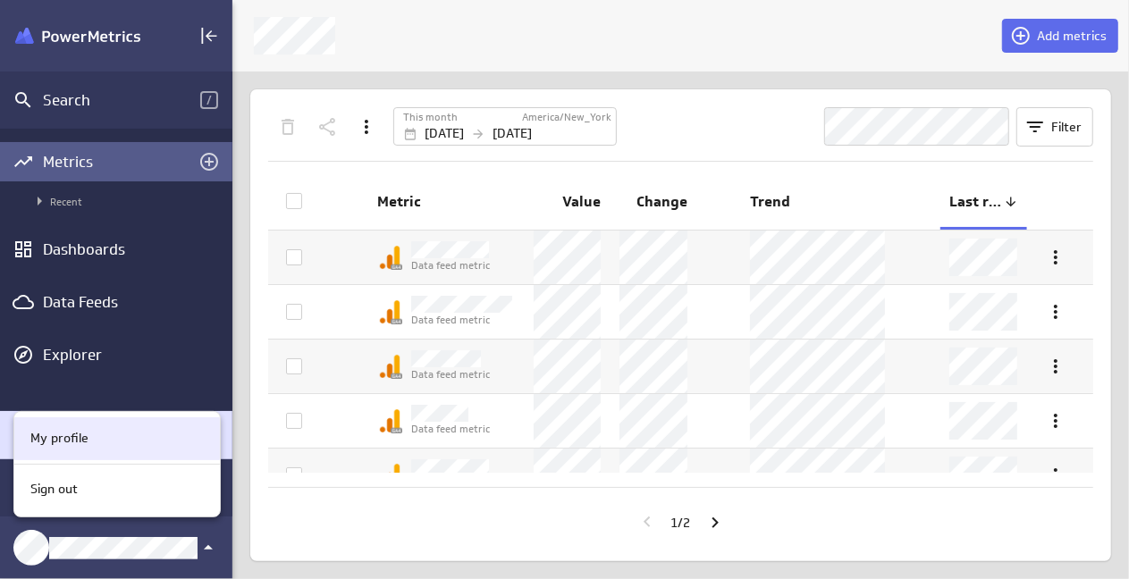
click at [72, 431] on p "My profile" at bounding box center [59, 438] width 58 height 19
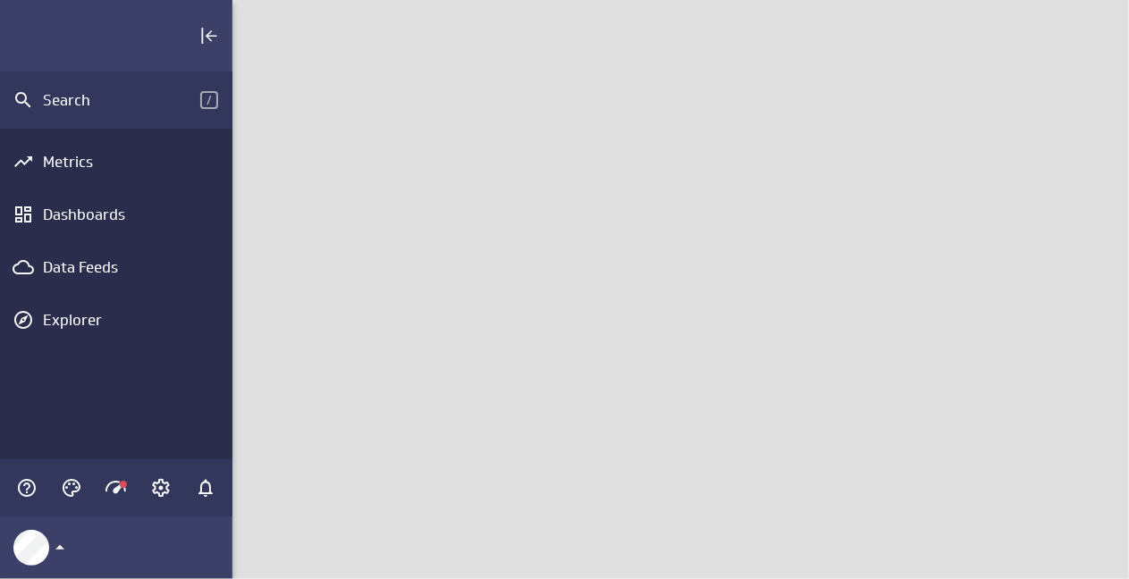
scroll to position [606, 924]
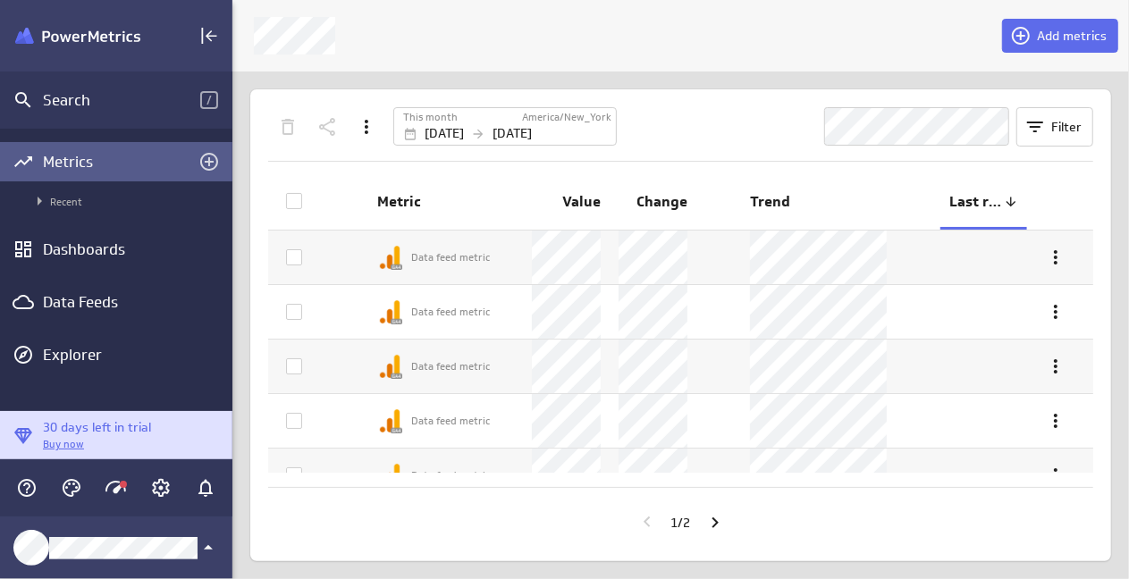
scroll to position [606, 924]
